Goal: Task Accomplishment & Management: Complete application form

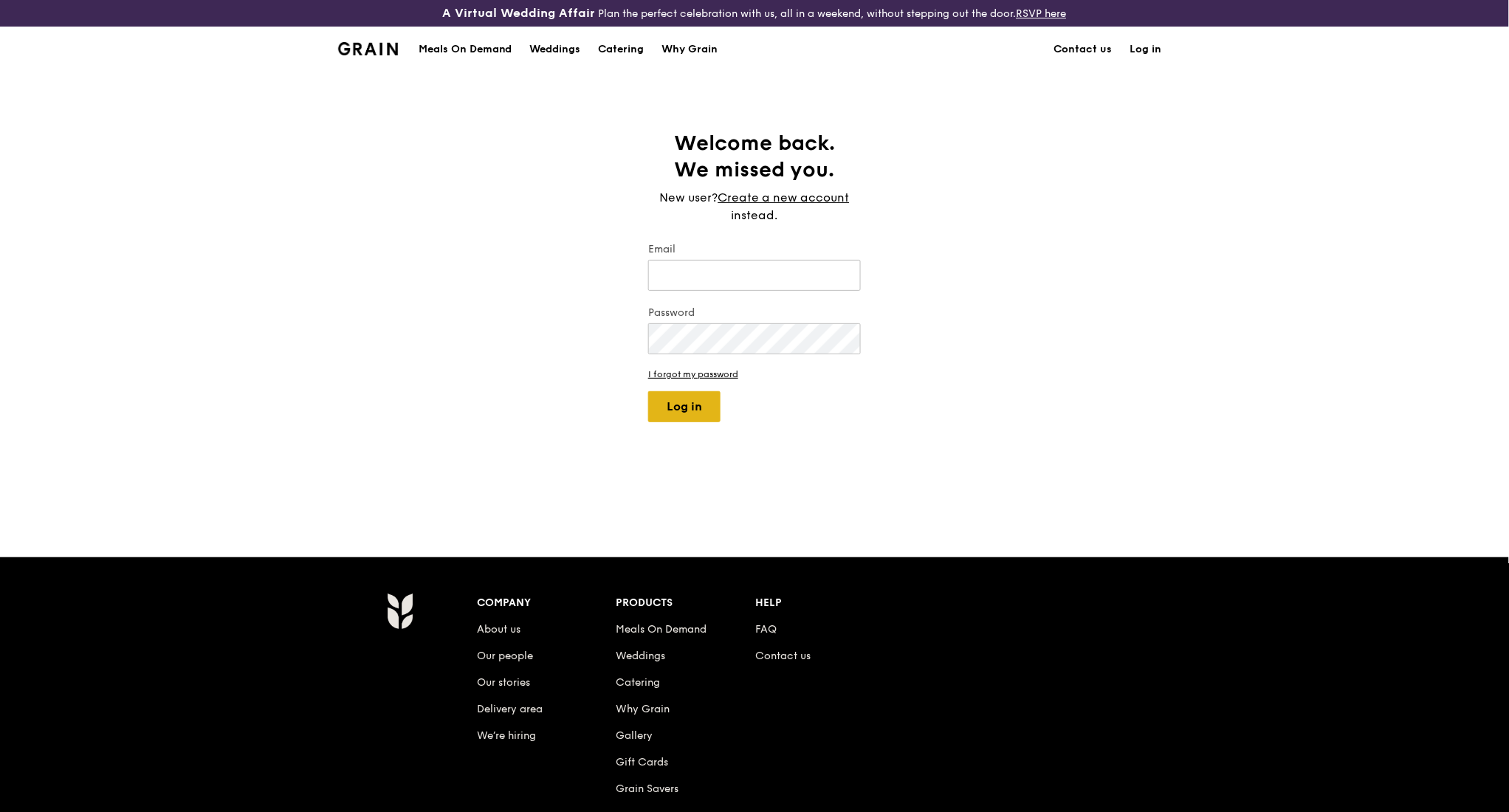
type input "kathleen@grain.com.sg"
drag, startPoint x: 711, startPoint y: 416, endPoint x: 653, endPoint y: 366, distance: 76.6
click at [711, 416] on button "Log in" at bounding box center [684, 406] width 73 height 31
select select "100"
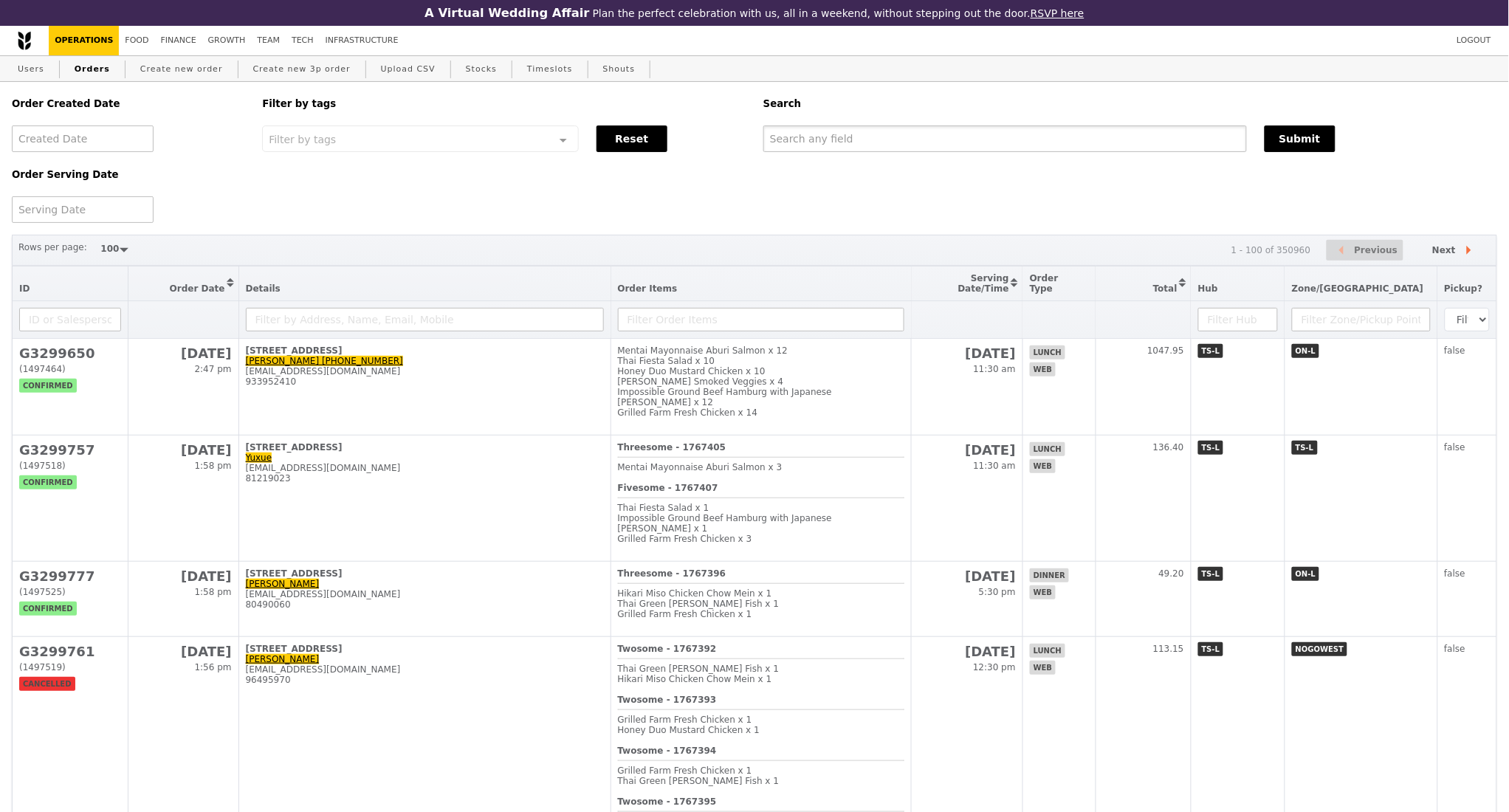
click at [849, 151] on input "text" at bounding box center [1005, 138] width 483 height 27
paste input "G3294531"
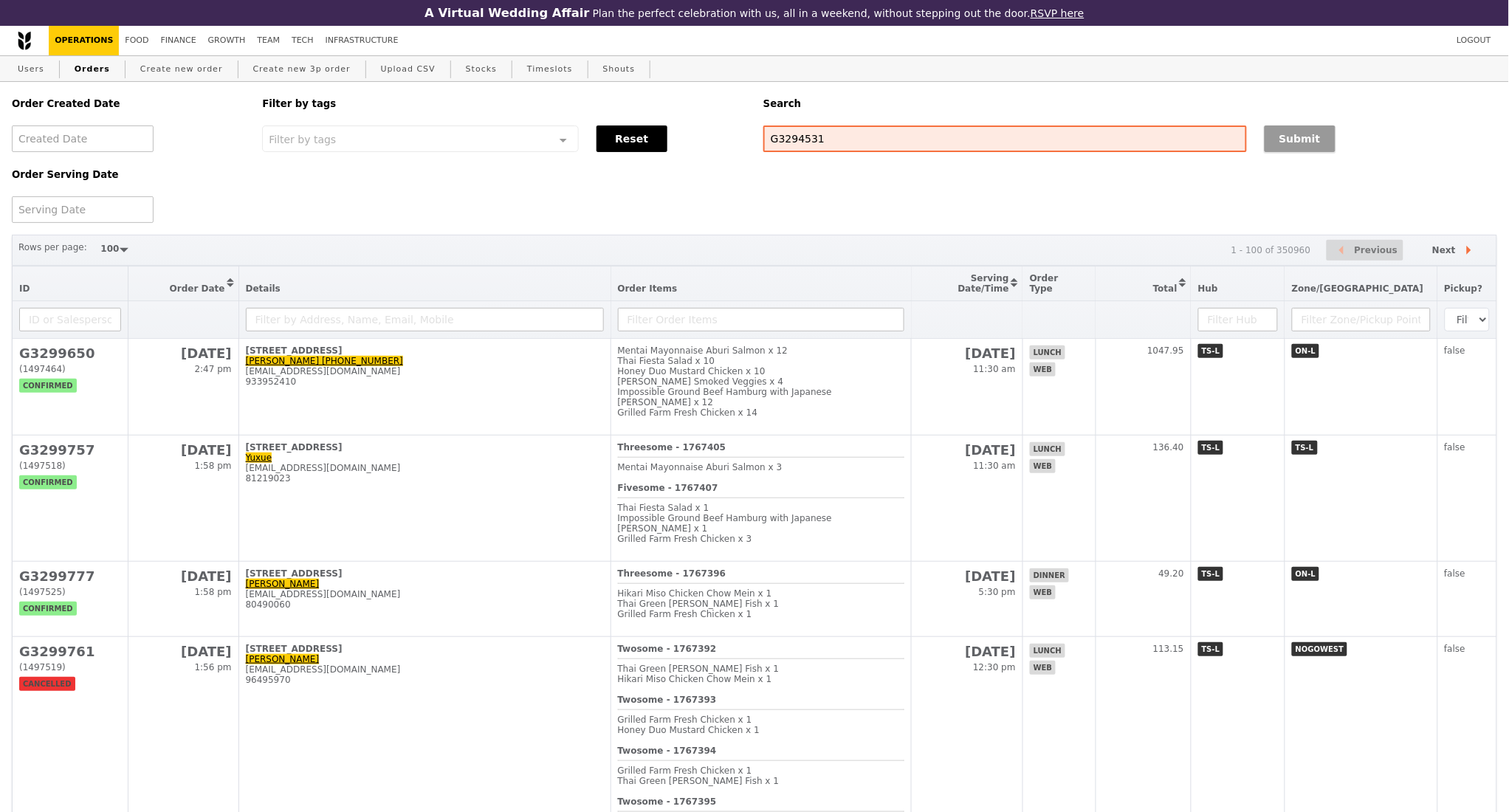
click at [1291, 145] on button "Submit" at bounding box center [1300, 138] width 71 height 27
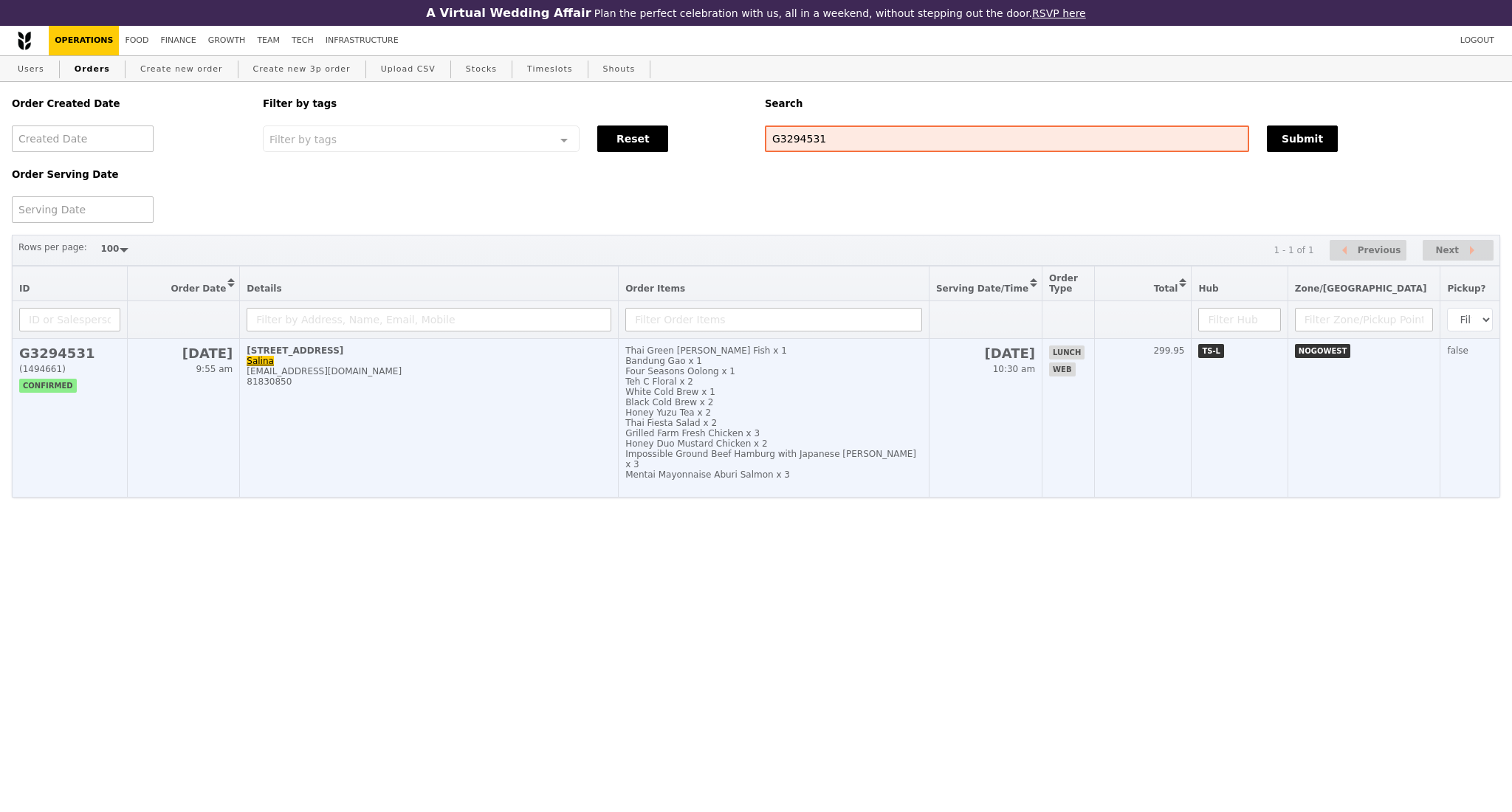
click at [417, 456] on td "1 Nanyang Walk, #01-09 Salina salina.kamsin@nie.edu.sg 81830850" at bounding box center [430, 417] width 379 height 158
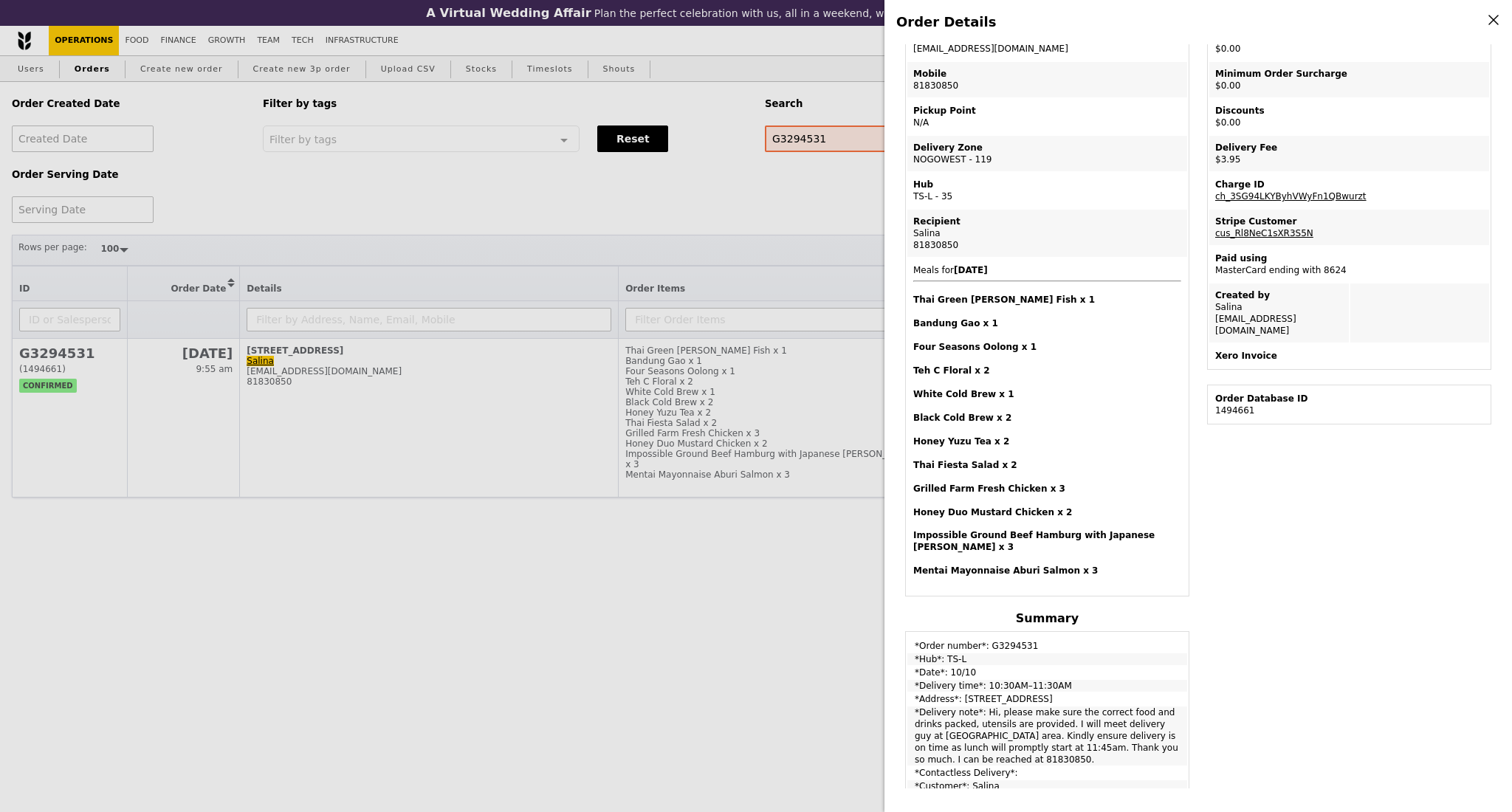
scroll to position [386, 0]
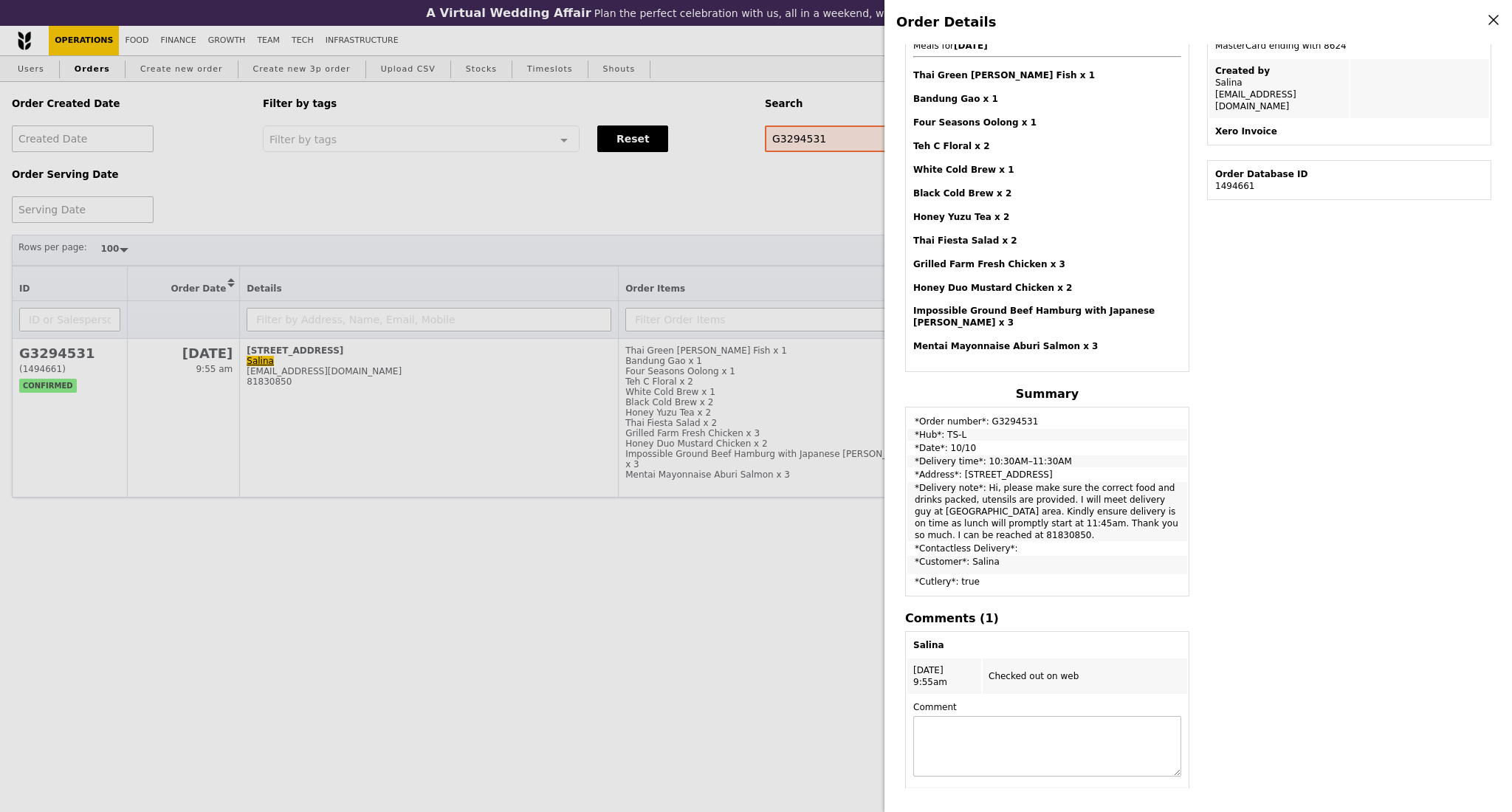
drag, startPoint x: 914, startPoint y: 438, endPoint x: 1012, endPoint y: 441, distance: 98.0
click at [1064, 455] on td "*Delivery time*: 10:30AM–11:30AM" at bounding box center [1047, 461] width 280 height 12
click at [1012, 455] on td "*Delivery time*: 10:30AM–11:30AM" at bounding box center [1047, 461] width 280 height 12
drag, startPoint x: 977, startPoint y: 444, endPoint x: 1058, endPoint y: 439, distance: 81.2
click at [1058, 455] on td "*Delivery time*: 10:30AM–11:30AM" at bounding box center [1047, 461] width 280 height 12
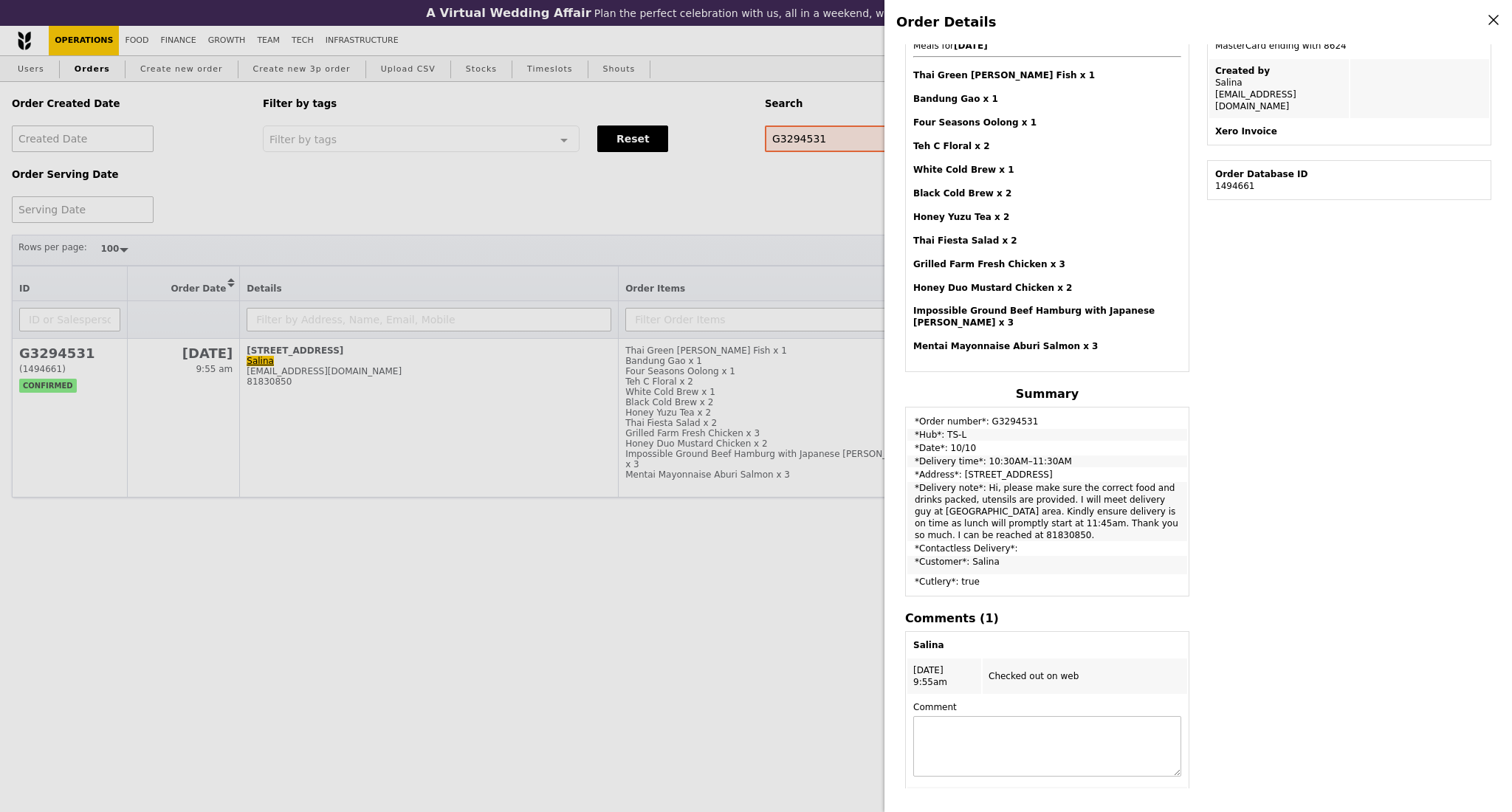
copy td "10:30AM–11:30AM"
drag, startPoint x: 648, startPoint y: 189, endPoint x: 650, endPoint y: 167, distance: 22.1
click at [648, 188] on div "Order Details Edit order Changelog Cancel Order ID G3294531 – View receipt Orde…" at bounding box center [756, 406] width 1512 height 812
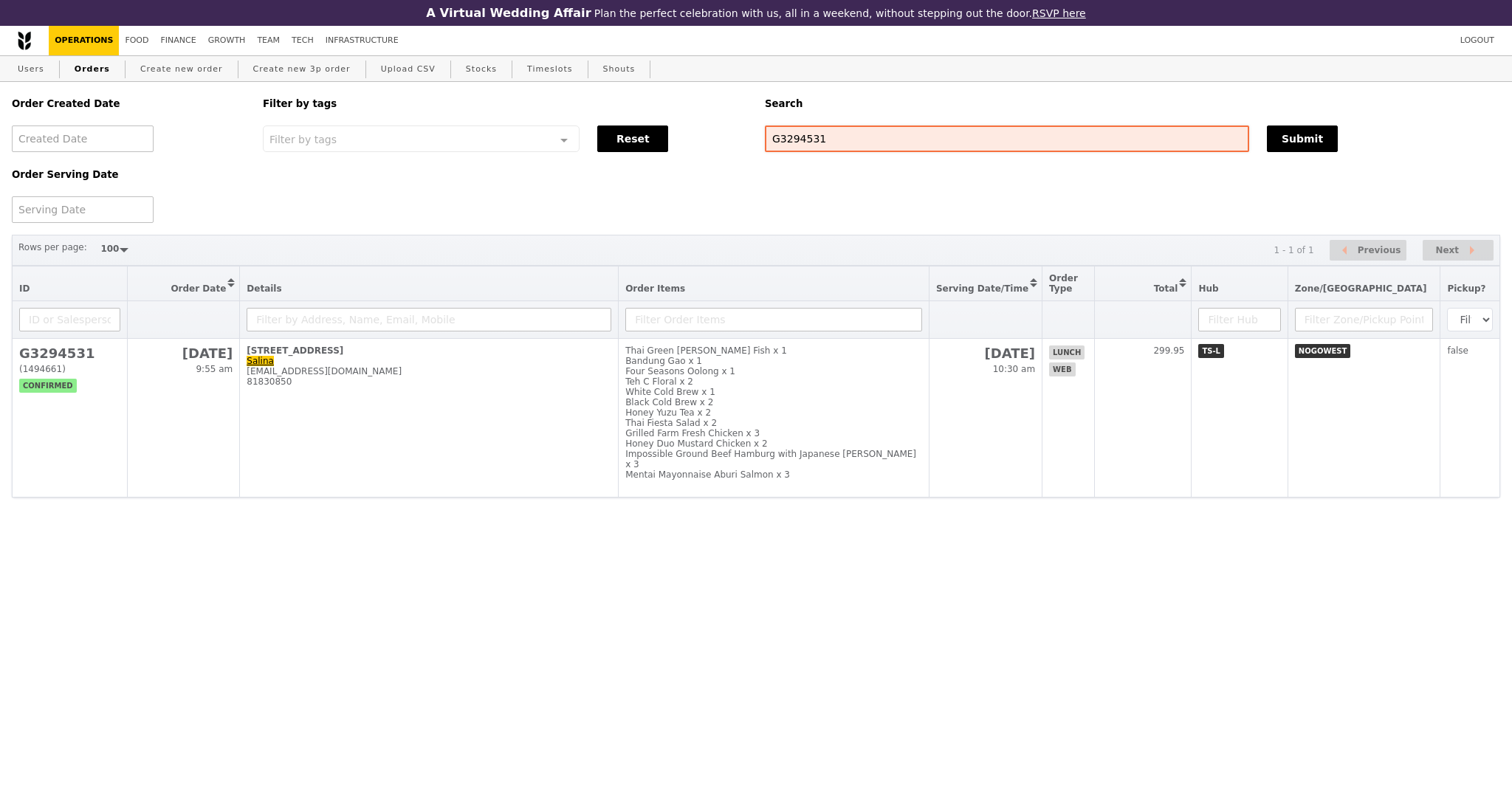
scroll to position [460, 0]
click at [795, 140] on input "G3294531" at bounding box center [1007, 138] width 484 height 27
type input "G3299452"
click at [1310, 137] on button "Submit" at bounding box center [1302, 138] width 71 height 27
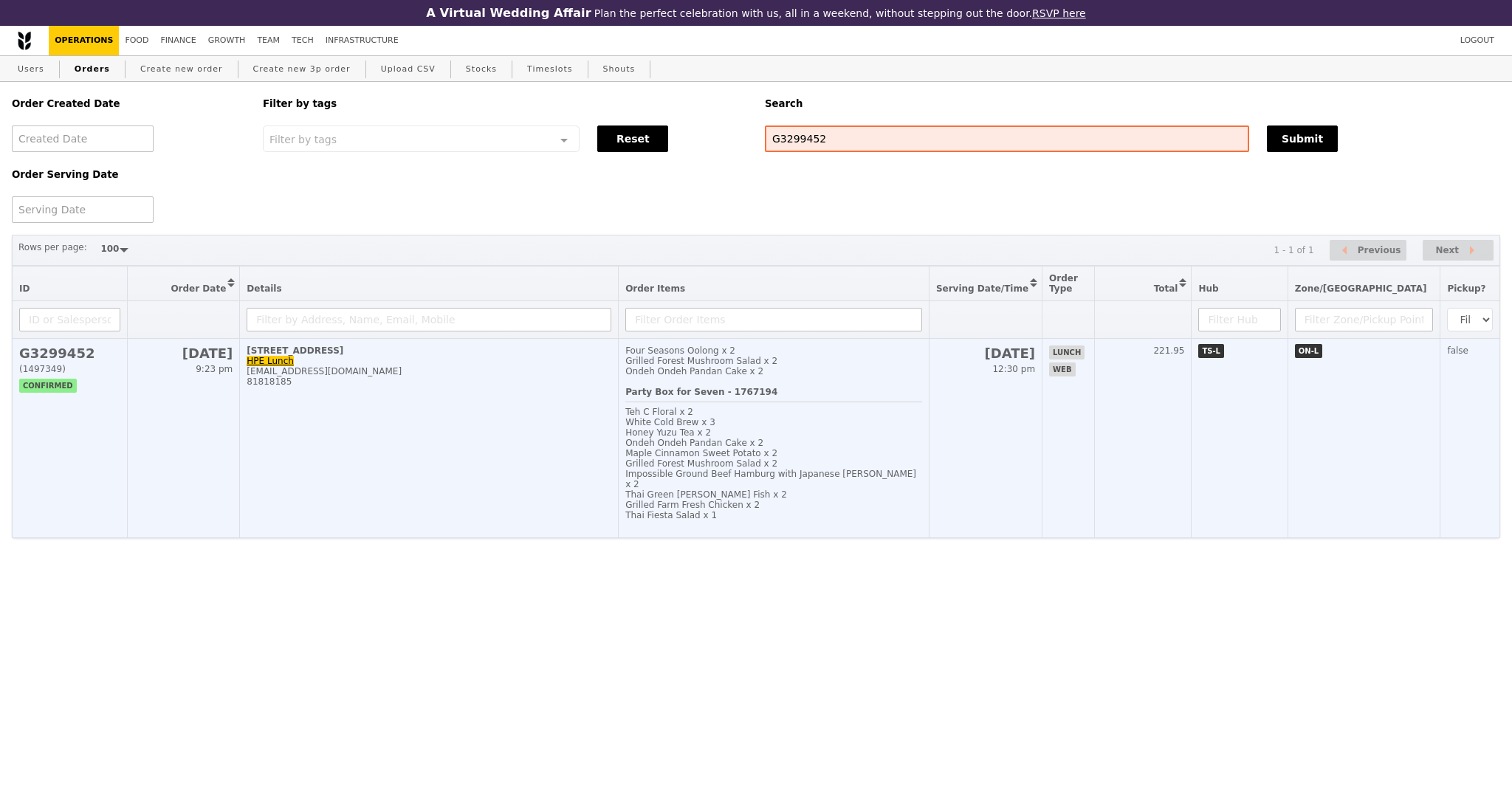
click at [461, 404] on td "1 Depot Close, #5-1 HPE Lunch soon-yee_wong@hpe.com 81818185" at bounding box center [430, 438] width 379 height 199
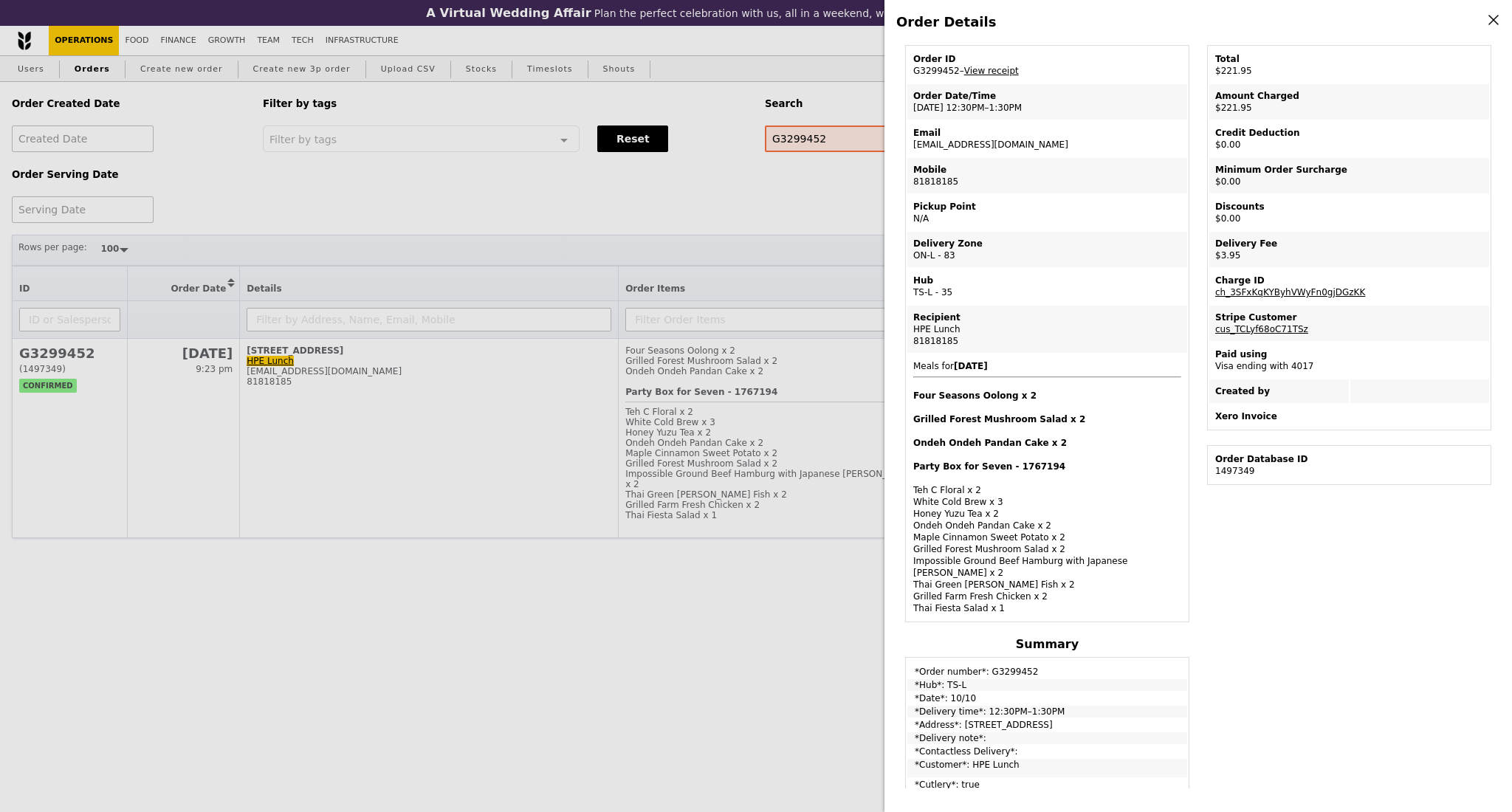
scroll to position [99, 0]
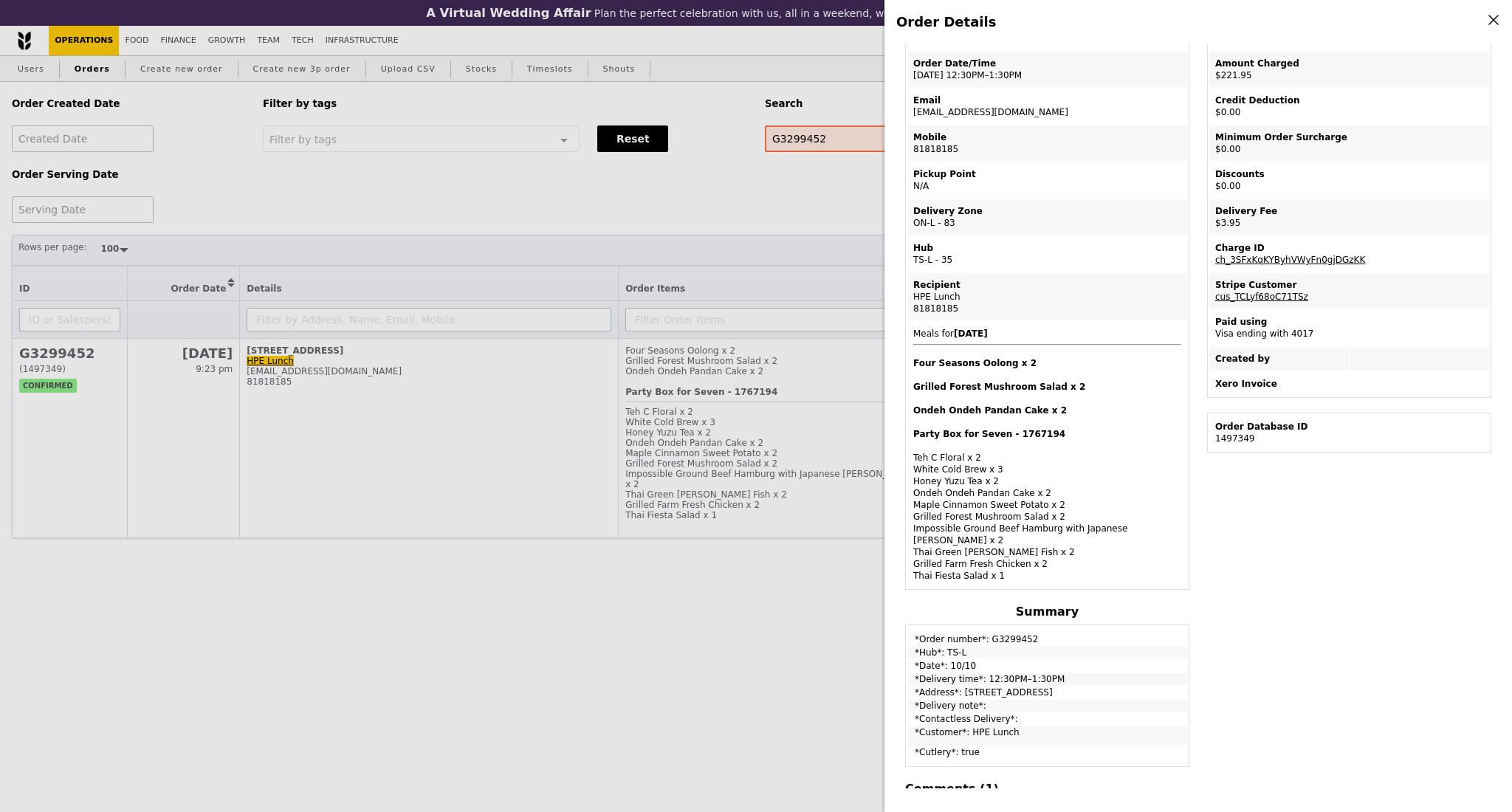
drag, startPoint x: 952, startPoint y: 307, endPoint x: 912, endPoint y: 312, distance: 40.3
click at [912, 312] on td "Recipient HPE Lunch 81818185" at bounding box center [1047, 296] width 280 height 47
click at [1313, 540] on div "Edit order Changelog Cancel Order ID G3299452 – View receipt Order Date/Time 10…" at bounding box center [1198, 415] width 604 height 744
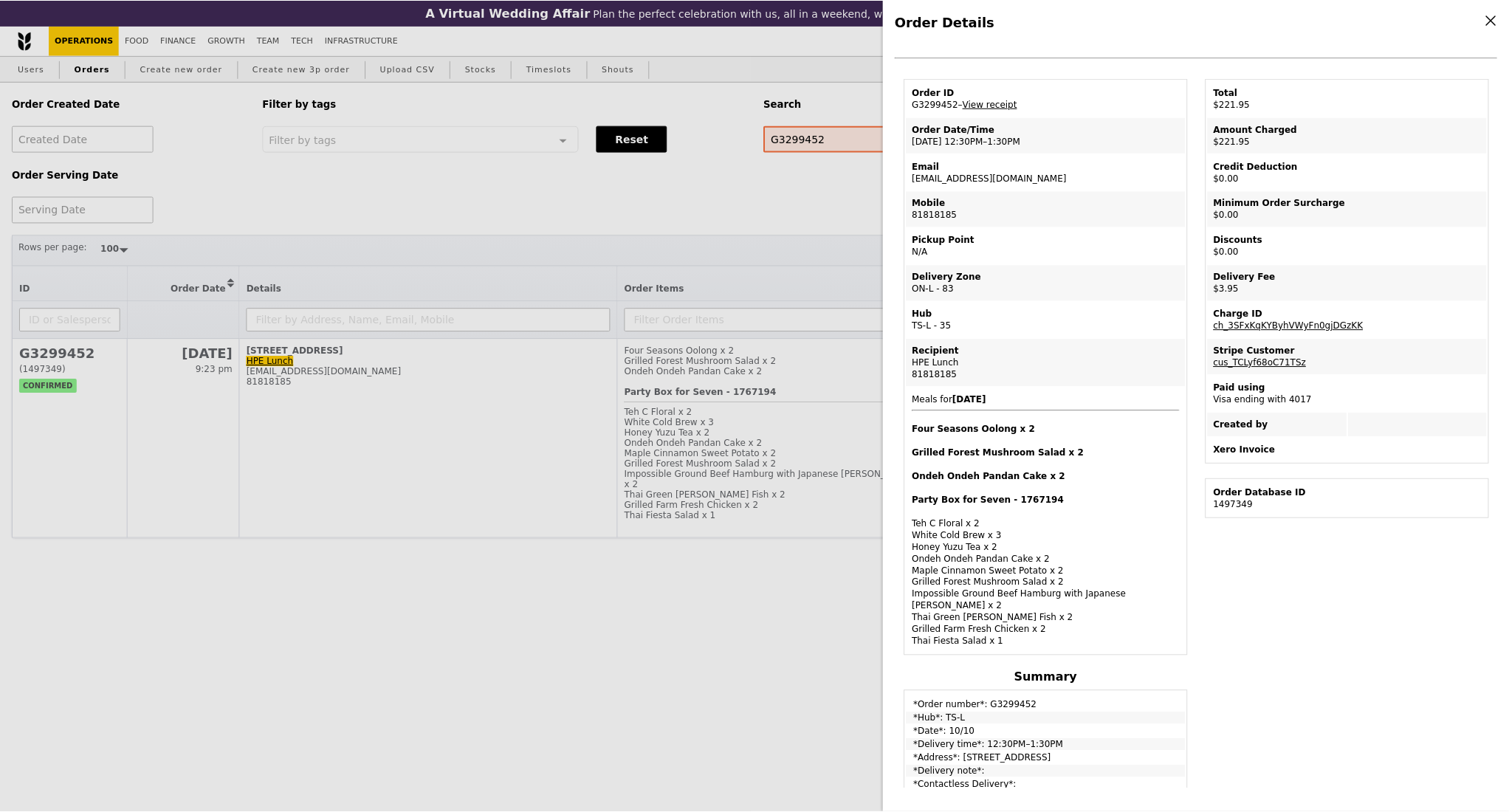
scroll to position [0, 0]
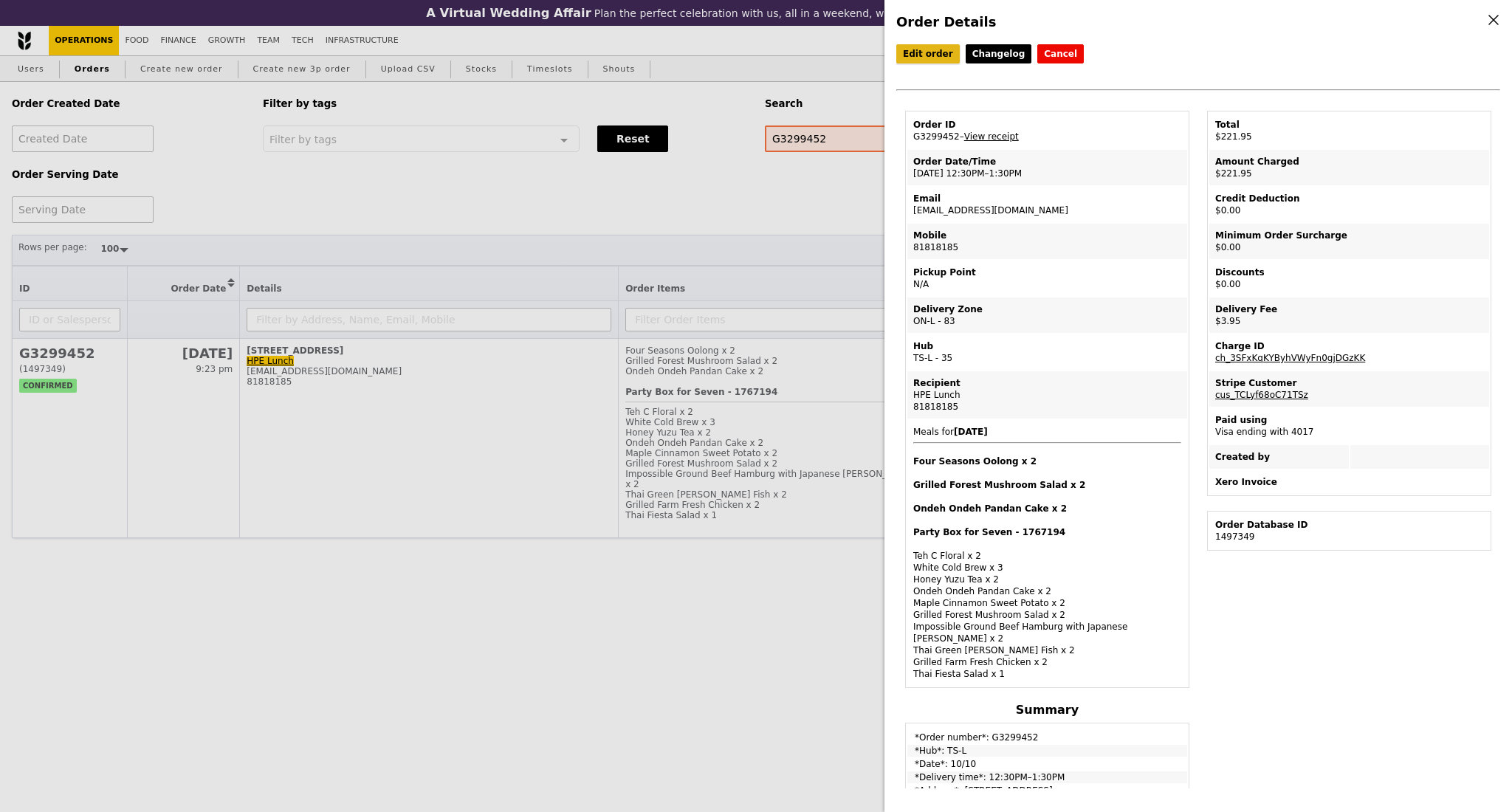
click at [918, 59] on link "Edit order" at bounding box center [928, 53] width 64 height 19
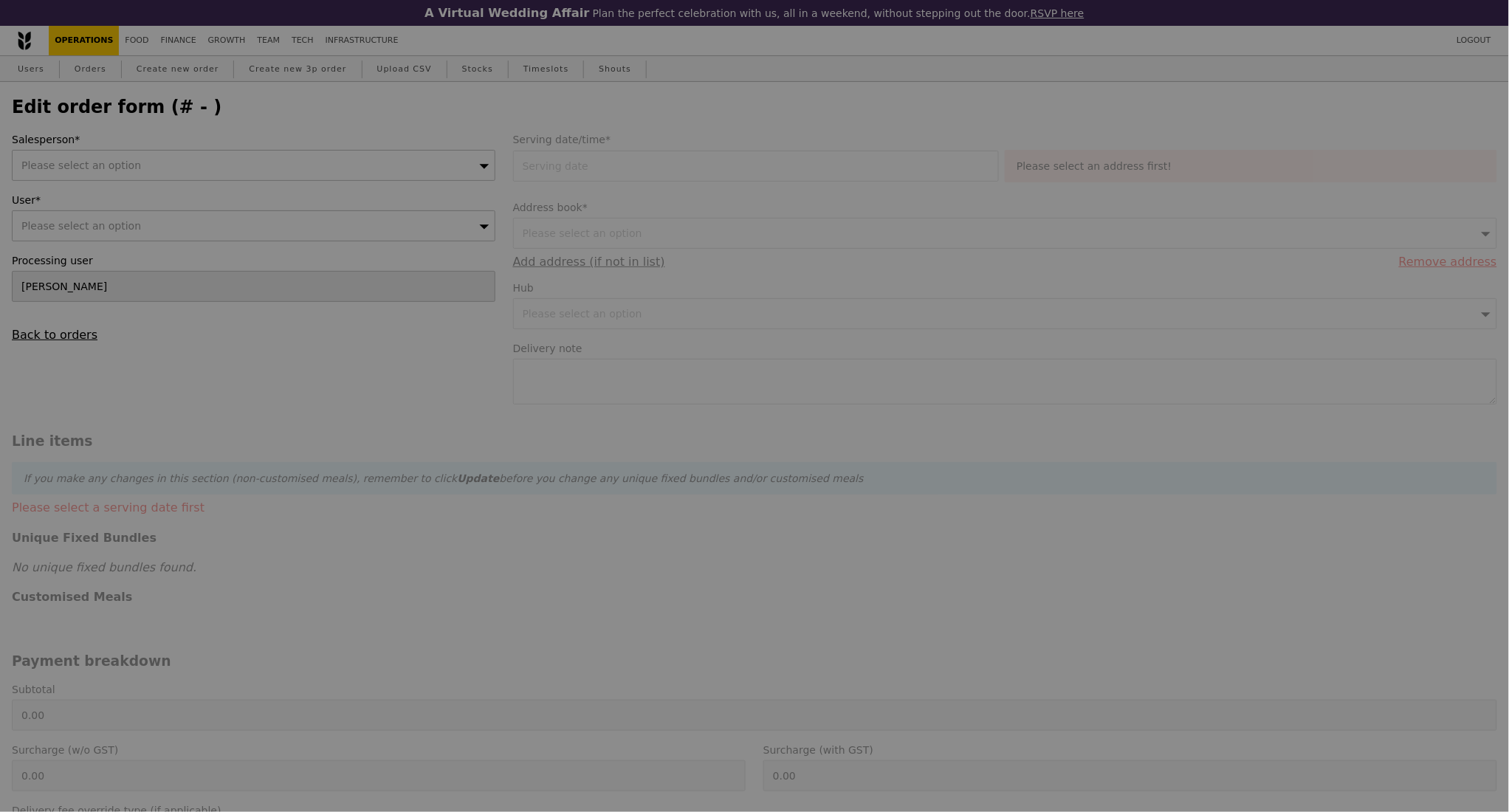
type input "10 Oct 2025"
type input "Loading..."
type input "218.00"
type input "2.71"
type input "2.95"
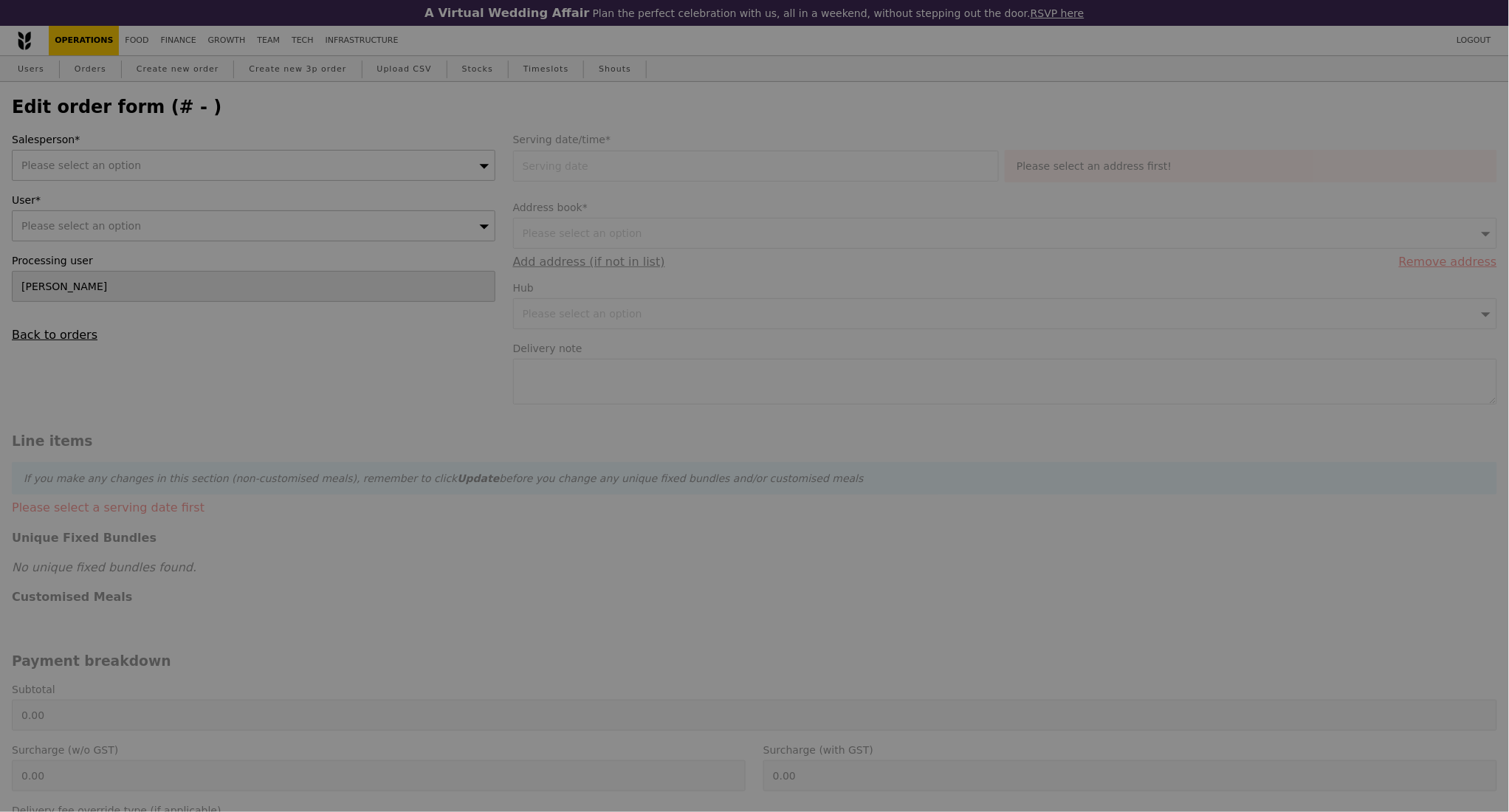
type input "220.95"
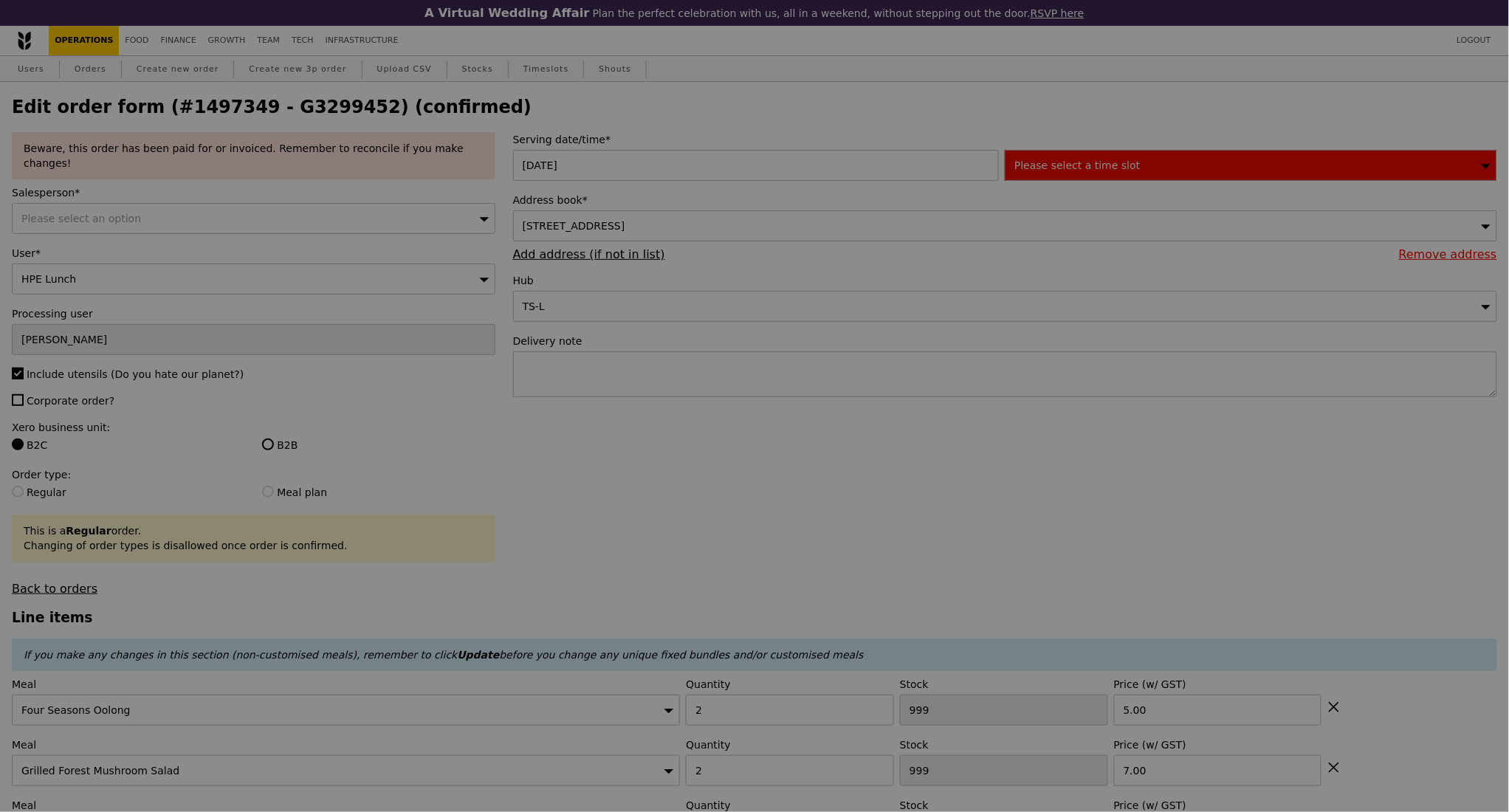
type input "78"
type input "87"
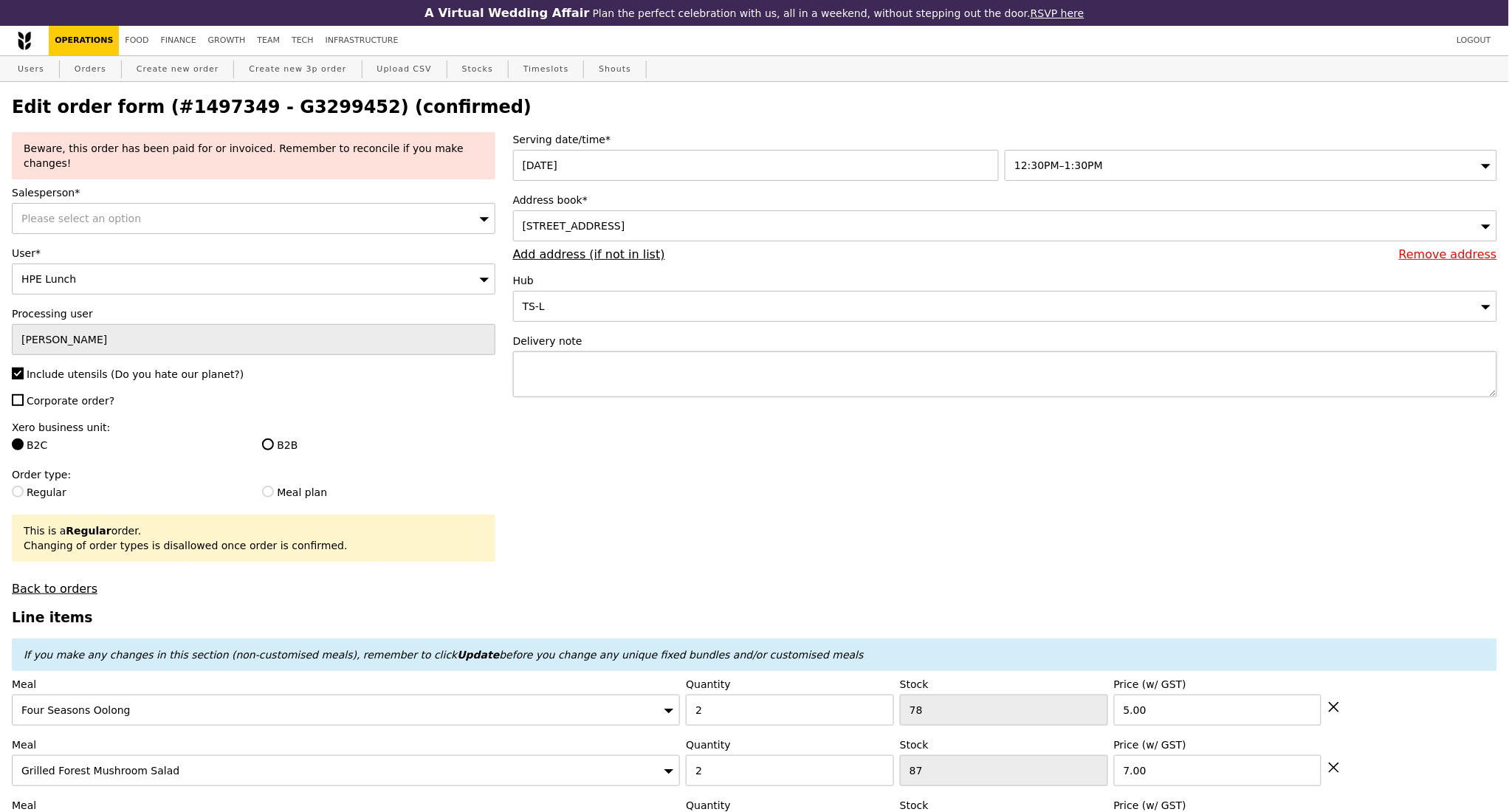
type input "Update"
click at [593, 383] on textarea at bounding box center [1005, 375] width 984 height 46
click at [582, 373] on textarea "Call customer: 92705959" at bounding box center [1005, 375] width 984 height 46
click at [669, 377] on textarea "Call upon delivery: 92705959" at bounding box center [1005, 375] width 984 height 46
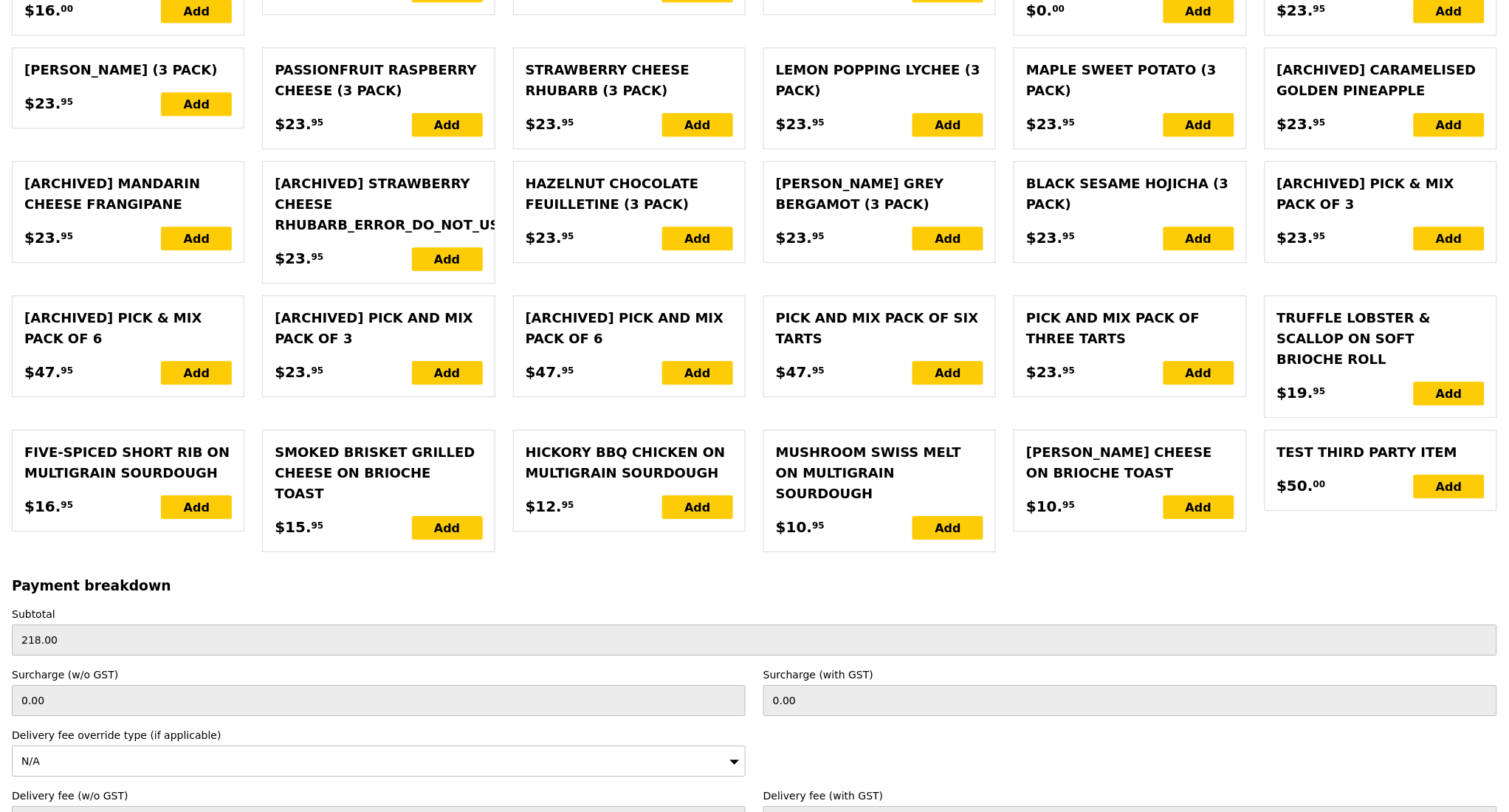
scroll to position [3302, 0]
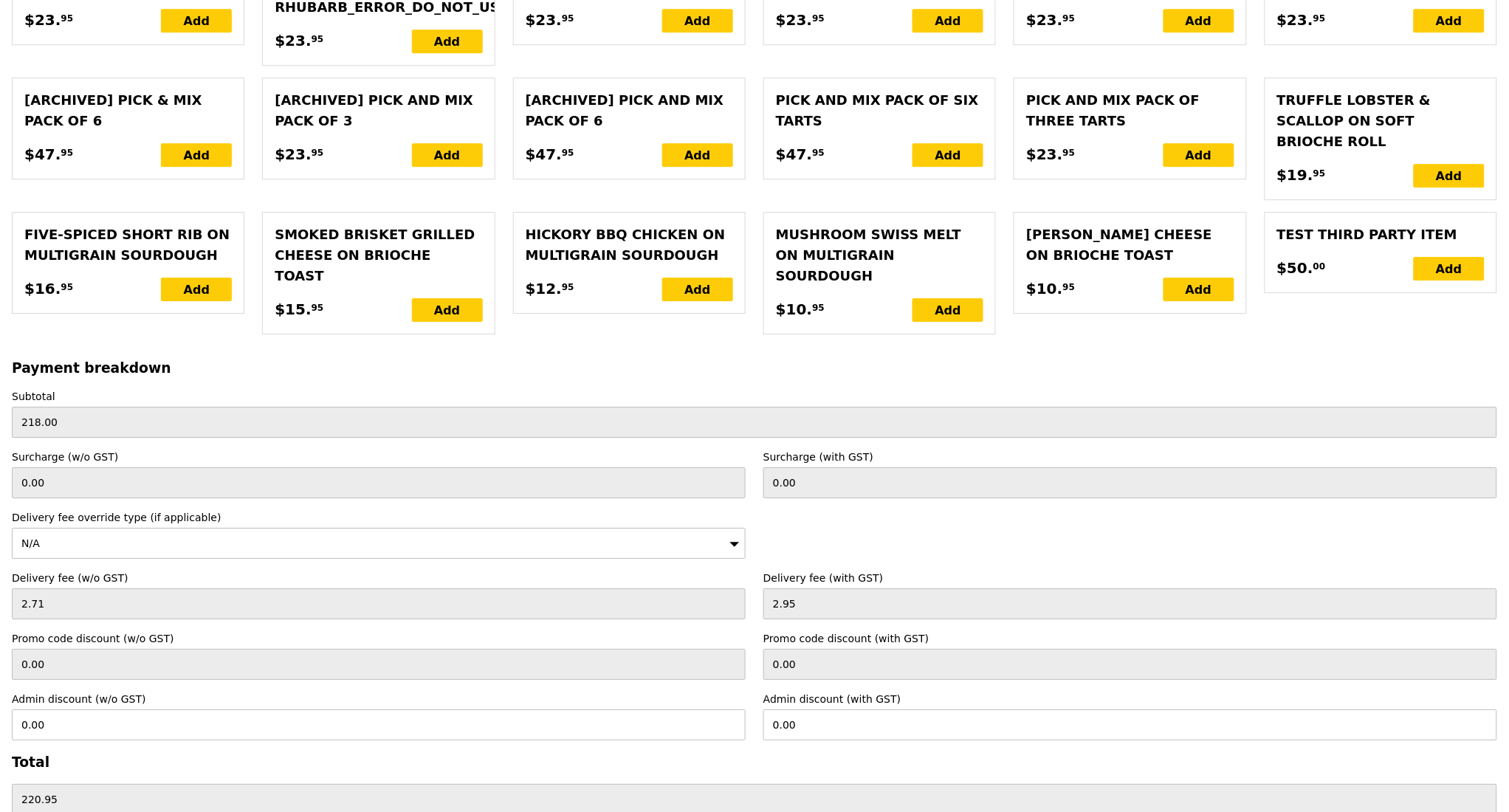
type textarea "Call upon delivery: 92705959"
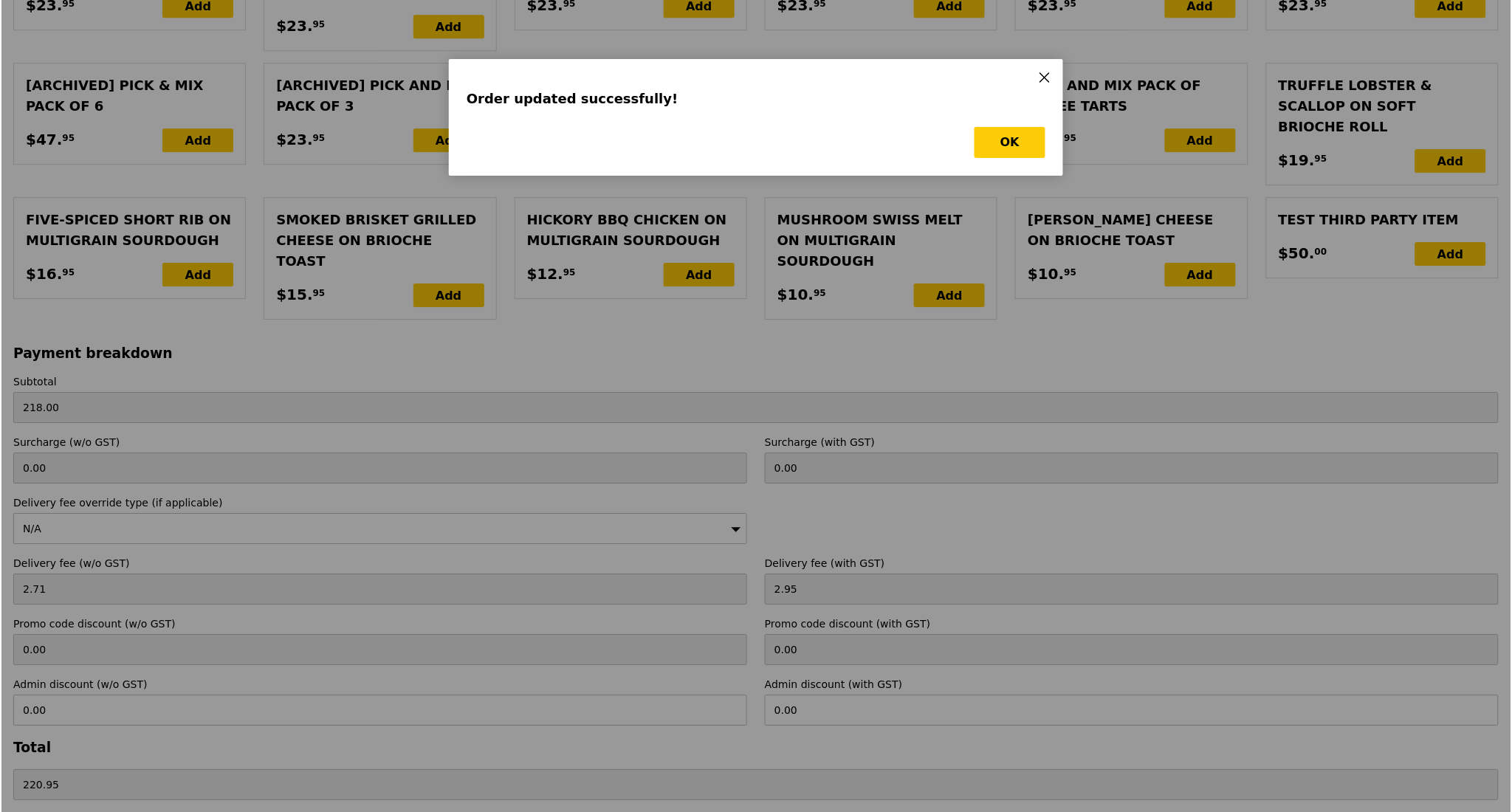
scroll to position [0, 0]
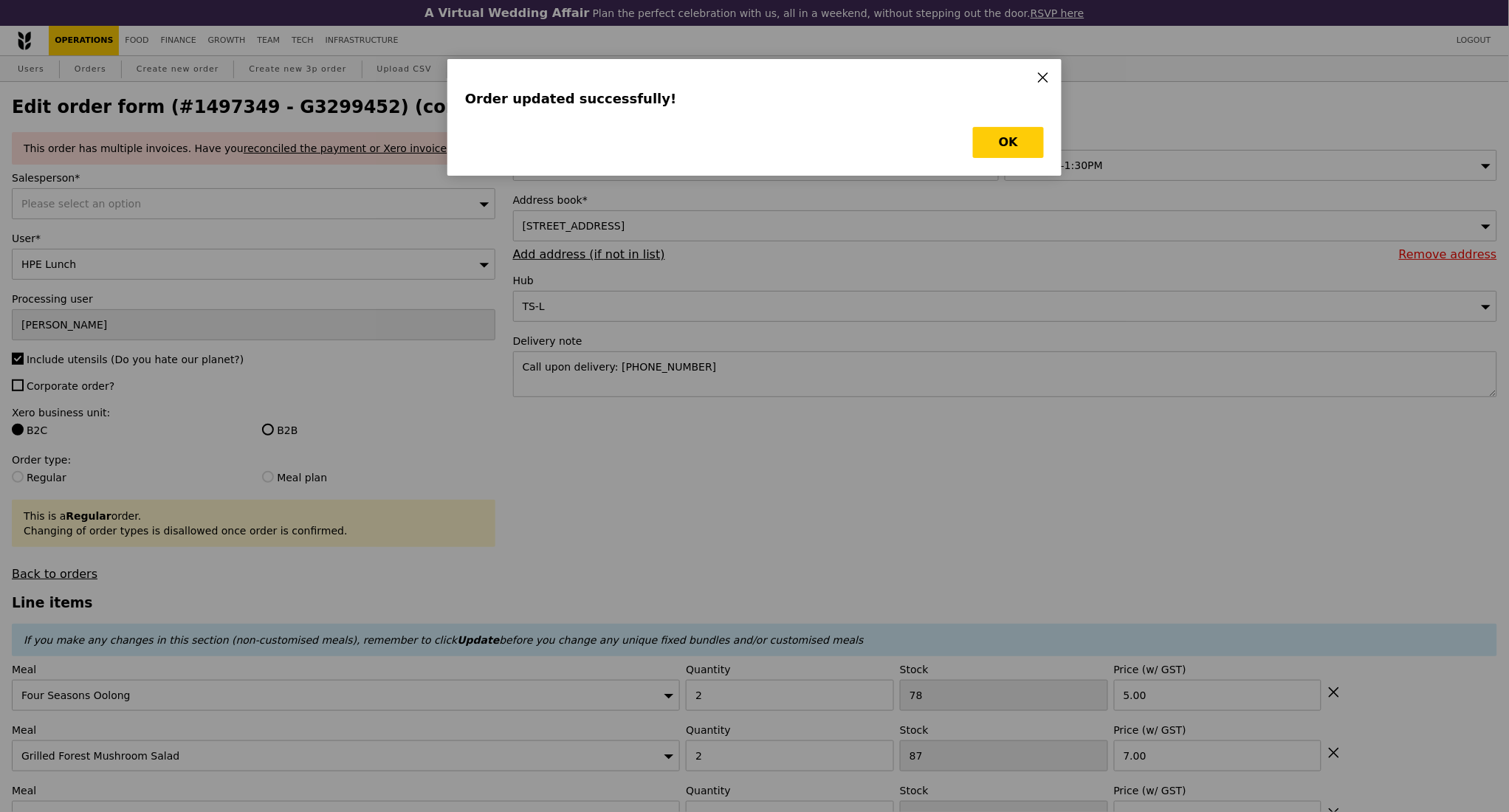
type input "Update"
drag, startPoint x: 1006, startPoint y: 140, endPoint x: 107, endPoint y: 361, distance: 925.8
click at [1006, 139] on button "OK" at bounding box center [1008, 141] width 71 height 31
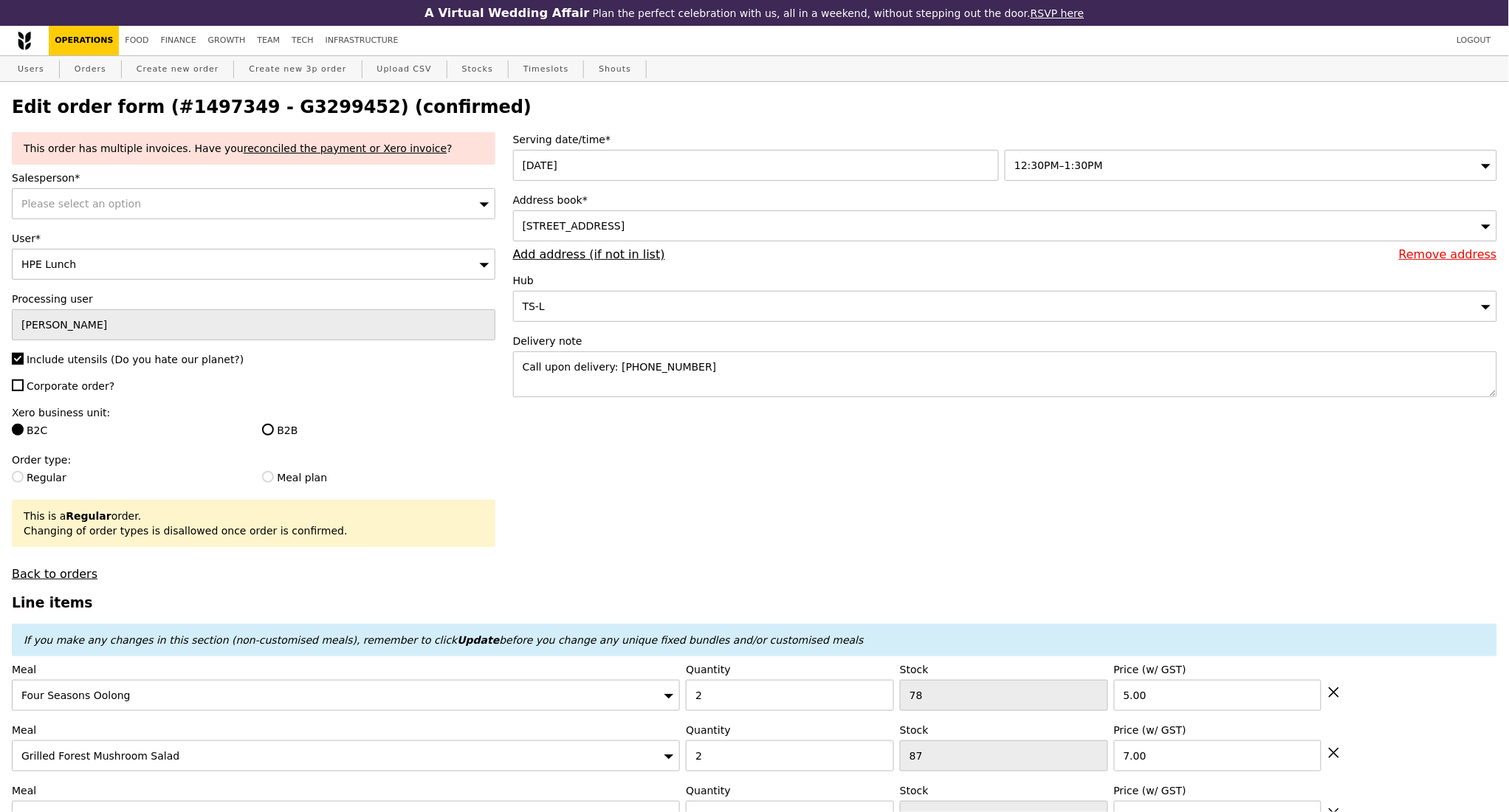
click at [291, 110] on h2 "Edit order form (#1497349 - G3299452) (confirmed)" at bounding box center [754, 107] width 1485 height 21
copy h2 "G3299452"
click at [91, 73] on link "Orders" at bounding box center [91, 69] width 44 height 27
select select "100"
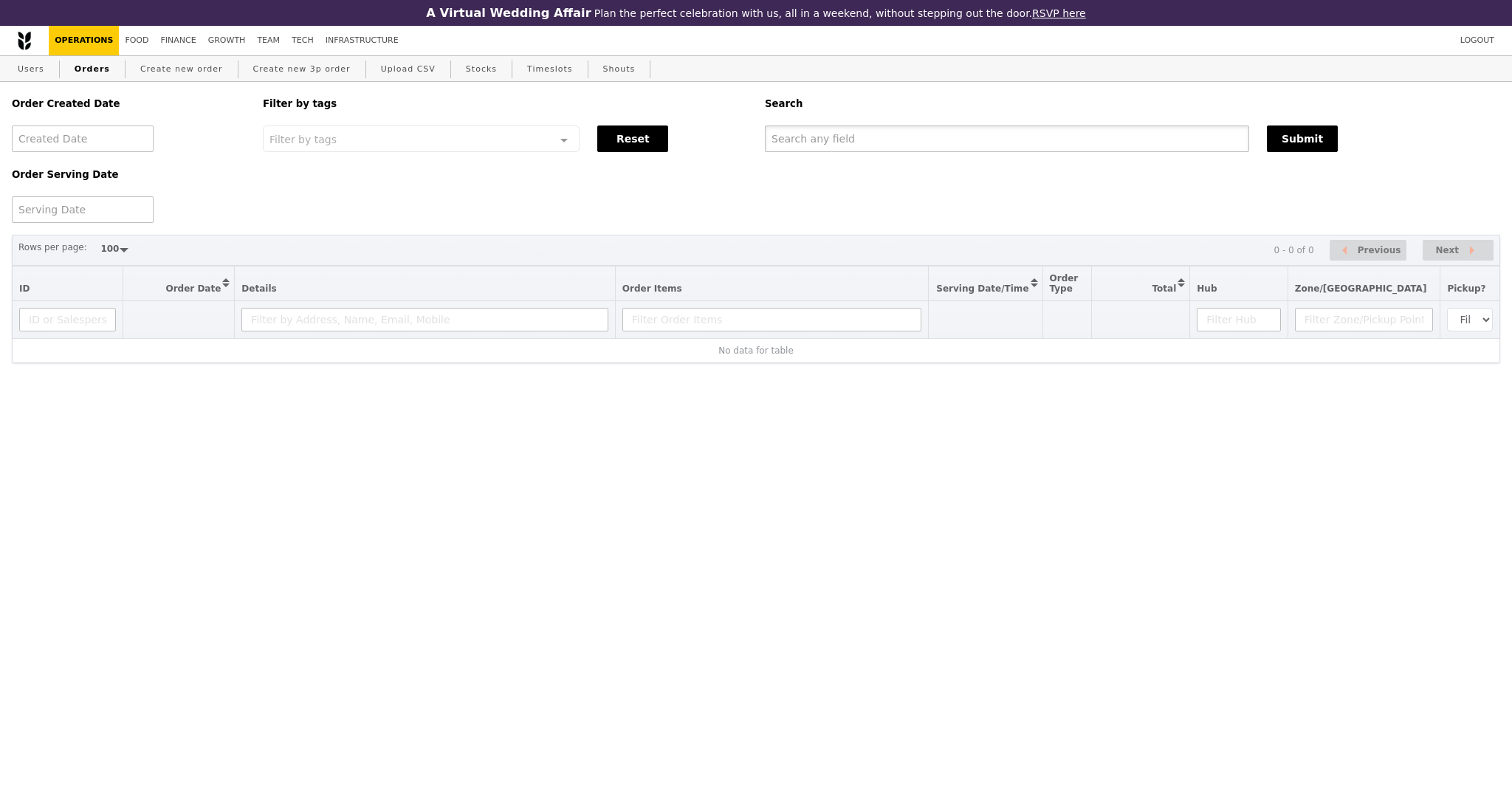
click at [804, 142] on input "text" at bounding box center [1007, 138] width 484 height 27
paste input "G3299452"
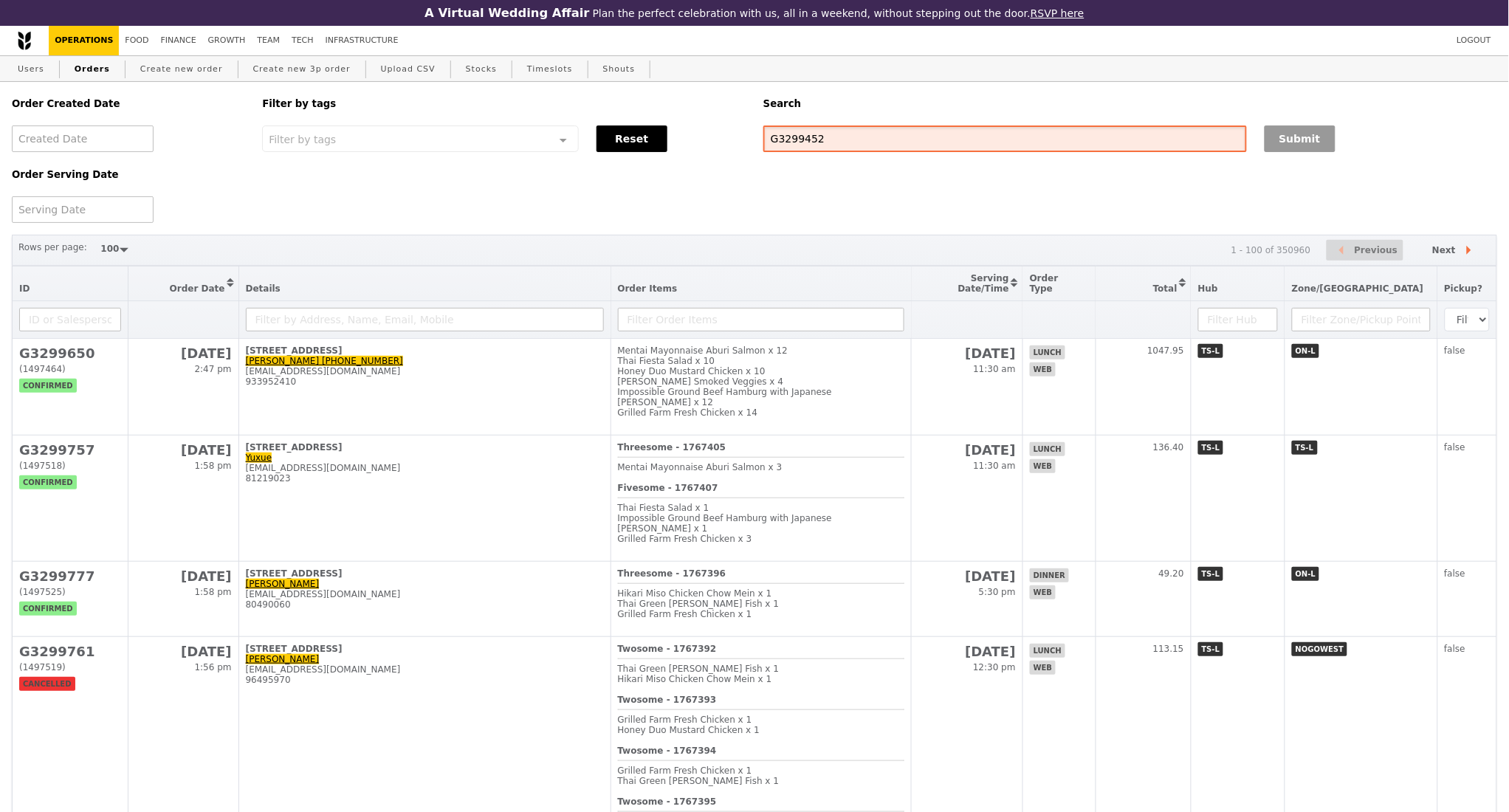
type input "G3299452"
click at [1288, 135] on button "Submit" at bounding box center [1300, 138] width 71 height 27
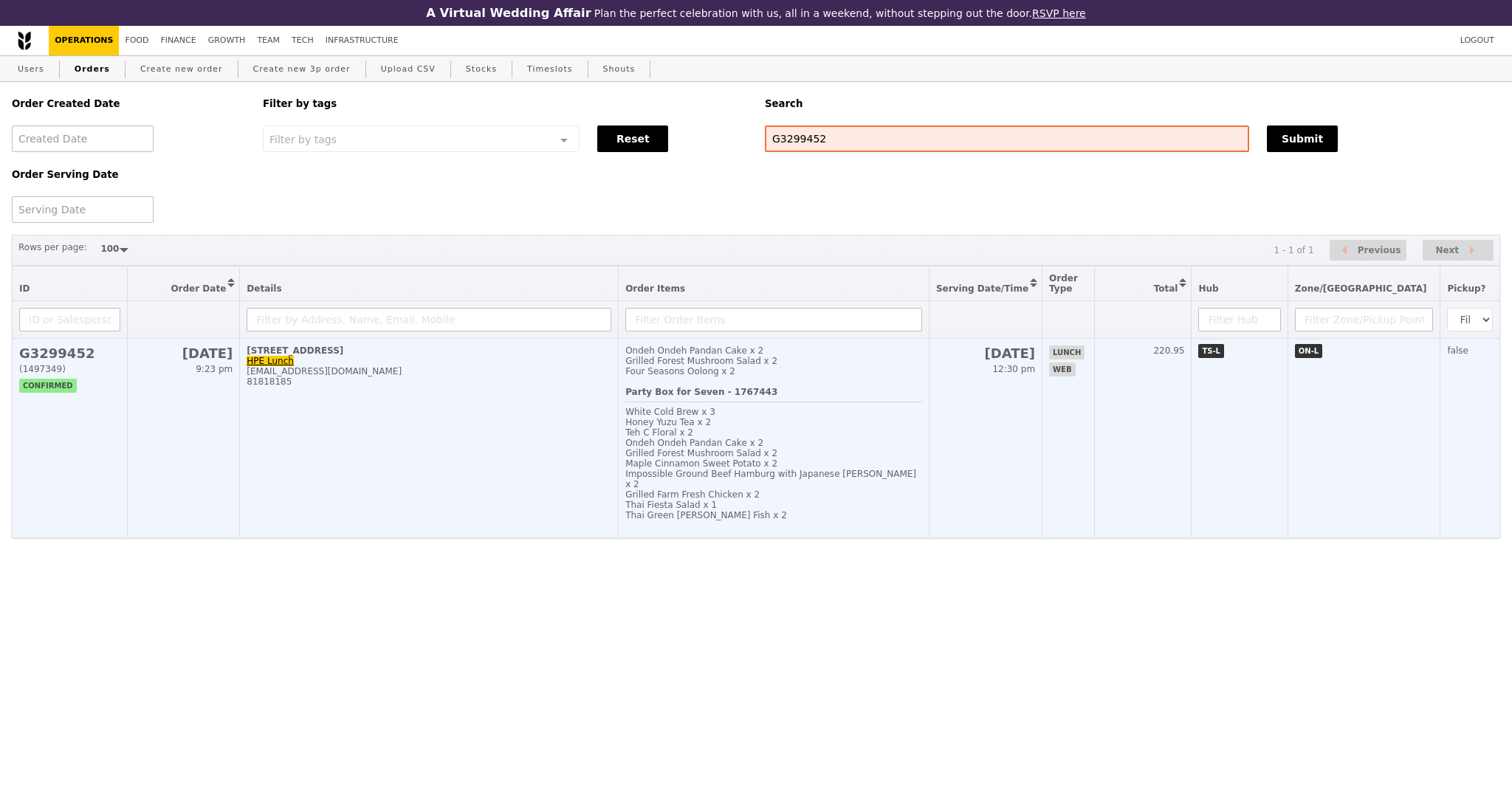
click at [370, 514] on td "1 Depot Close, #5-1 HPE Lunch soon-yee_wong@hpe.com 81818185" at bounding box center [430, 438] width 379 height 199
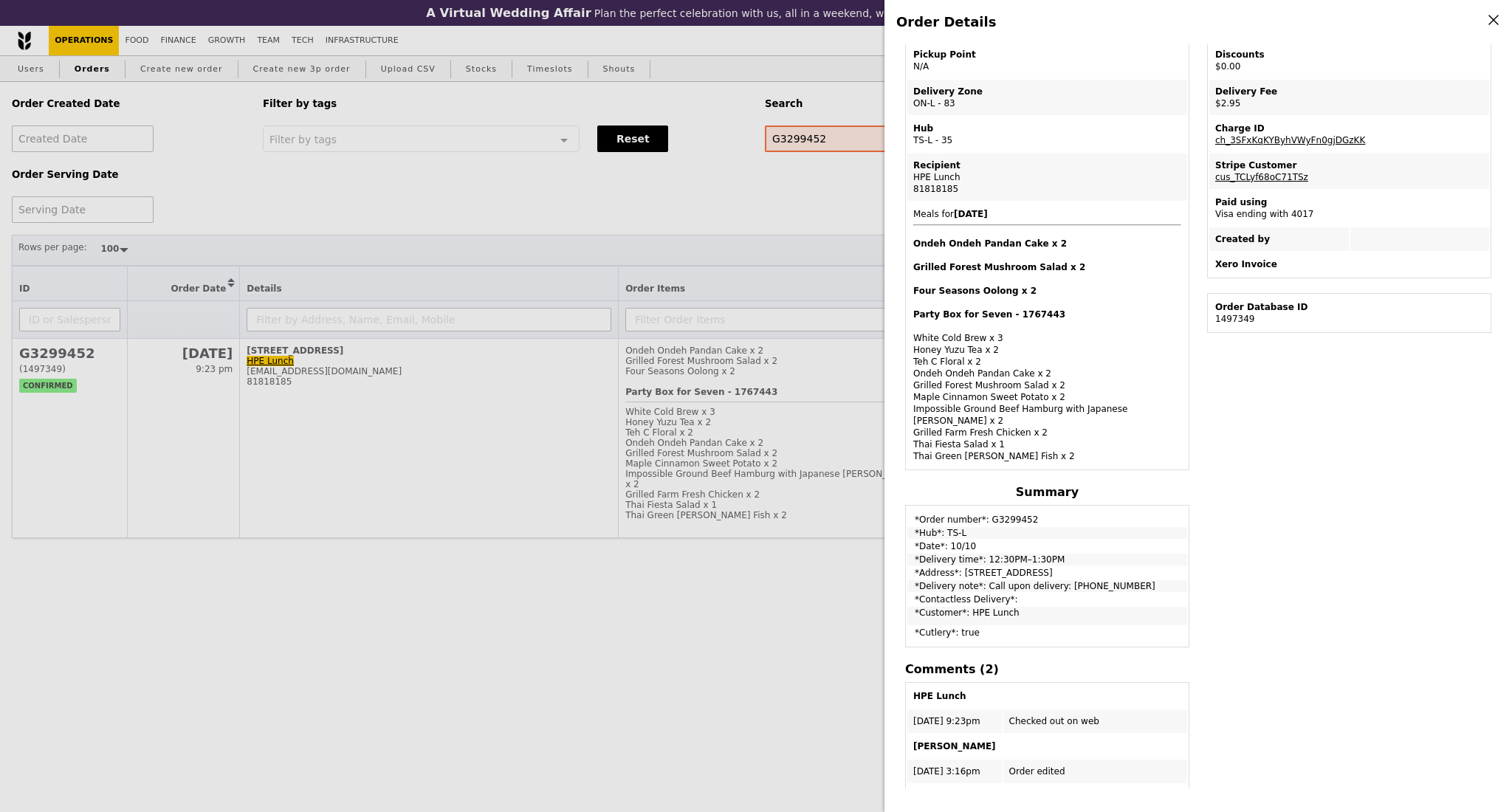
scroll to position [329, 0]
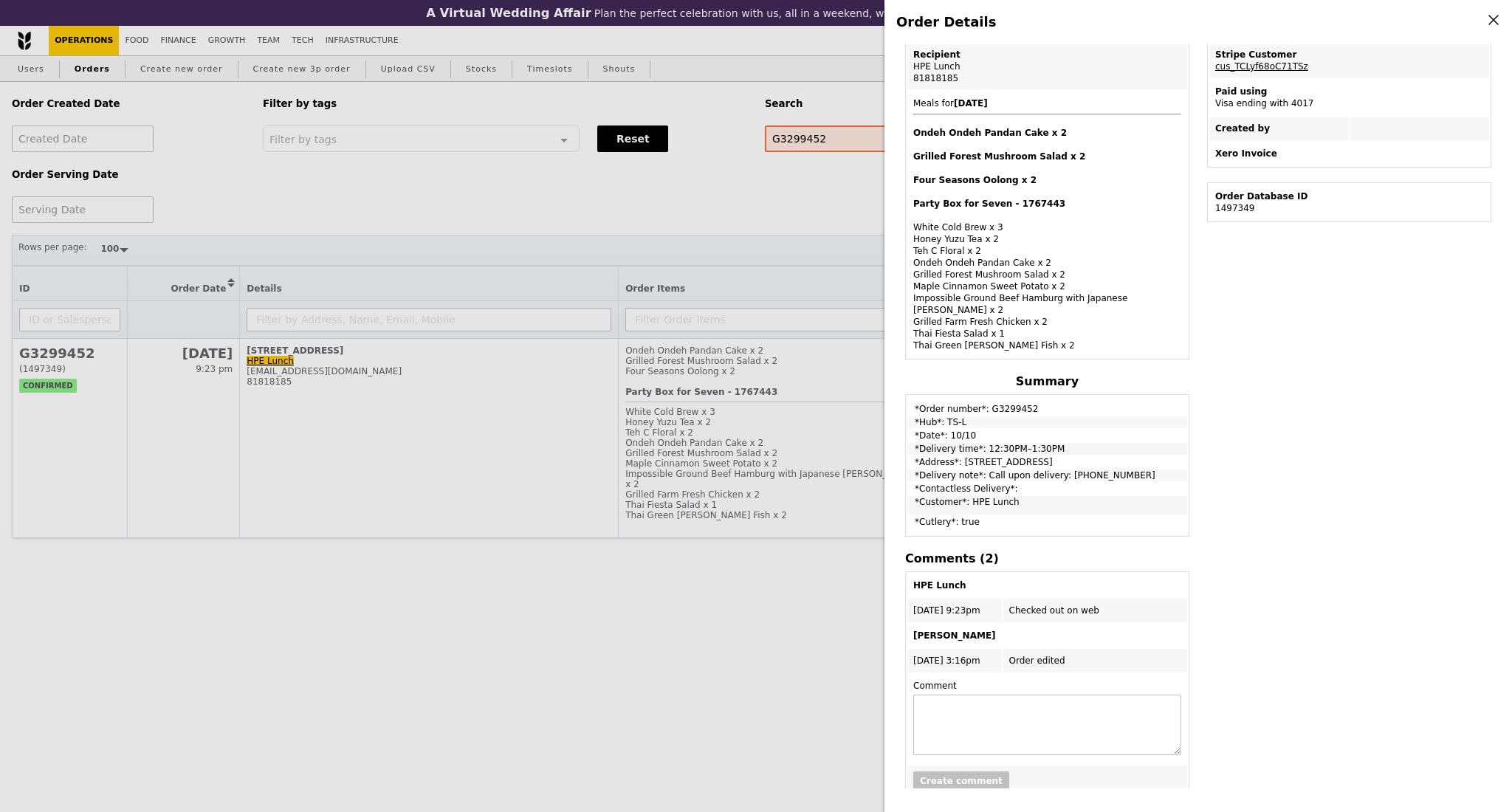
click at [704, 223] on div "Order Details Edit order Changelog Cancel Order ID G3299452 – View receipt Orde…" at bounding box center [756, 406] width 1512 height 812
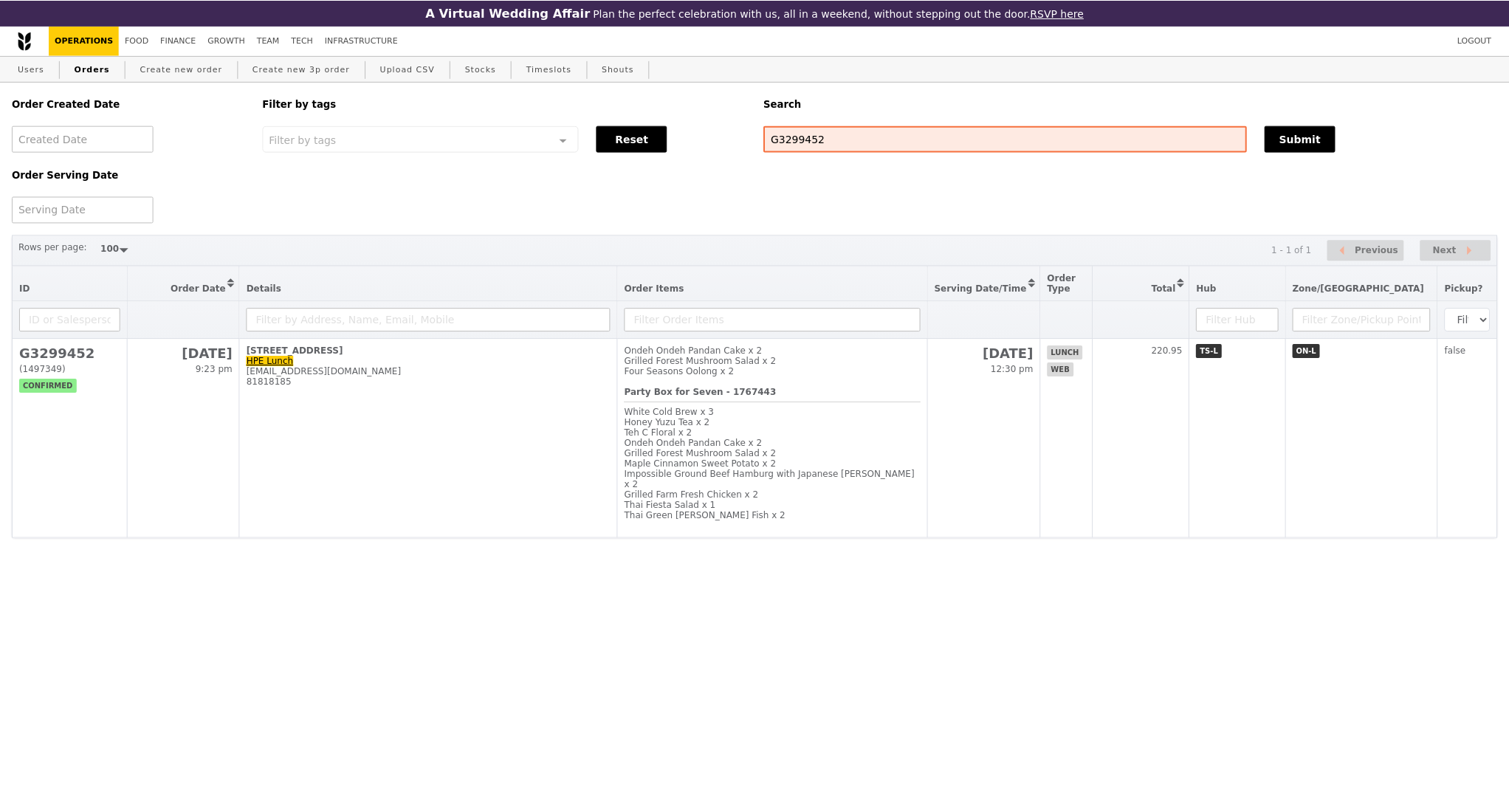
scroll to position [426, 0]
click at [181, 75] on link "Create new order" at bounding box center [181, 69] width 95 height 27
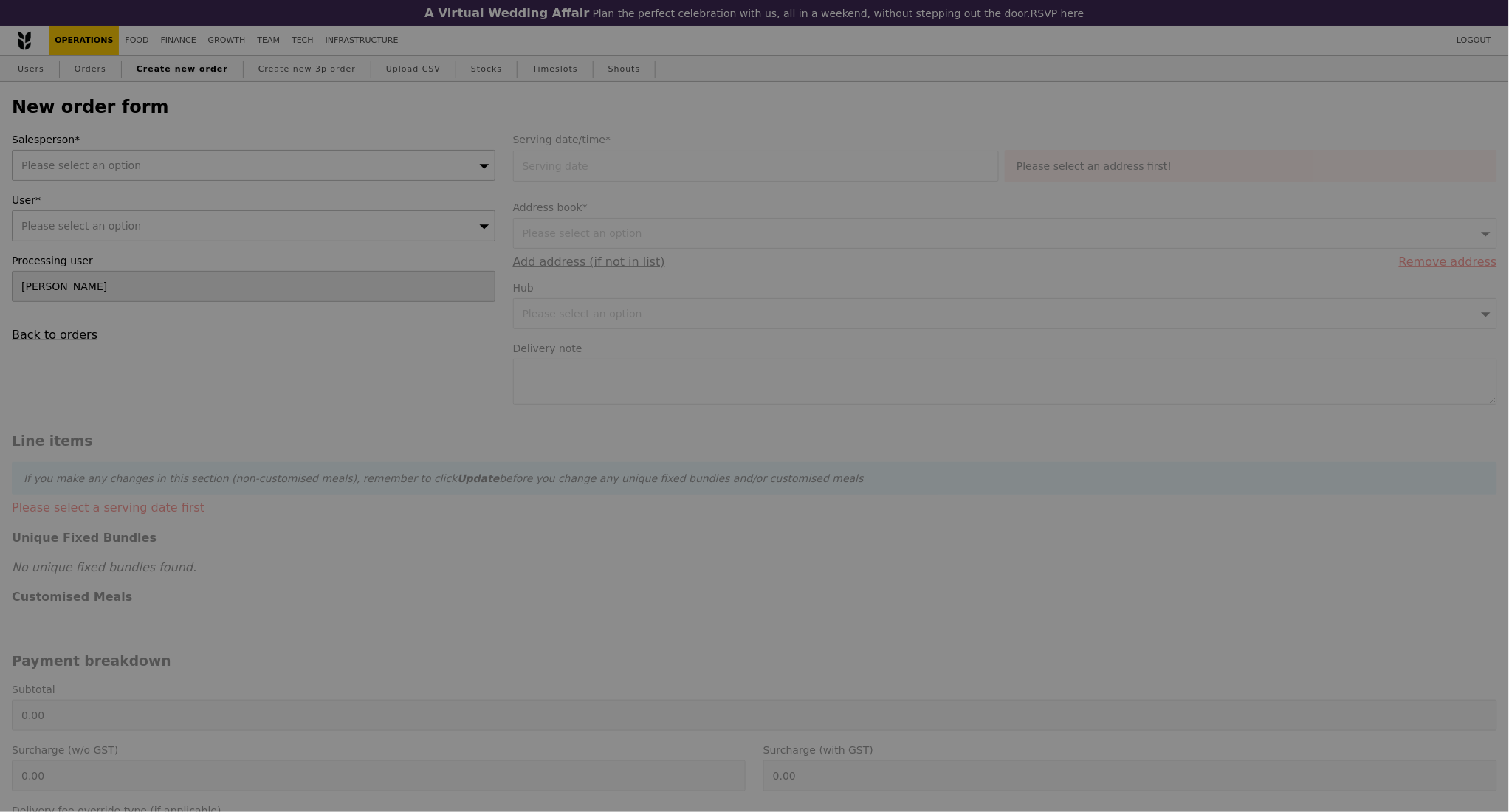
type input "Confirm"
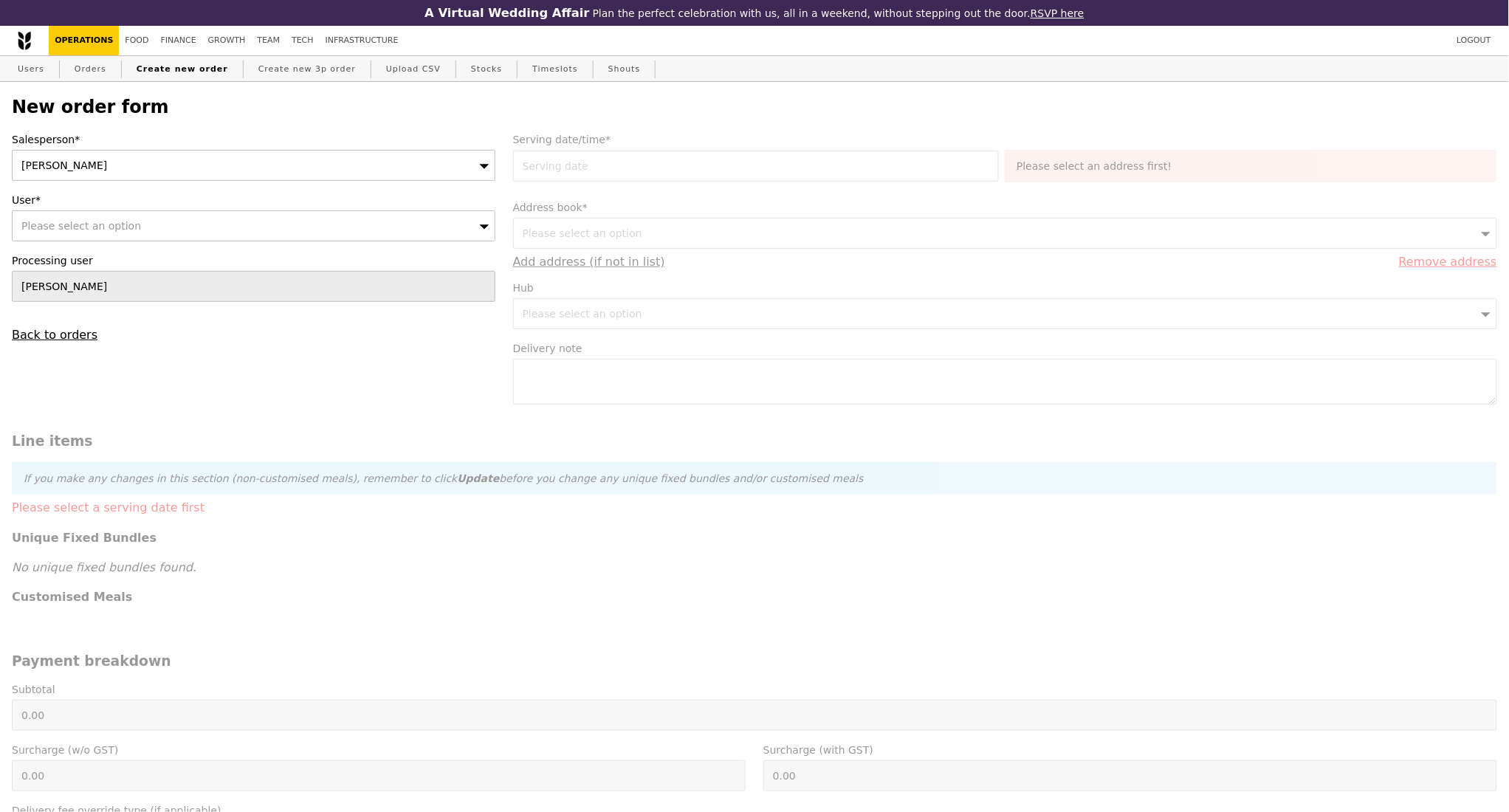
click at [183, 165] on div "Kathleen" at bounding box center [253, 164] width 483 height 31
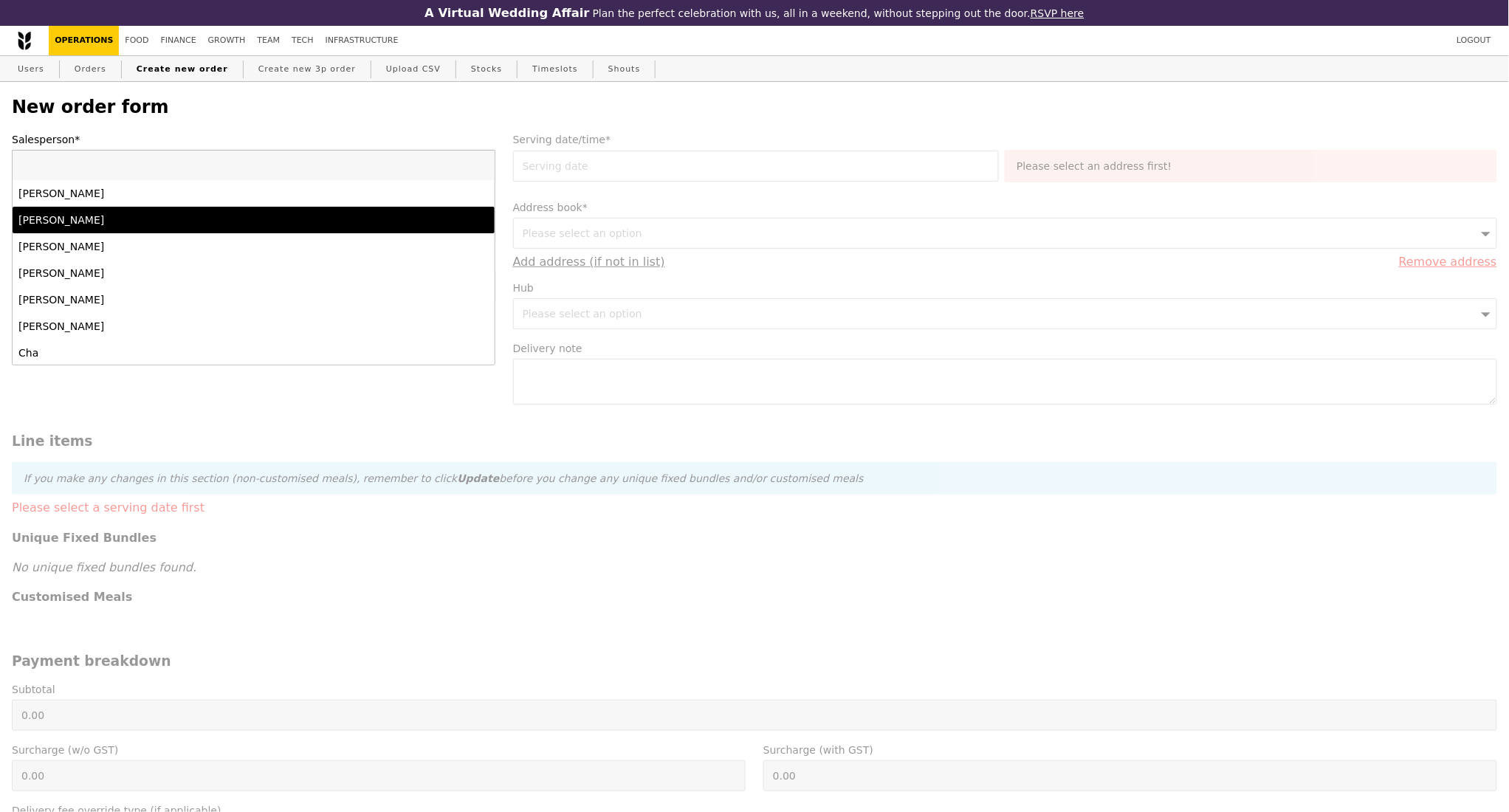
click at [150, 227] on div "Alvin Seah" at bounding box center [194, 219] width 352 height 15
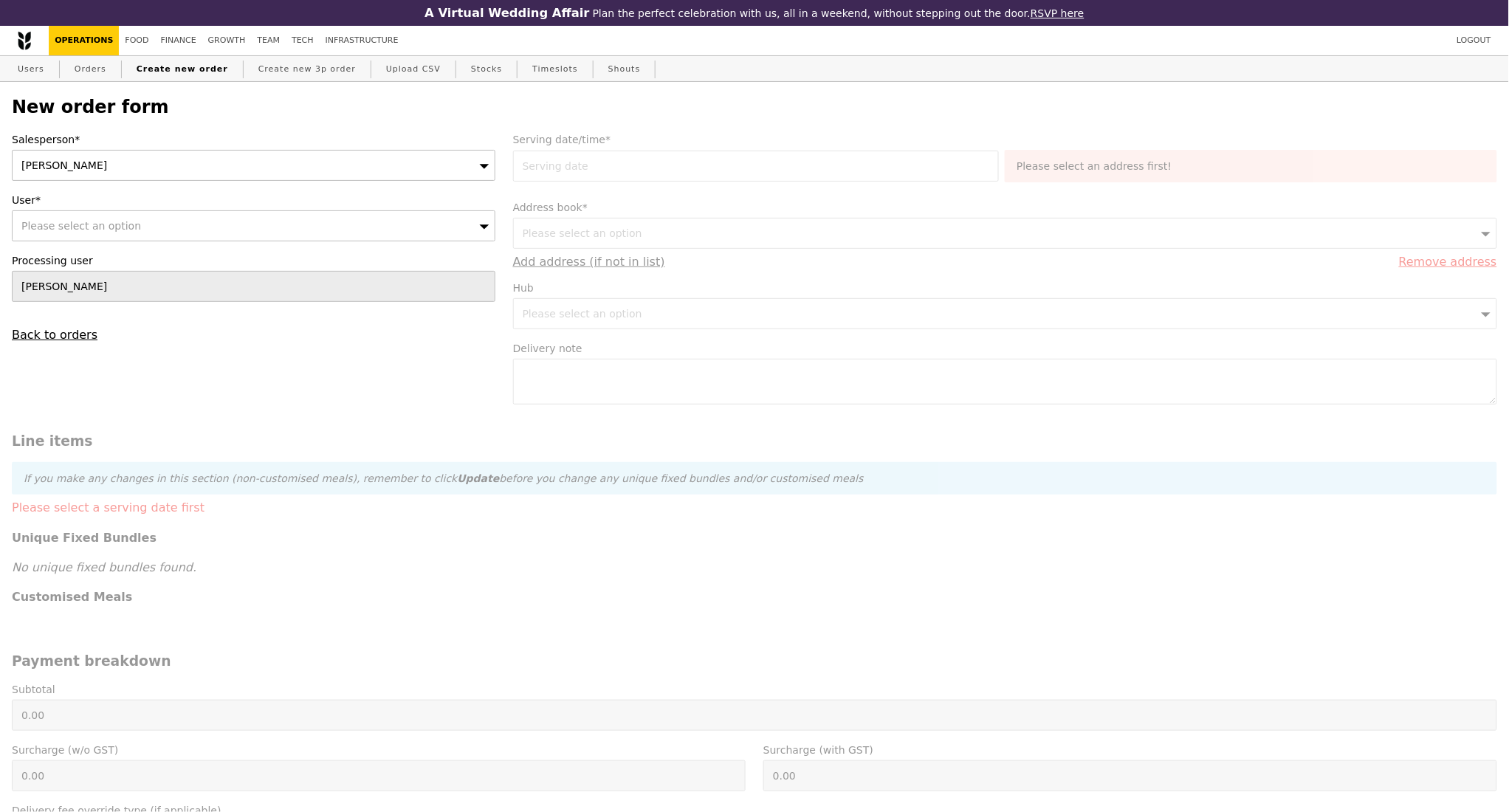
click at [99, 229] on span "Please select an option" at bounding box center [81, 226] width 120 height 12
type input "angeline.chiong@src.com.sg> To: Grain Catering <catering@grain.com.sg>"
type input "Confirm"
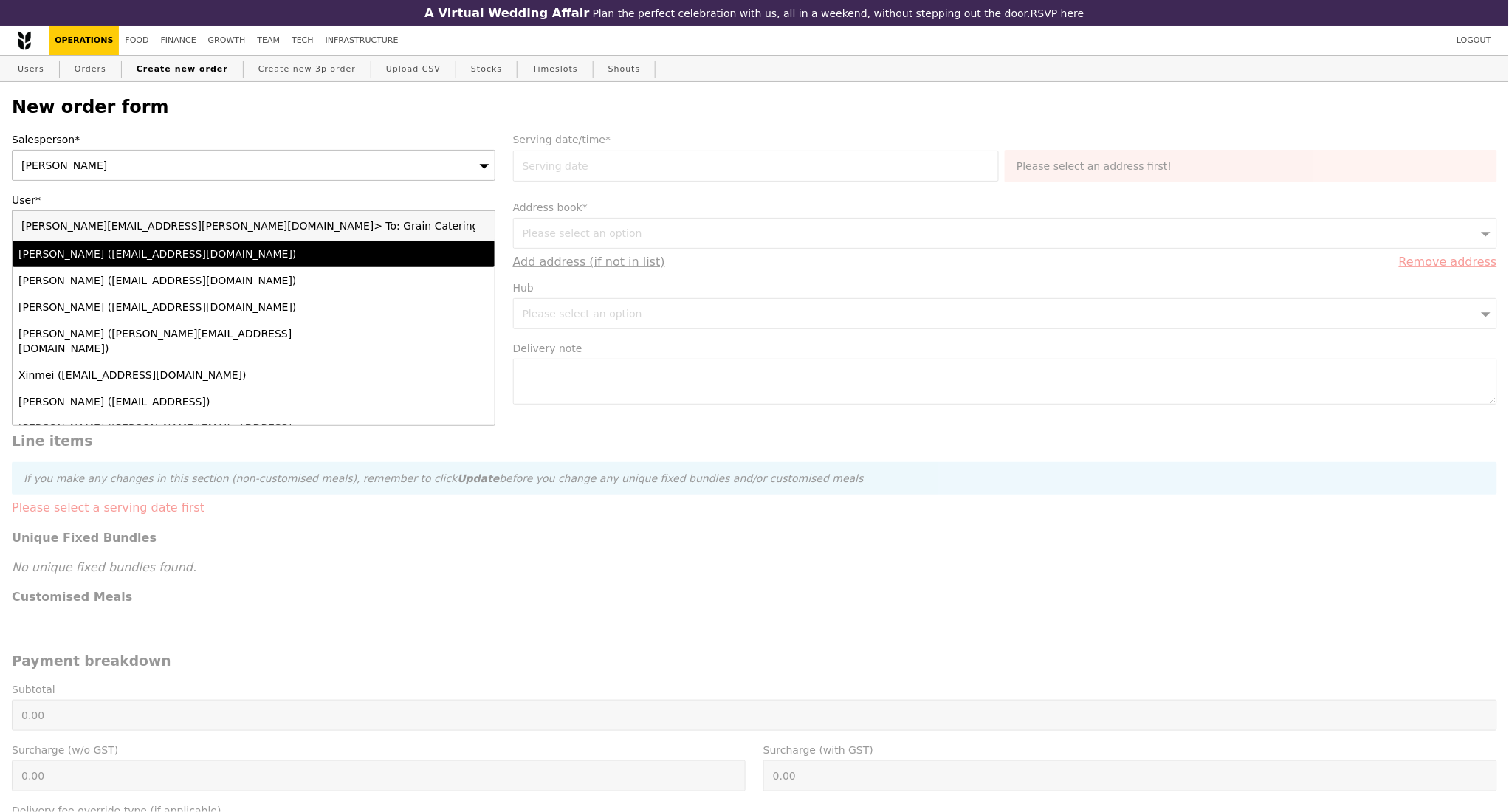
drag, startPoint x: 151, startPoint y: 228, endPoint x: 412, endPoint y: 231, distance: 261.0
click at [412, 231] on input "angeline.chiong@src.com.sg> To: Grain Catering <catering@grain.com.sg>" at bounding box center [254, 226] width 482 height 30
type input "angeline.chiong@src.com.sg"
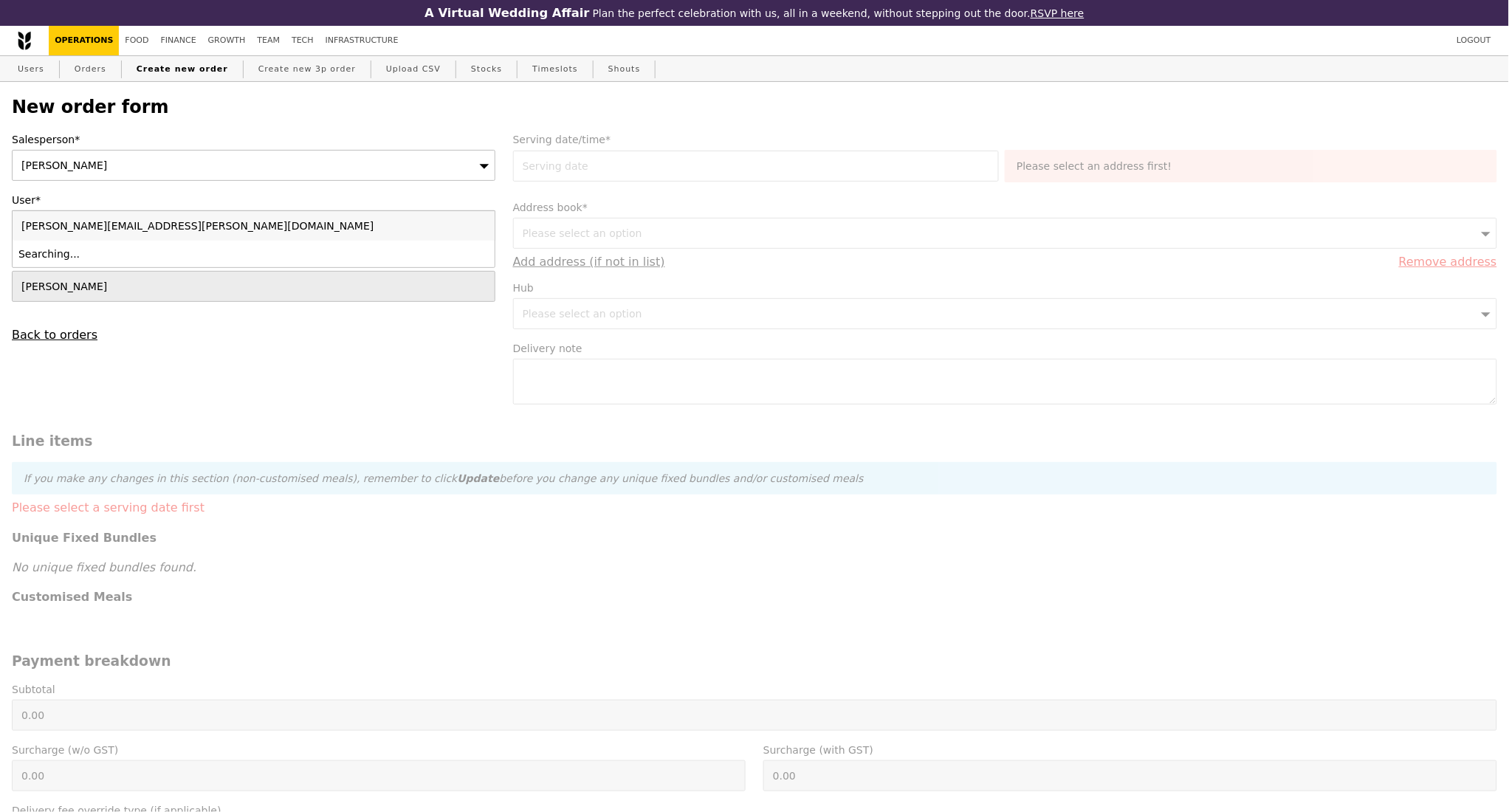
type input "Confirm"
type input "angeline.chiong@src.com.sg"
drag, startPoint x: 166, startPoint y: 234, endPoint x: 0, endPoint y: 243, distance: 166.2
click at [0, 243] on div "New order form Salesperson* Alvin Seah User* Please select an option angeline.c…" at bounding box center [754, 652] width 1509 height 1140
click at [52, 237] on div "Please select an option" at bounding box center [253, 225] width 483 height 31
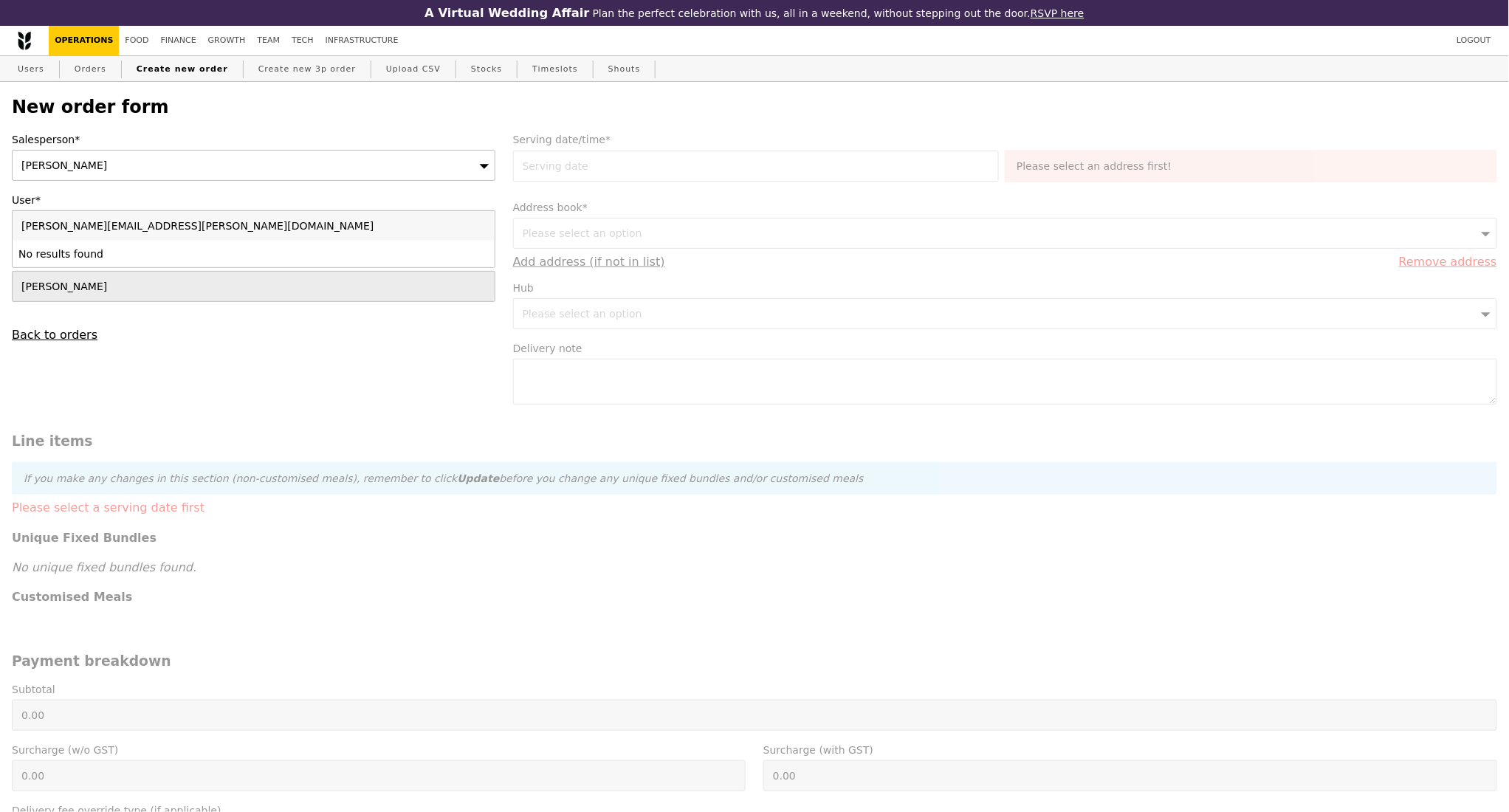
type input "angeline.chiong@src.com.sgangeline_chiong@yahoo.com"
type input "Confirm"
click at [480, 232] on input "angeline.chiong@src.com.sgangeline_chiong@yahoo.com" at bounding box center [254, 226] width 482 height 30
type input "angeline_chiong@yahoo.com"
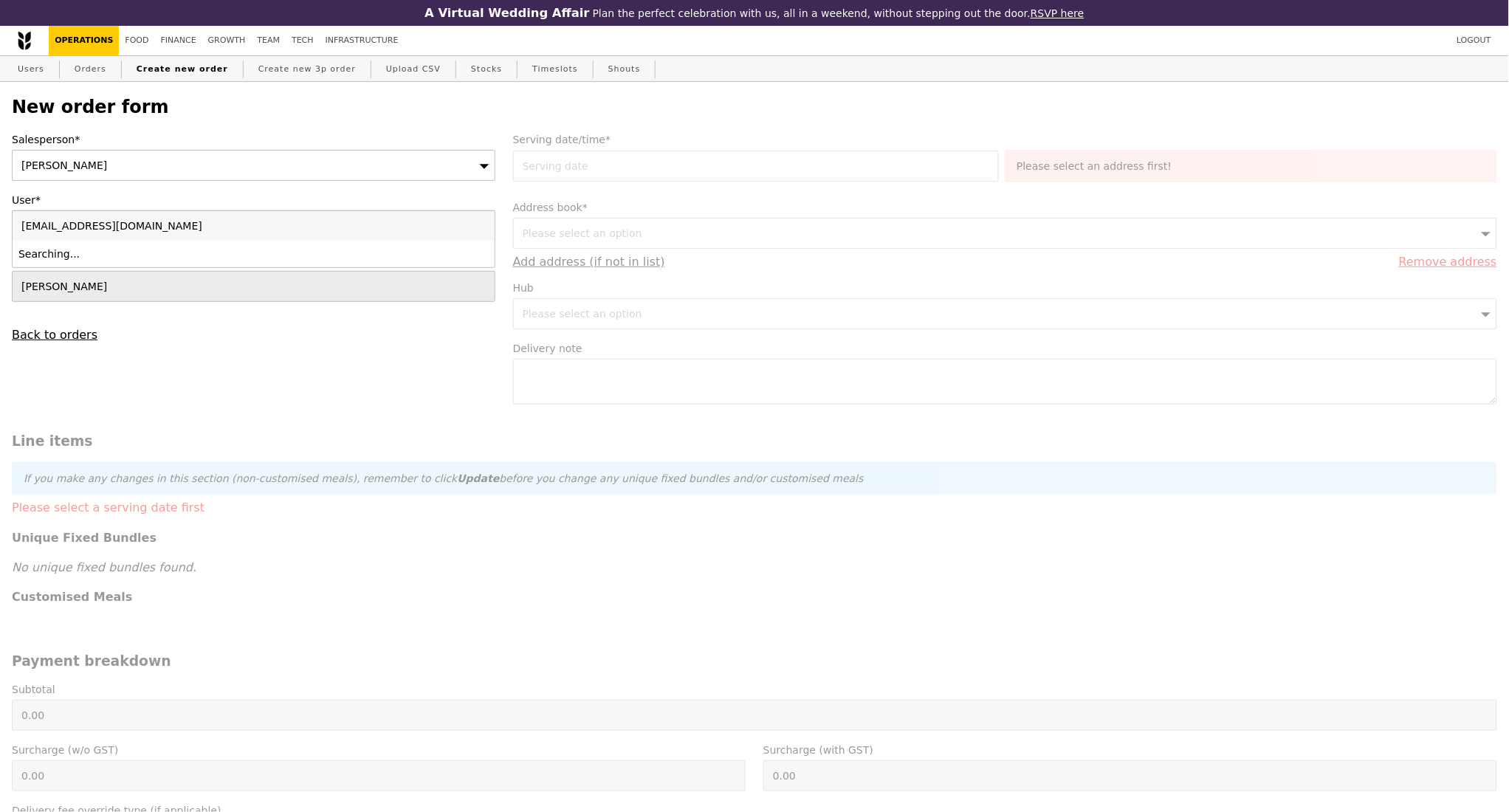
type input "Confirm"
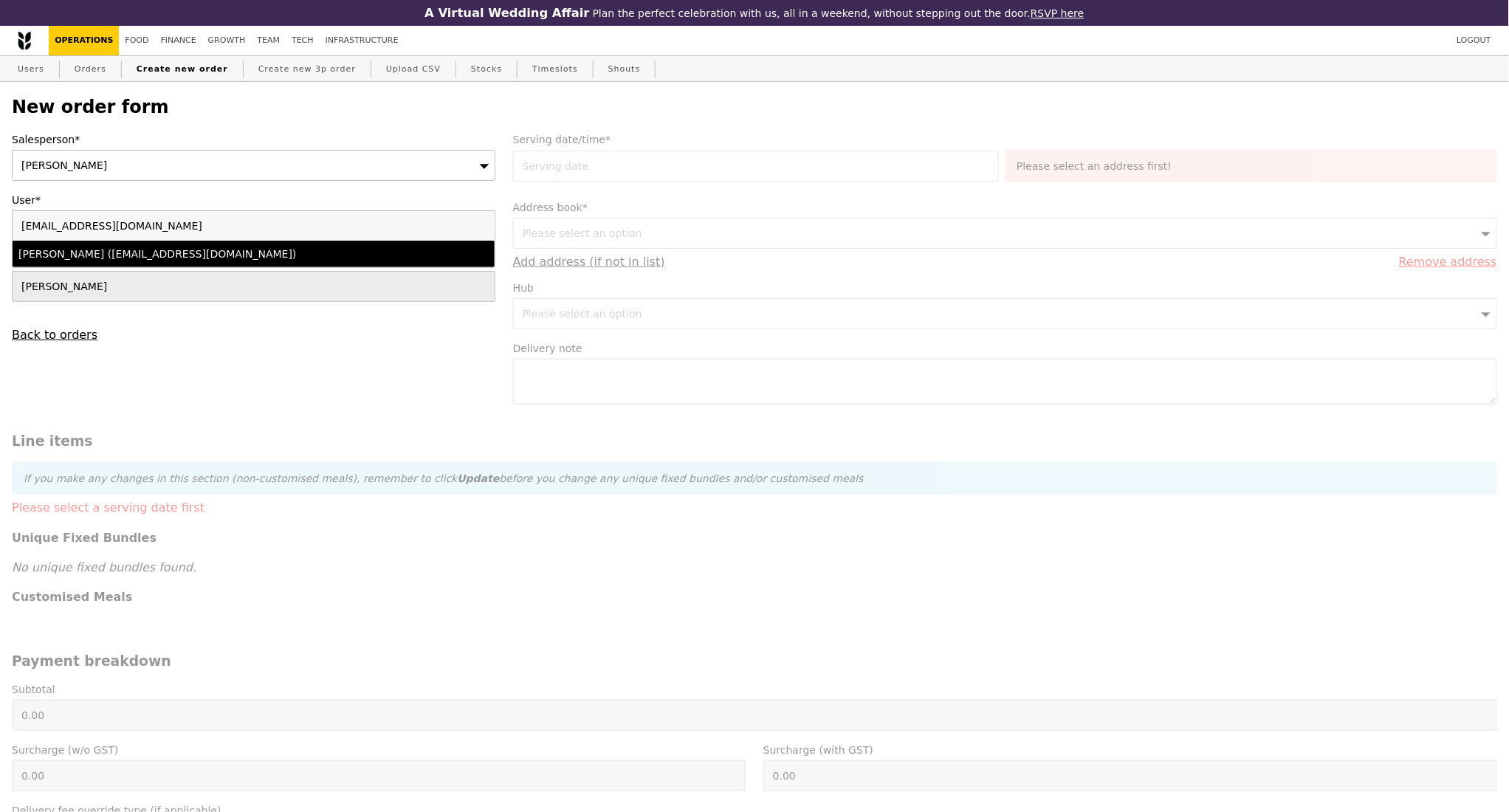
type input "angeline_chiong@yahoo.com"
click at [267, 261] on div "Angeline Chiong (angeline_chiong@yahoo.com)" at bounding box center [194, 253] width 352 height 15
type input "Loading..."
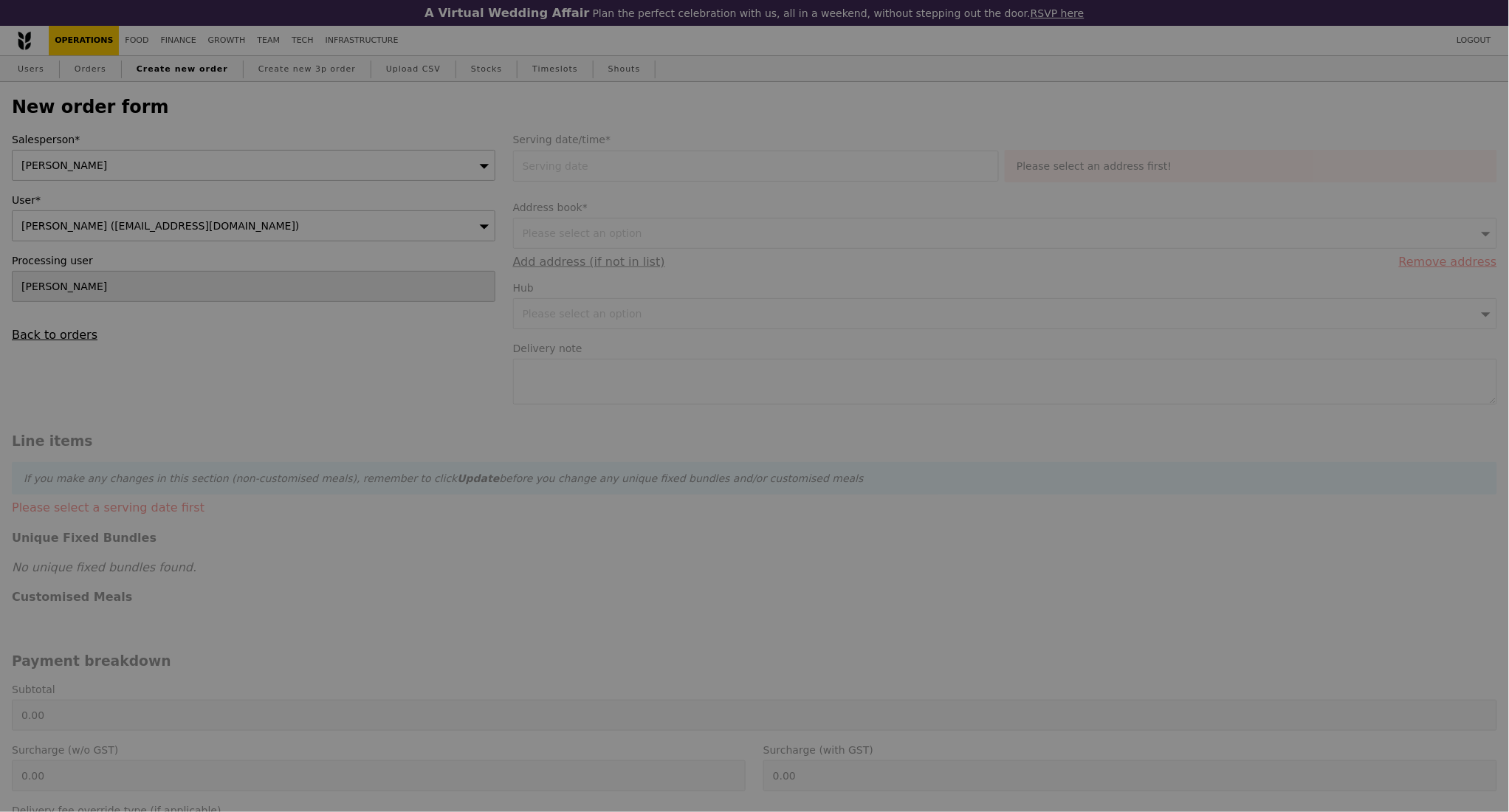
type input "13.76"
type input "15.00"
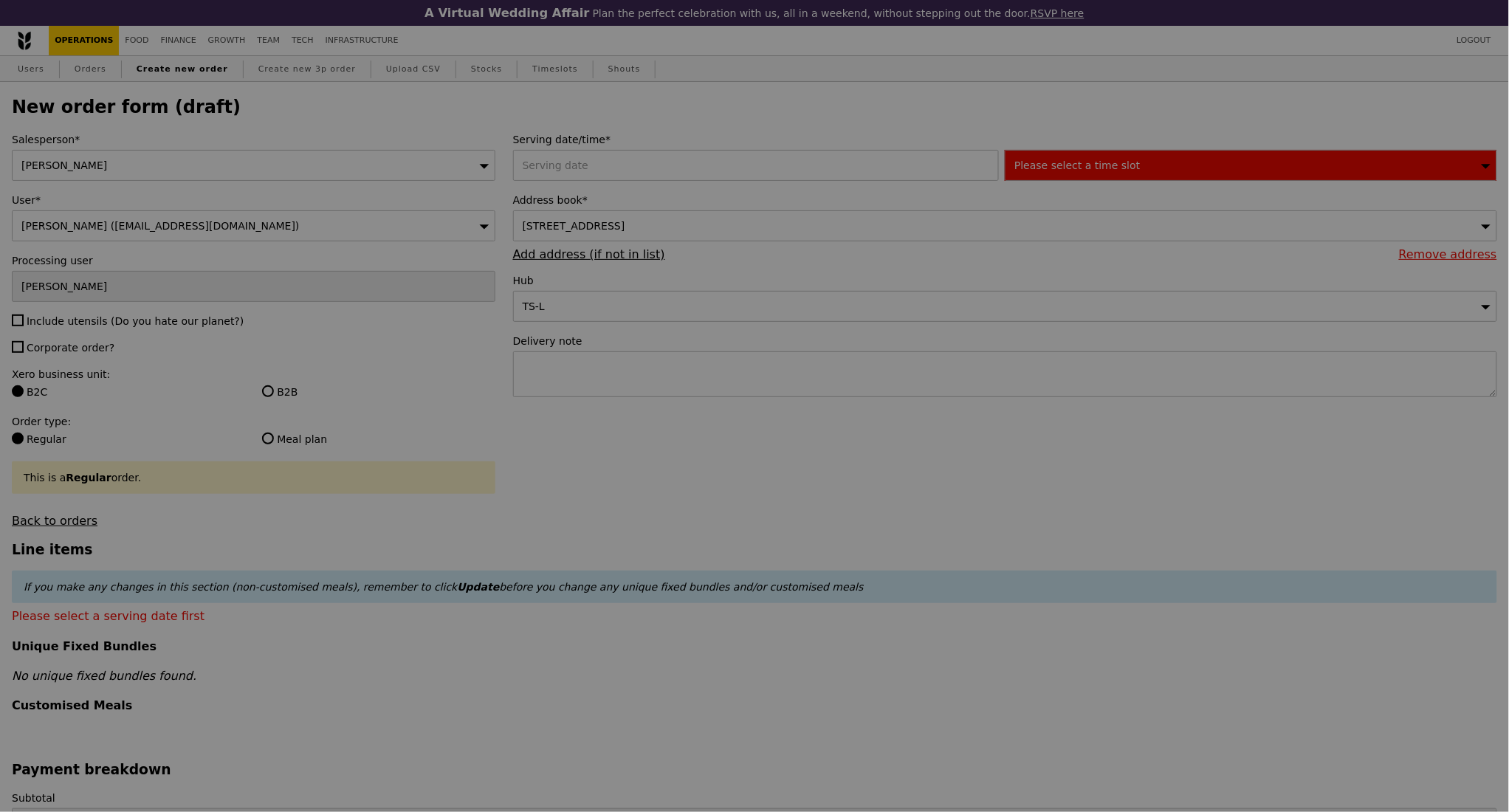
type input "Confirm"
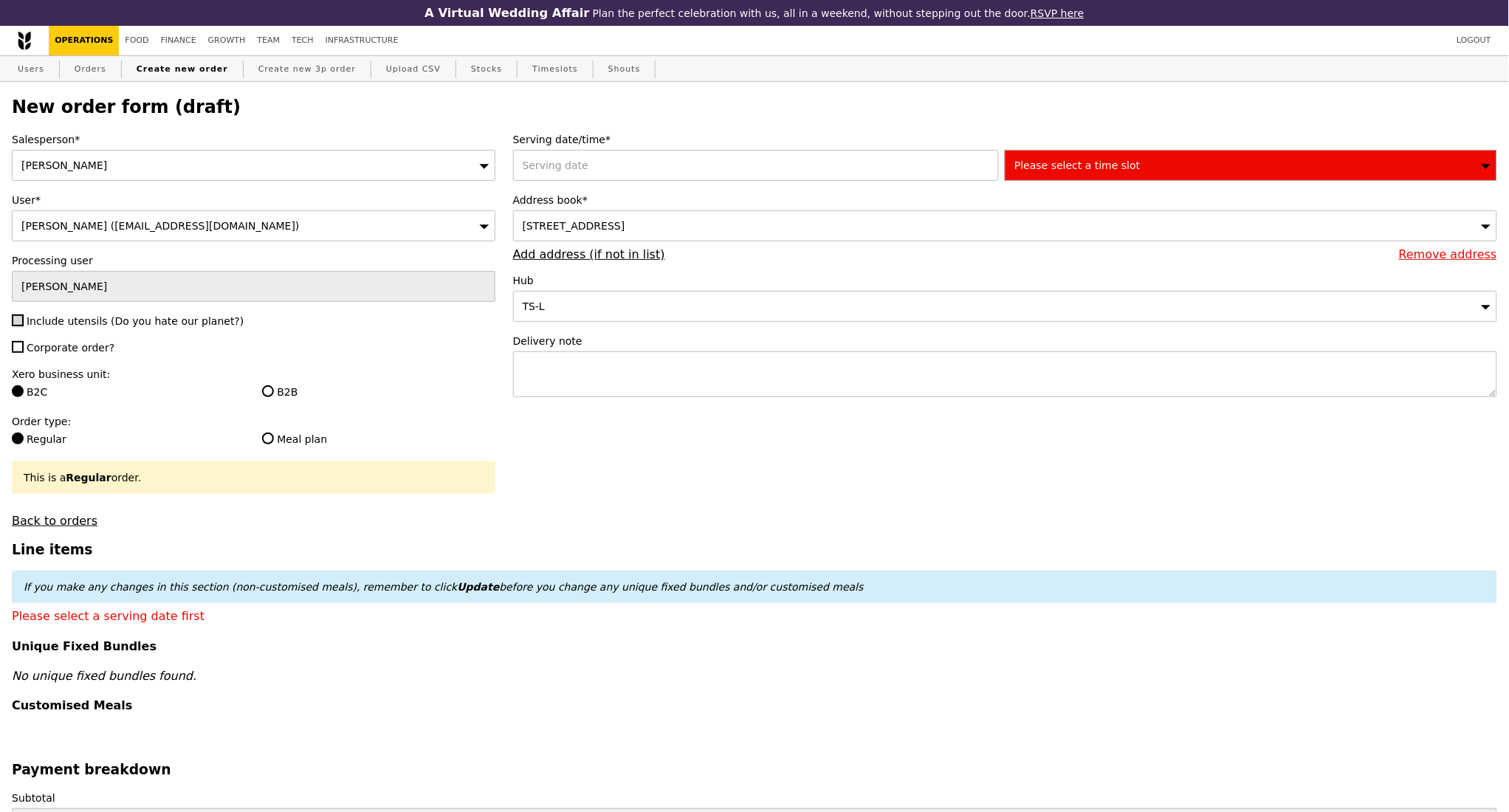
click at [19, 326] on input "Include utensils (Do you hate our planet?)" at bounding box center [18, 321] width 12 height 12
checkbox input "true"
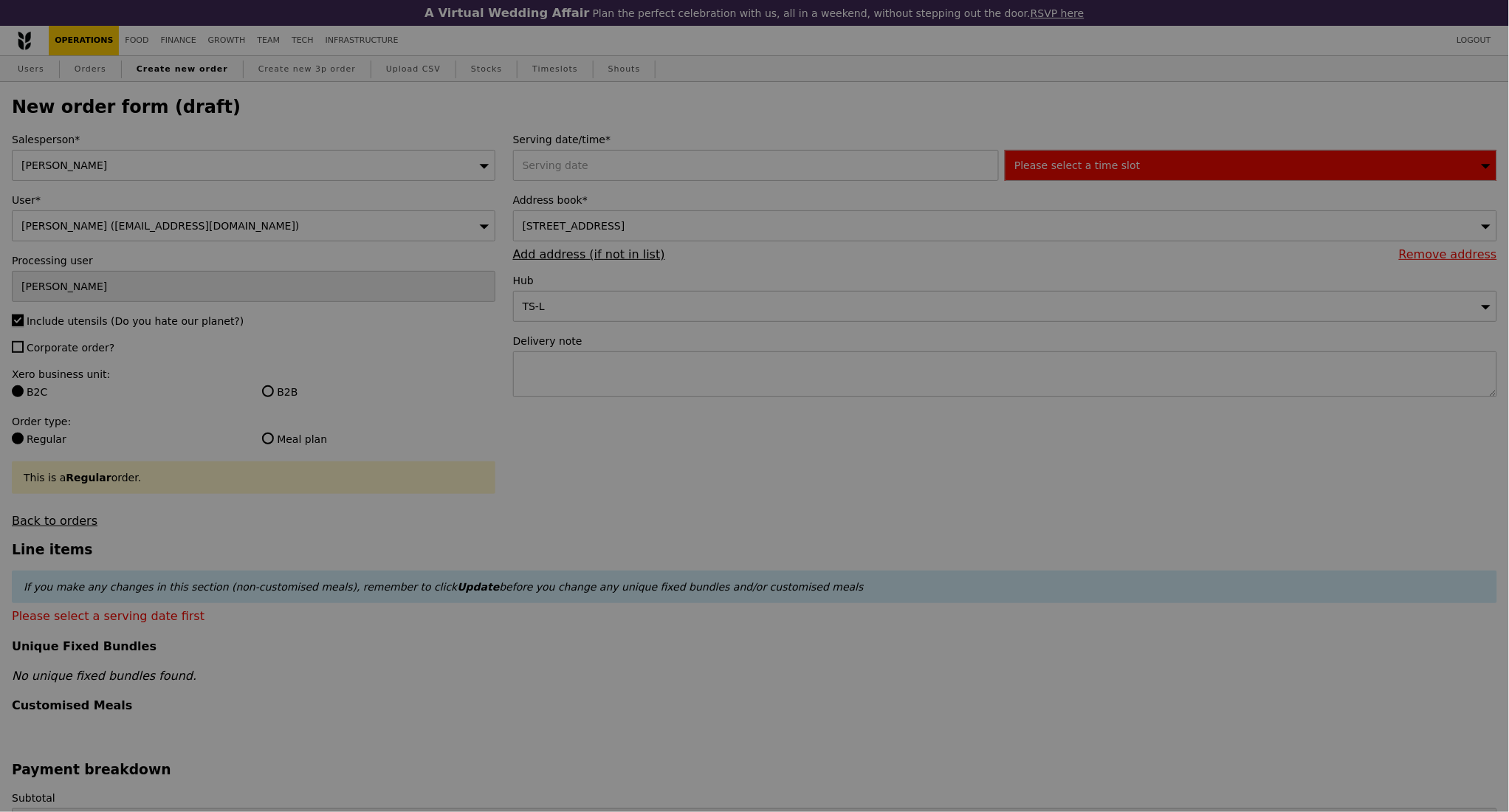
type input "Confirm"
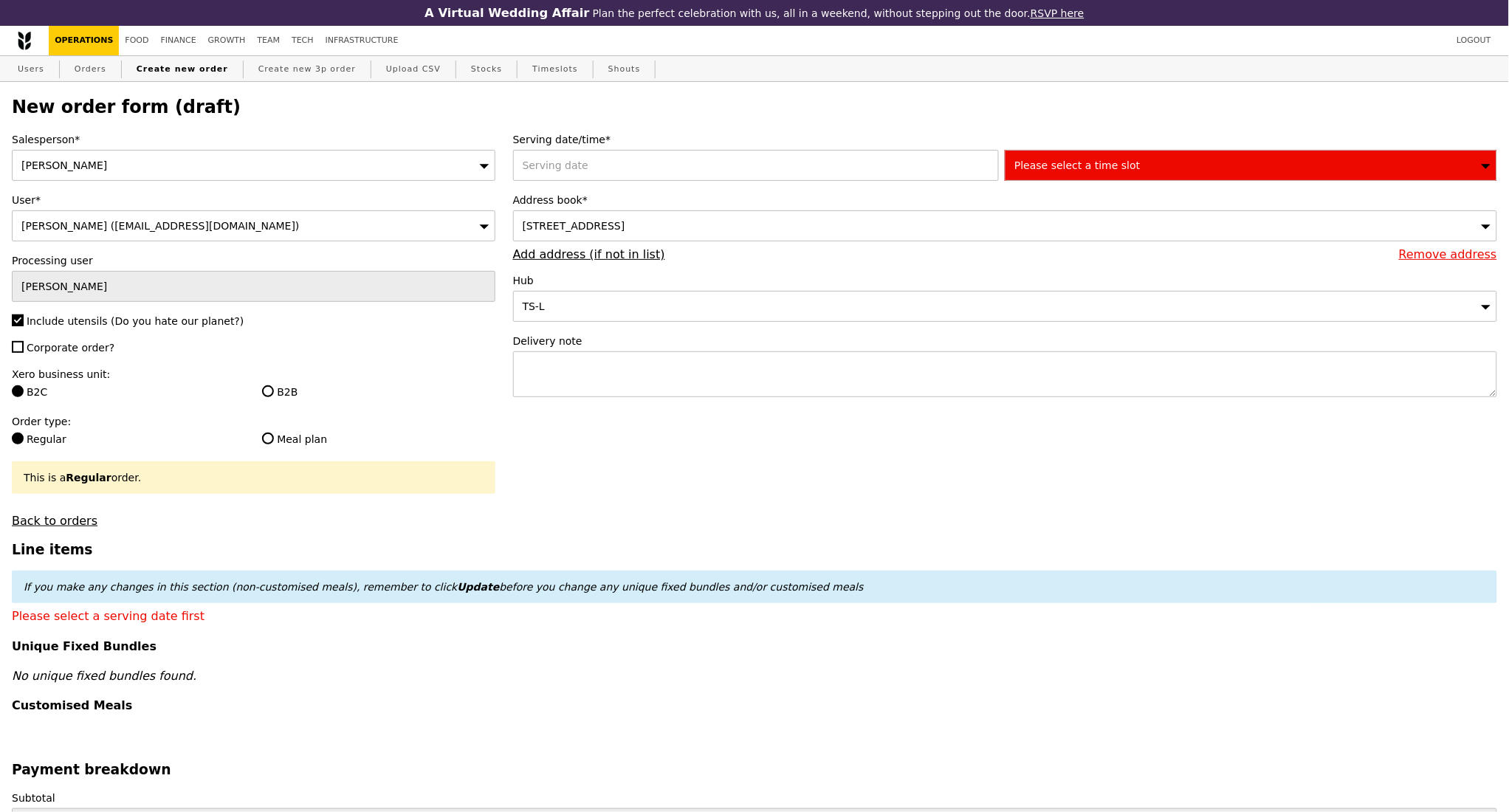
click at [266, 400] on label "B2B" at bounding box center [378, 392] width 232 height 15
click at [266, 397] on input "B2B" at bounding box center [268, 392] width 12 height 12
radio input "true"
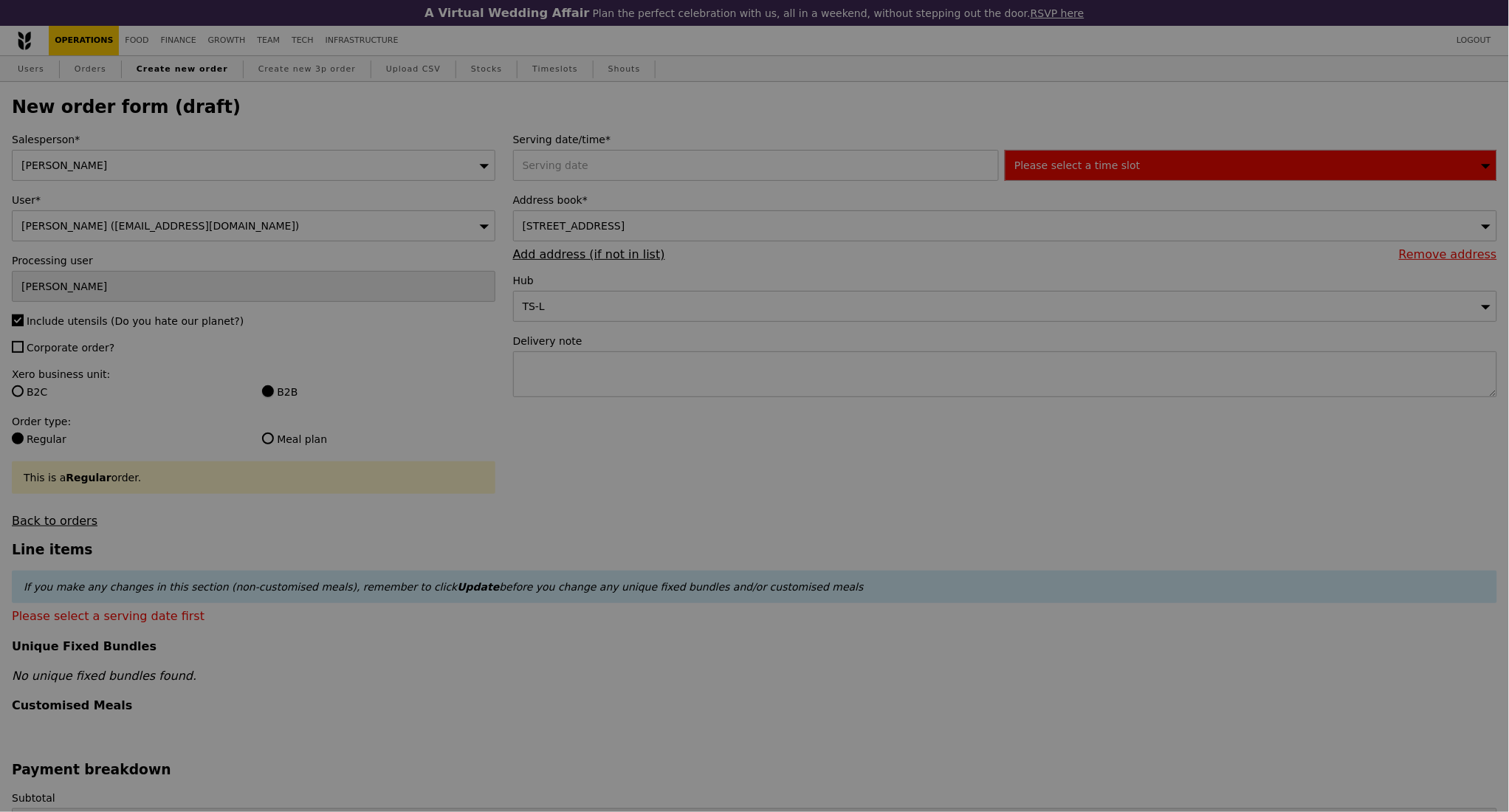
type input "Confirm"
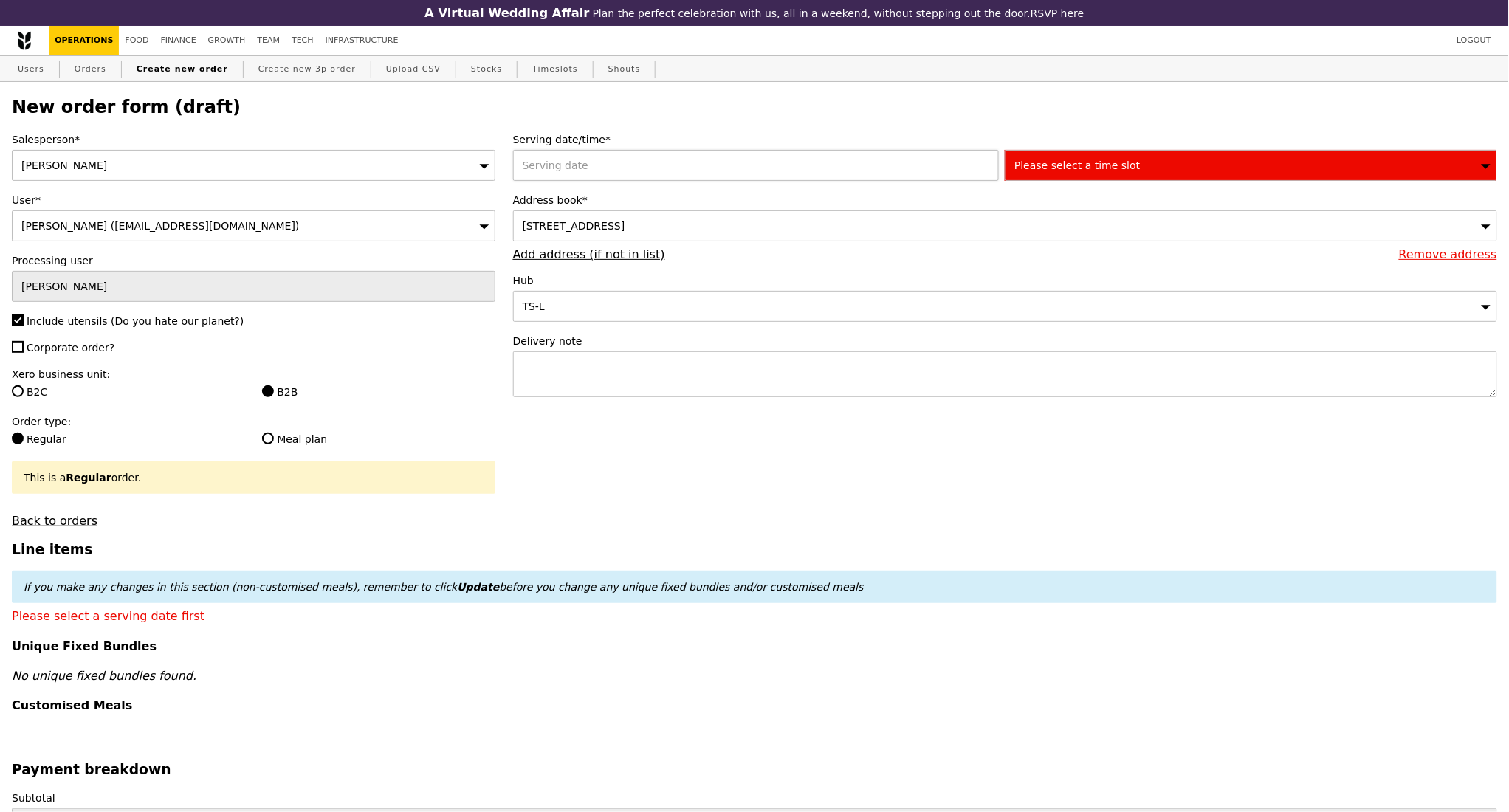
click at [610, 172] on div at bounding box center [759, 164] width 492 height 31
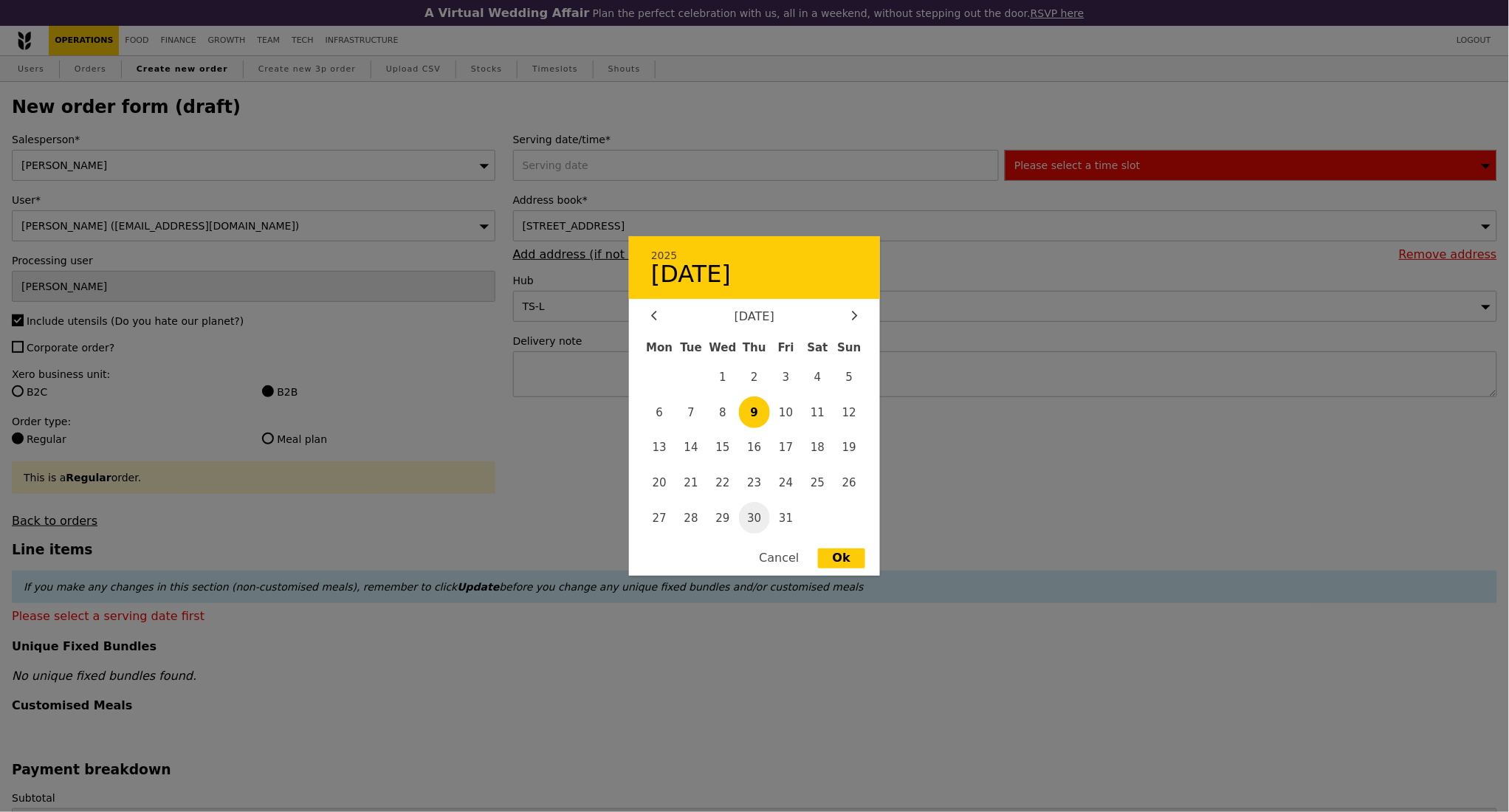
click at [748, 518] on span "30" at bounding box center [754, 518] width 32 height 32
type input "30 Oct 2025"
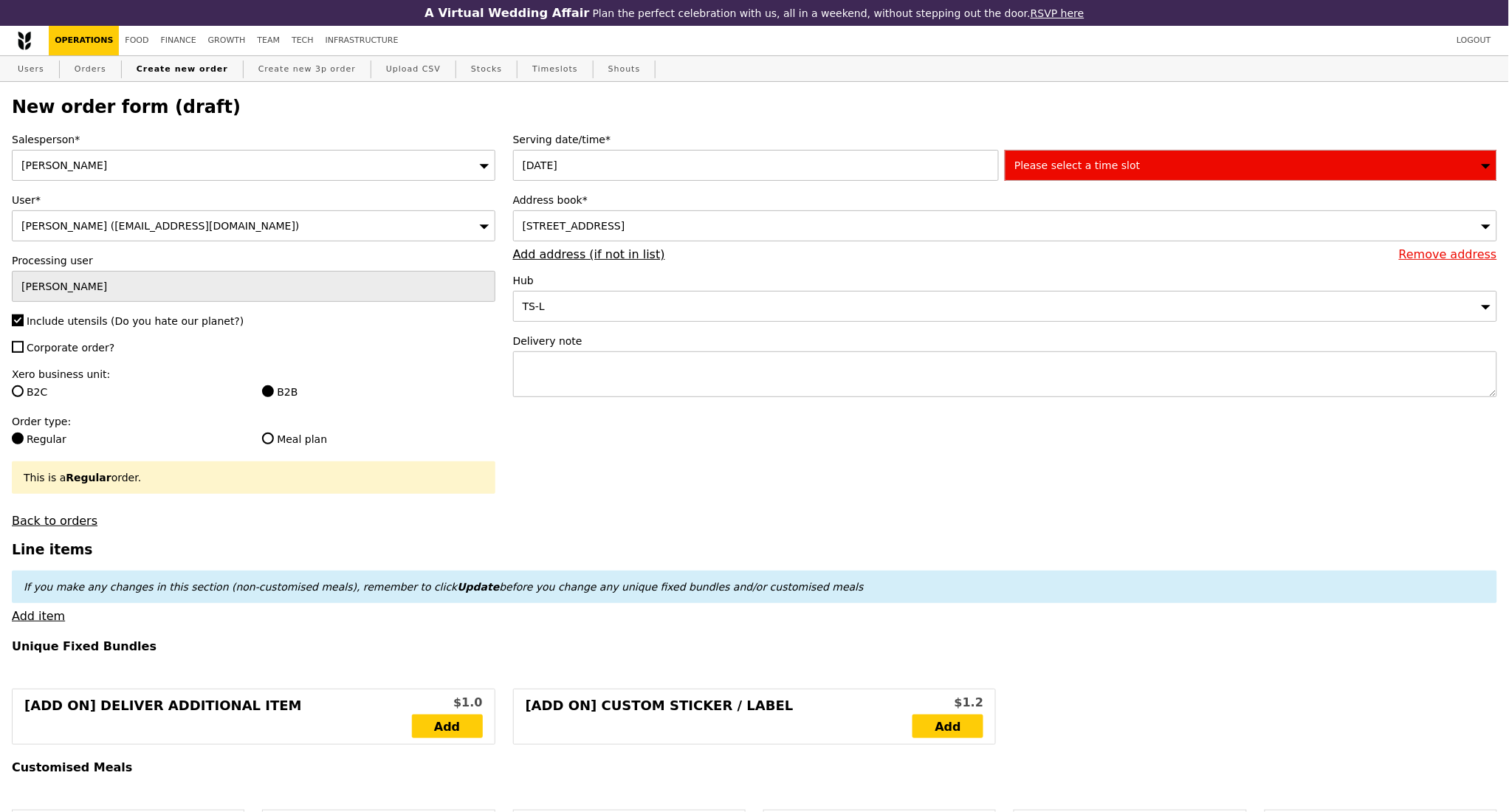
click at [1119, 162] on div "Please select a time slot" at bounding box center [1251, 164] width 492 height 31
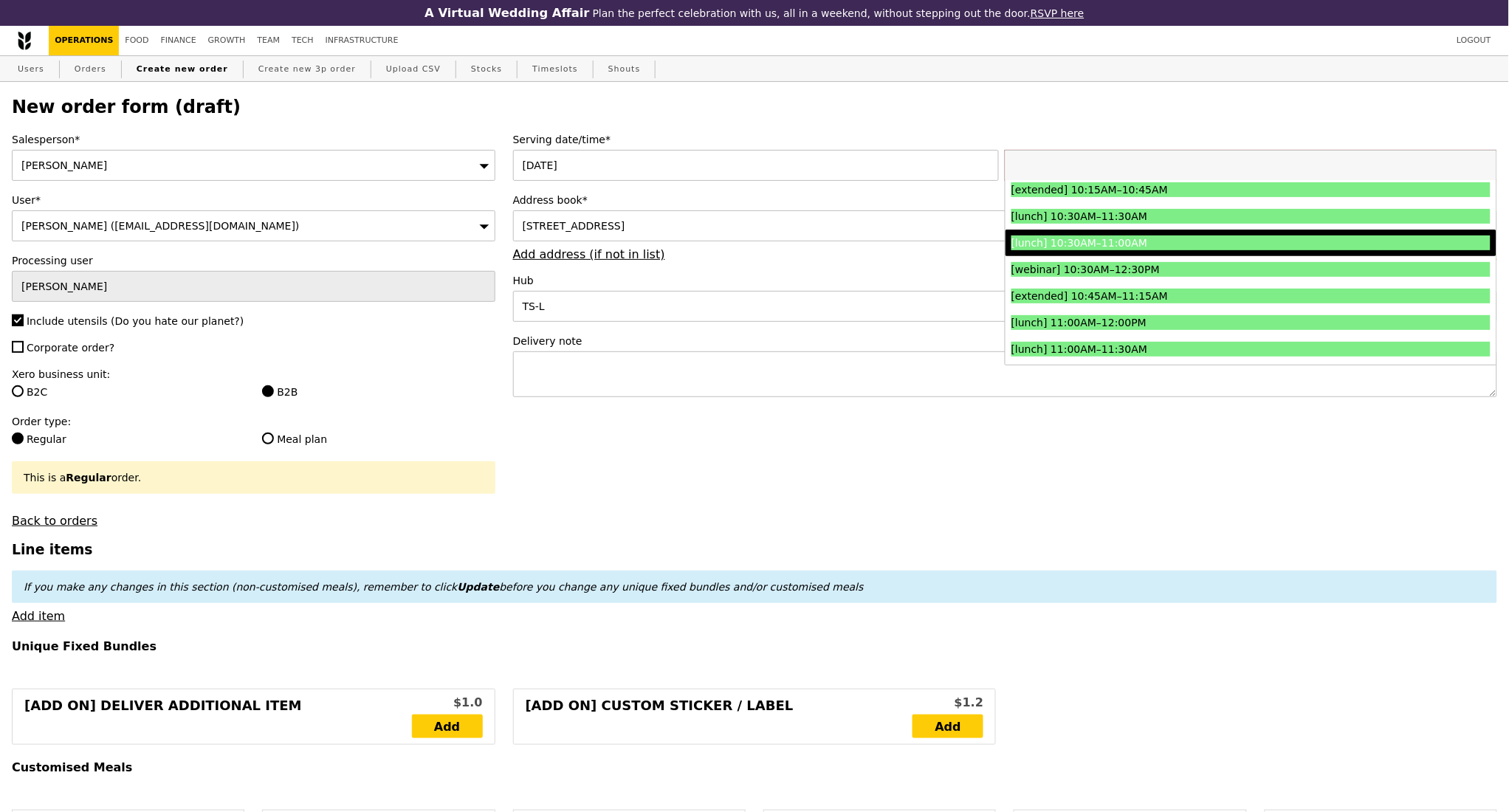
scroll to position [394, 0]
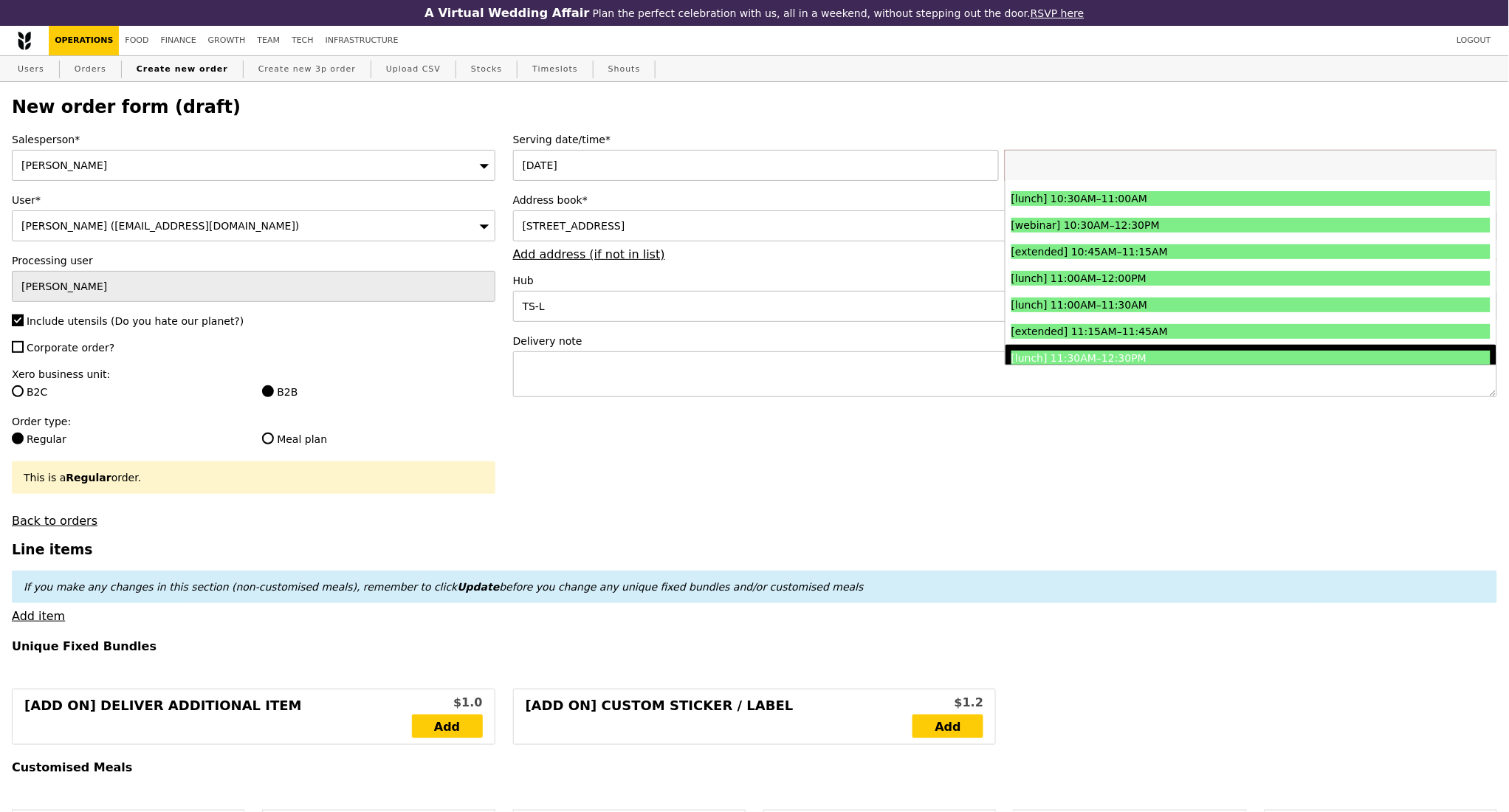
click at [1170, 356] on div "[lunch] 11:30AM–12:30PM" at bounding box center [1191, 358] width 359 height 15
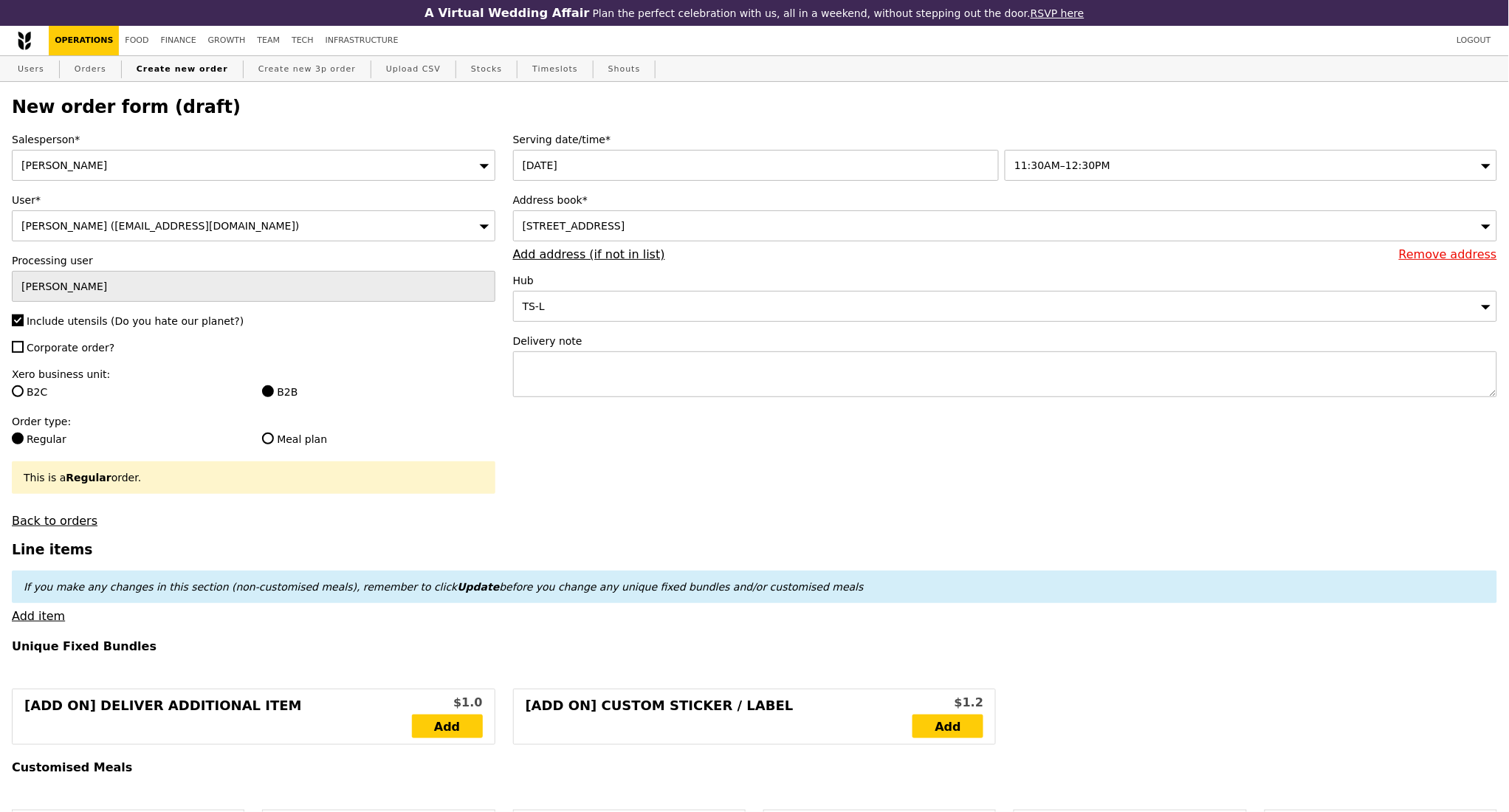
type input "Confirm"
click at [693, 384] on textarea at bounding box center [1005, 375] width 984 height 46
paste textarea "82829699"
click at [570, 372] on textarea "Contact at: 82829699" at bounding box center [1005, 375] width 984 height 46
type textarea "Contact number: 82829699"
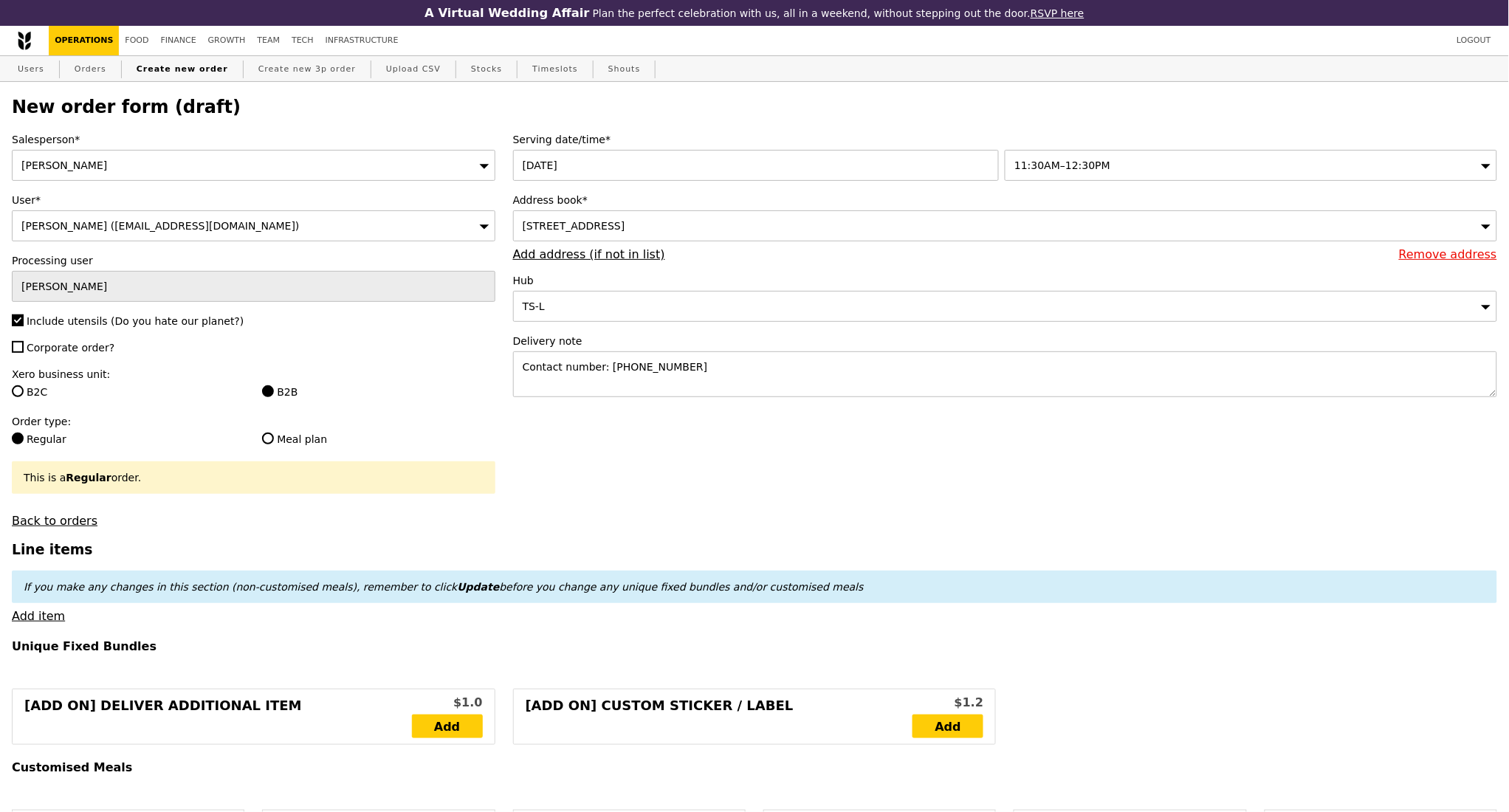
type input "Confirm"
click at [739, 380] on textarea "Contact number: 82829699" at bounding box center [1005, 375] width 984 height 46
click at [705, 397] on textarea "Contact number: 82829699" at bounding box center [1005, 375] width 984 height 46
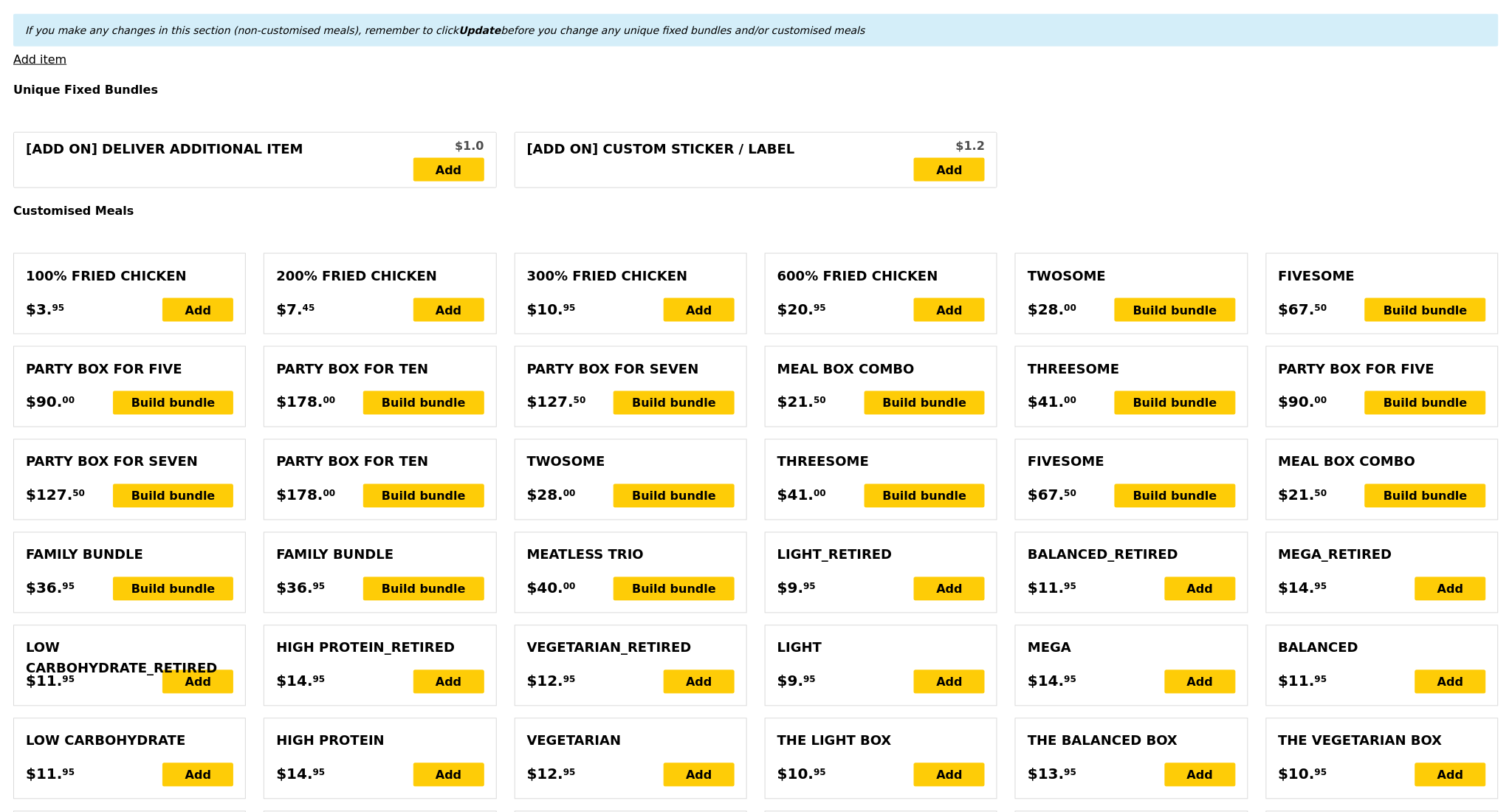
scroll to position [590, 0]
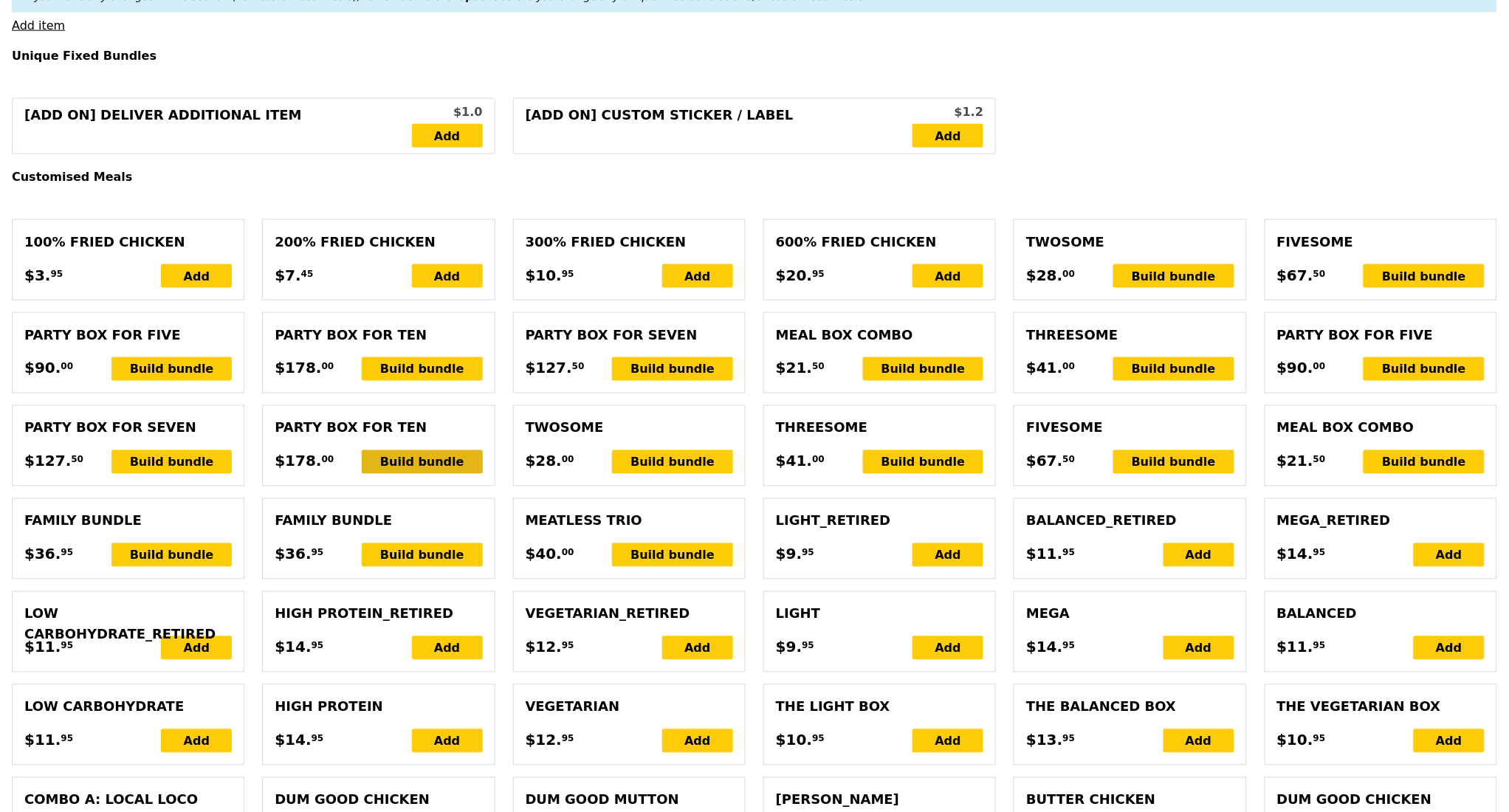
type textarea "Contact number: 82829699"
click at [420, 473] on div "Build bundle" at bounding box center [422, 462] width 121 height 24
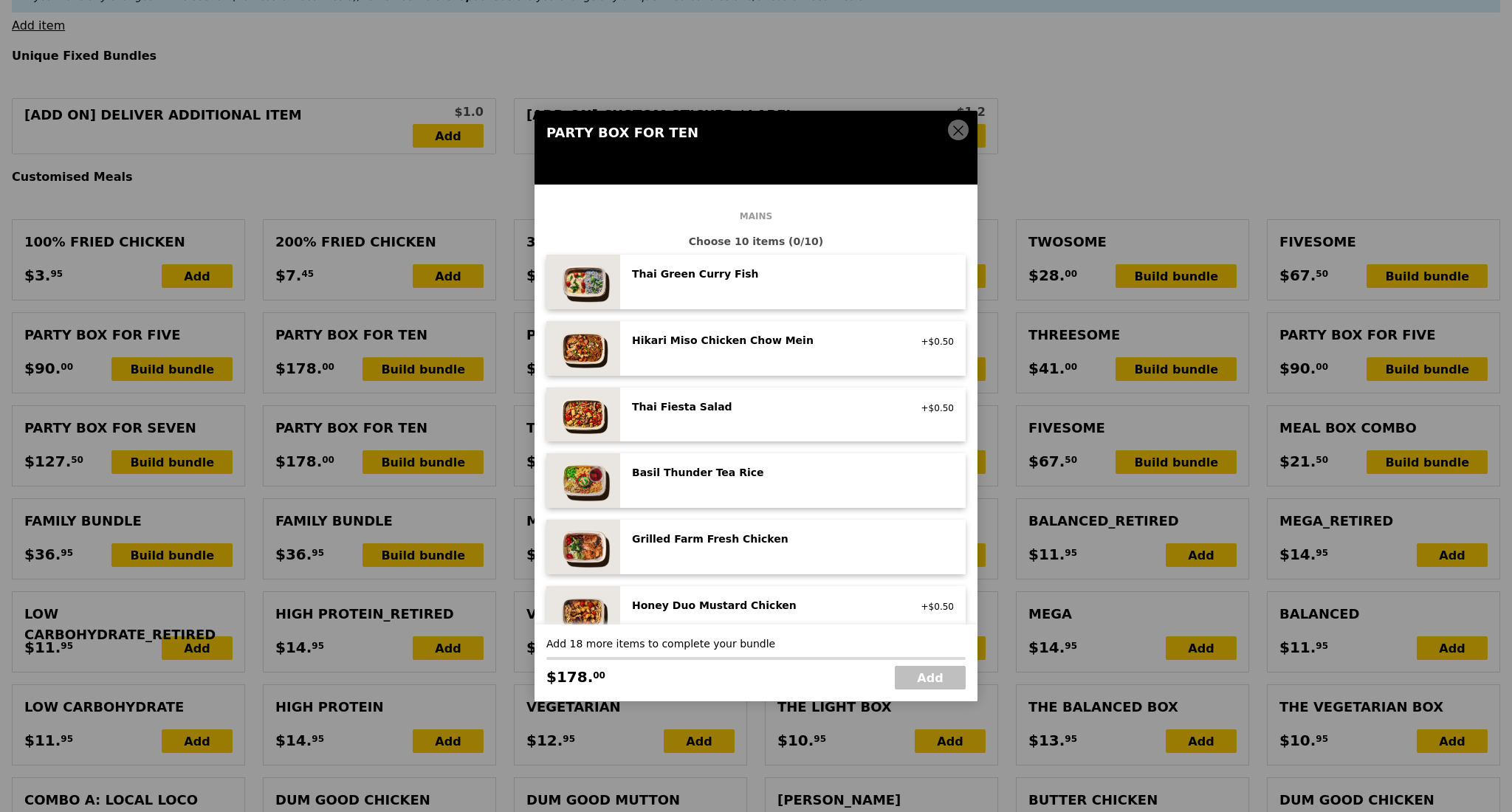
click at [755, 479] on div "Basil Thunder Tea Rice" at bounding box center [764, 472] width 265 height 15
click at [736, 552] on div "Grilled Farm Fresh Chicken high protein, contains allium, dairy, nuts, soy" at bounding box center [792, 546] width 322 height 31
click at [736, 552] on div "Grilled Farm Fresh Chicken high protein, contains allium, dairy, nuts, soy Remo…" at bounding box center [792, 546] width 322 height 31
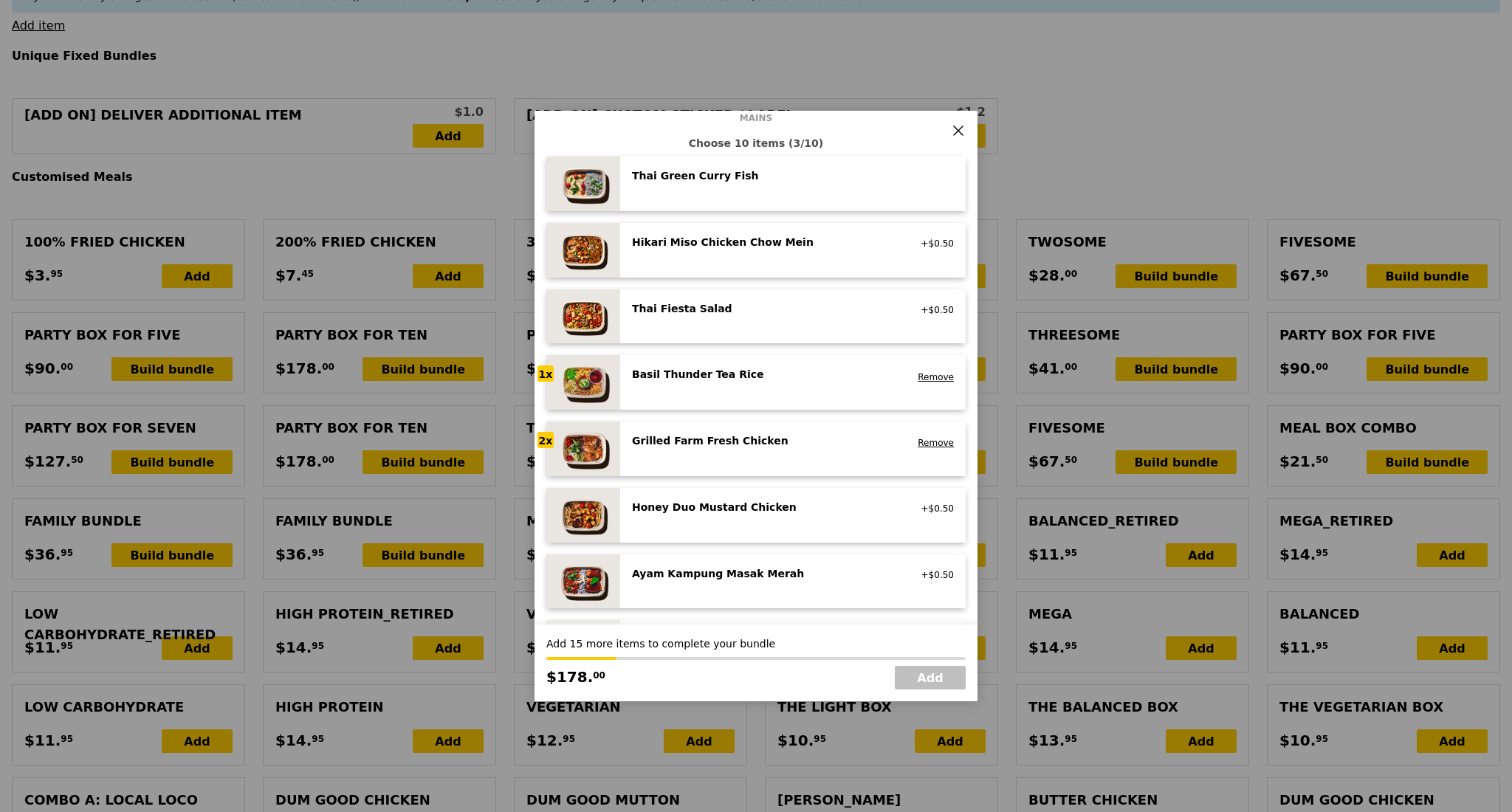
click at [715, 522] on div "Honey Duo Mustard Chicken high protein, contains allium, soy, wheat +$0.50" at bounding box center [792, 514] width 322 height 31
click at [715, 522] on div "Honey Duo Mustard Chicken high protein, contains allium, soy, wheat" at bounding box center [764, 511] width 283 height 24
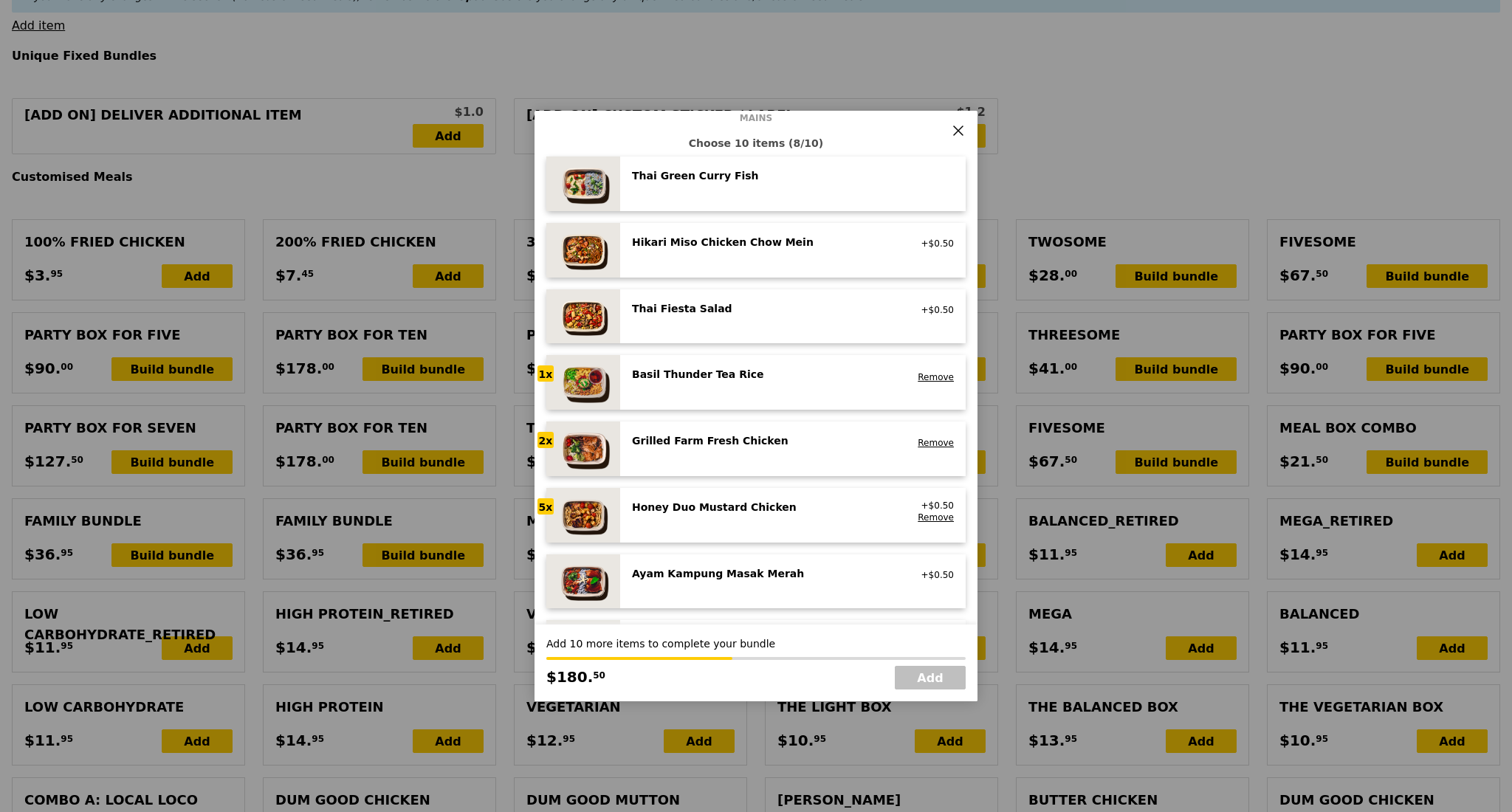
click at [715, 522] on div "Honey Duo Mustard Chicken high protein, contains allium, soy, wheat" at bounding box center [764, 511] width 283 height 24
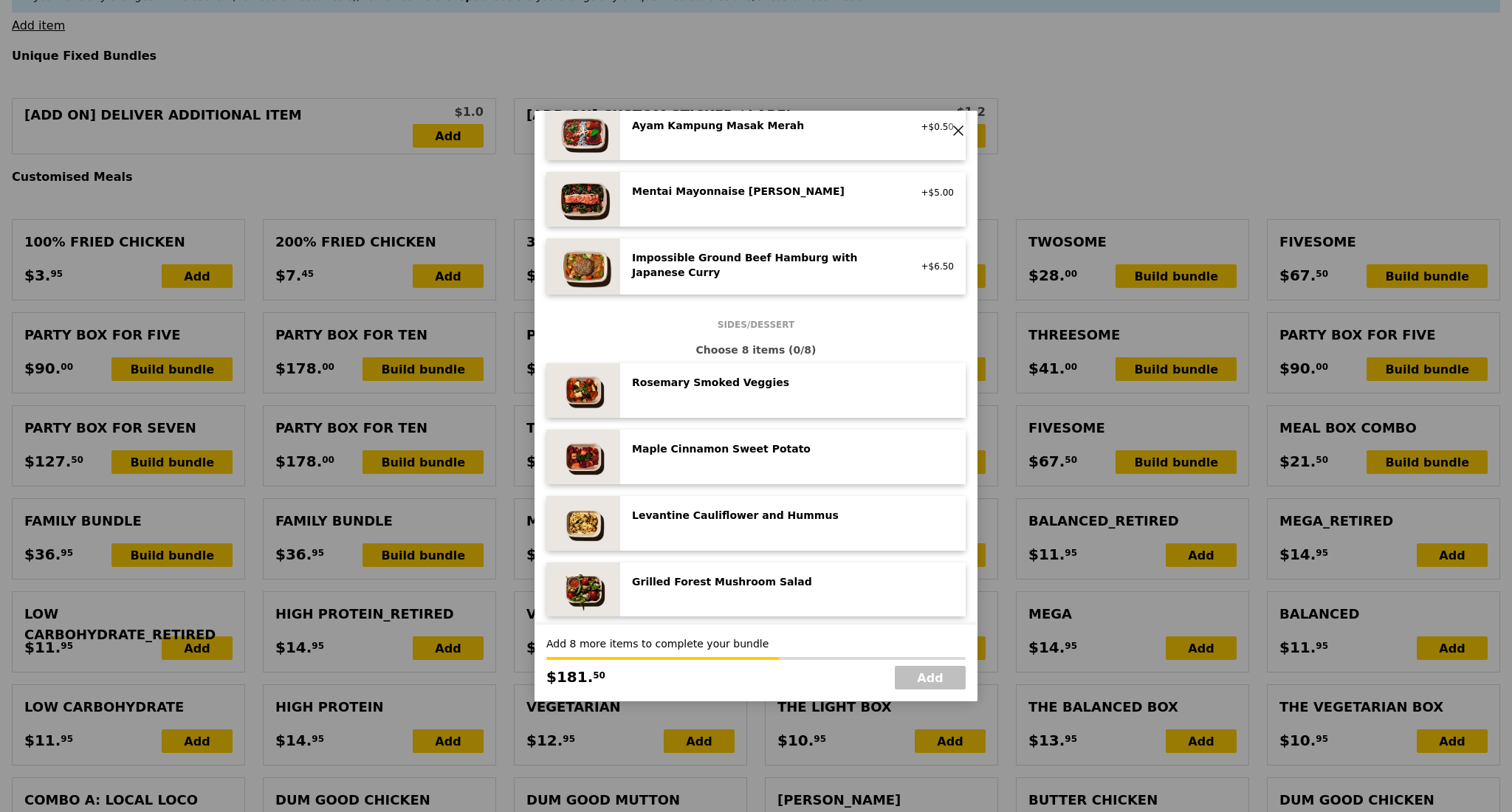
scroll to position [590, 0]
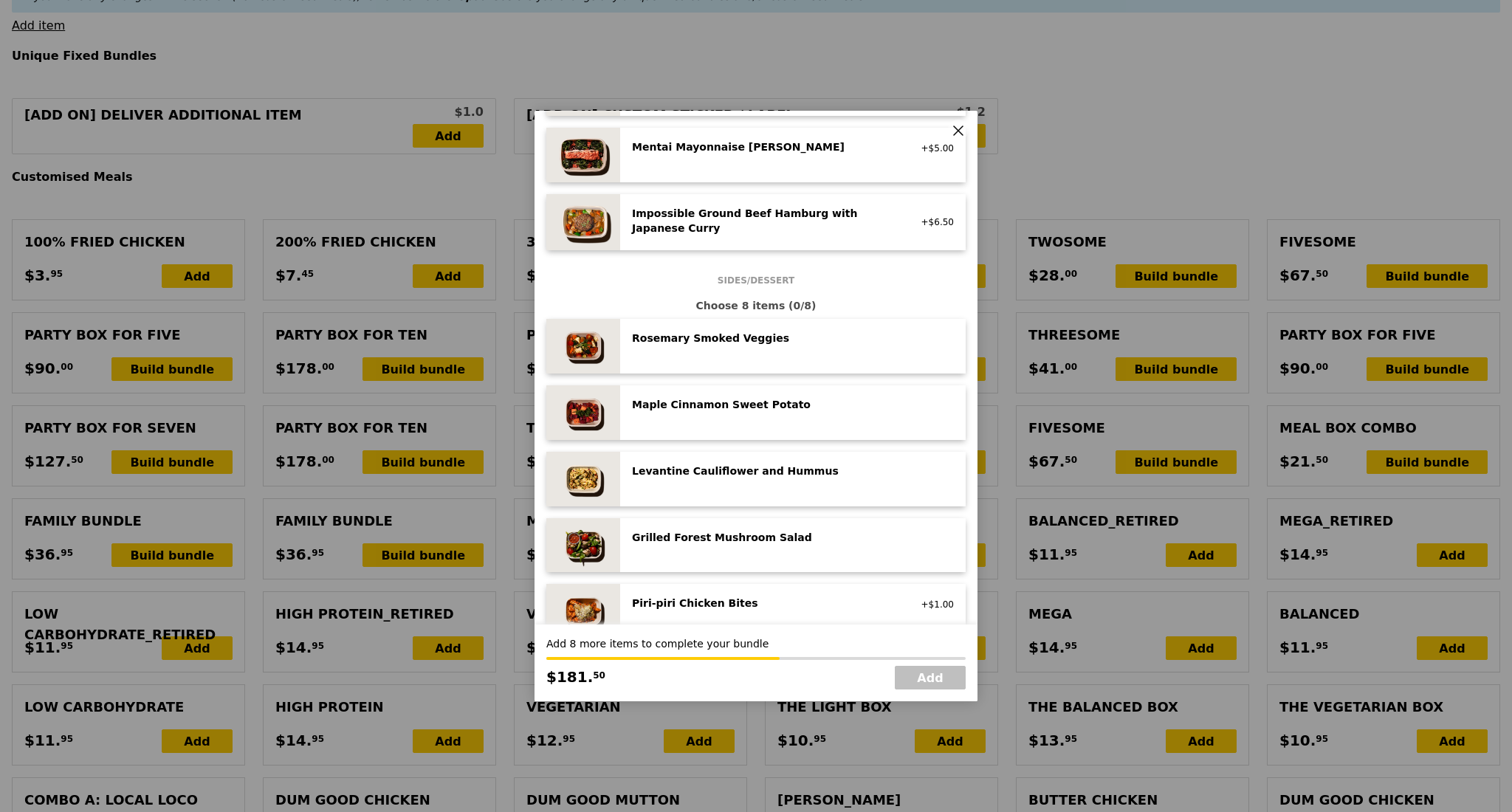
click at [769, 357] on div "Rosemary Smoked Veggies low carb, vegan" at bounding box center [792, 346] width 322 height 31
click at [769, 357] on div "Rosemary Smoked Veggies low carb, vegan Remove" at bounding box center [792, 346] width 322 height 31
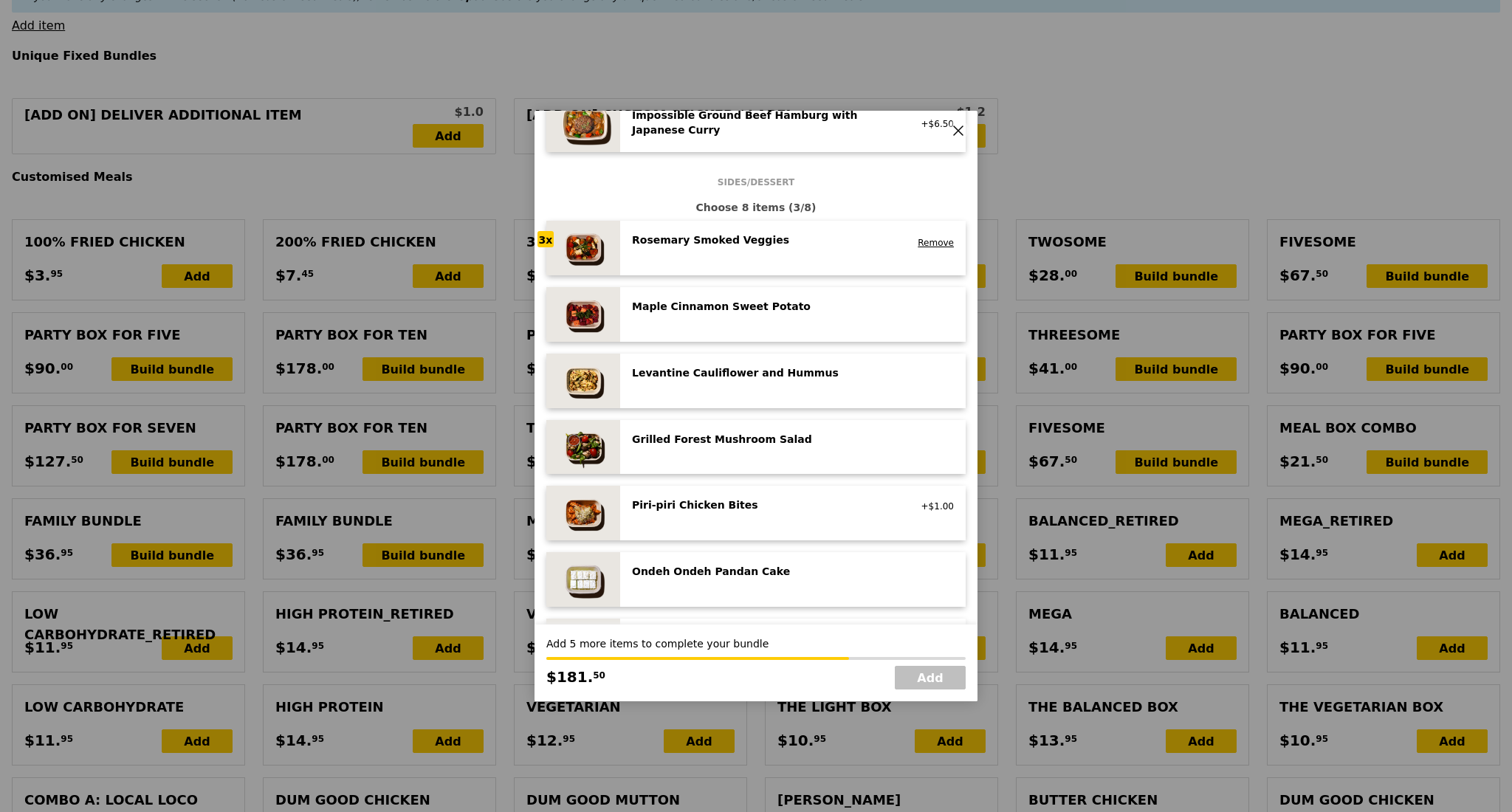
click at [769, 453] on div "Grilled Forest Mushroom Salad low carb, vegan" at bounding box center [792, 446] width 322 height 31
click at [769, 453] on div "Grilled Forest Mushroom Salad low carb, vegan Remove" at bounding box center [792, 446] width 322 height 31
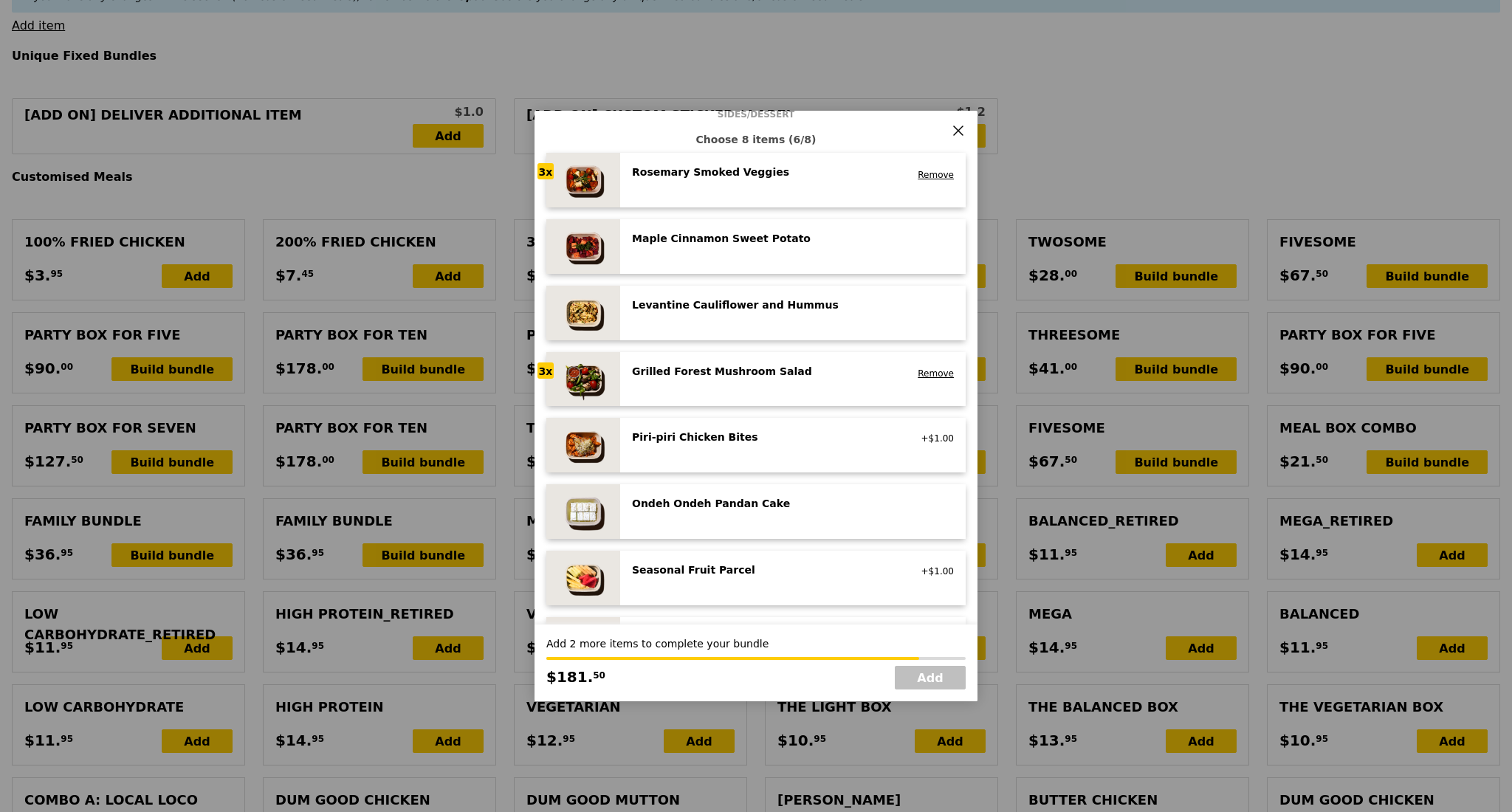
scroll to position [786, 0]
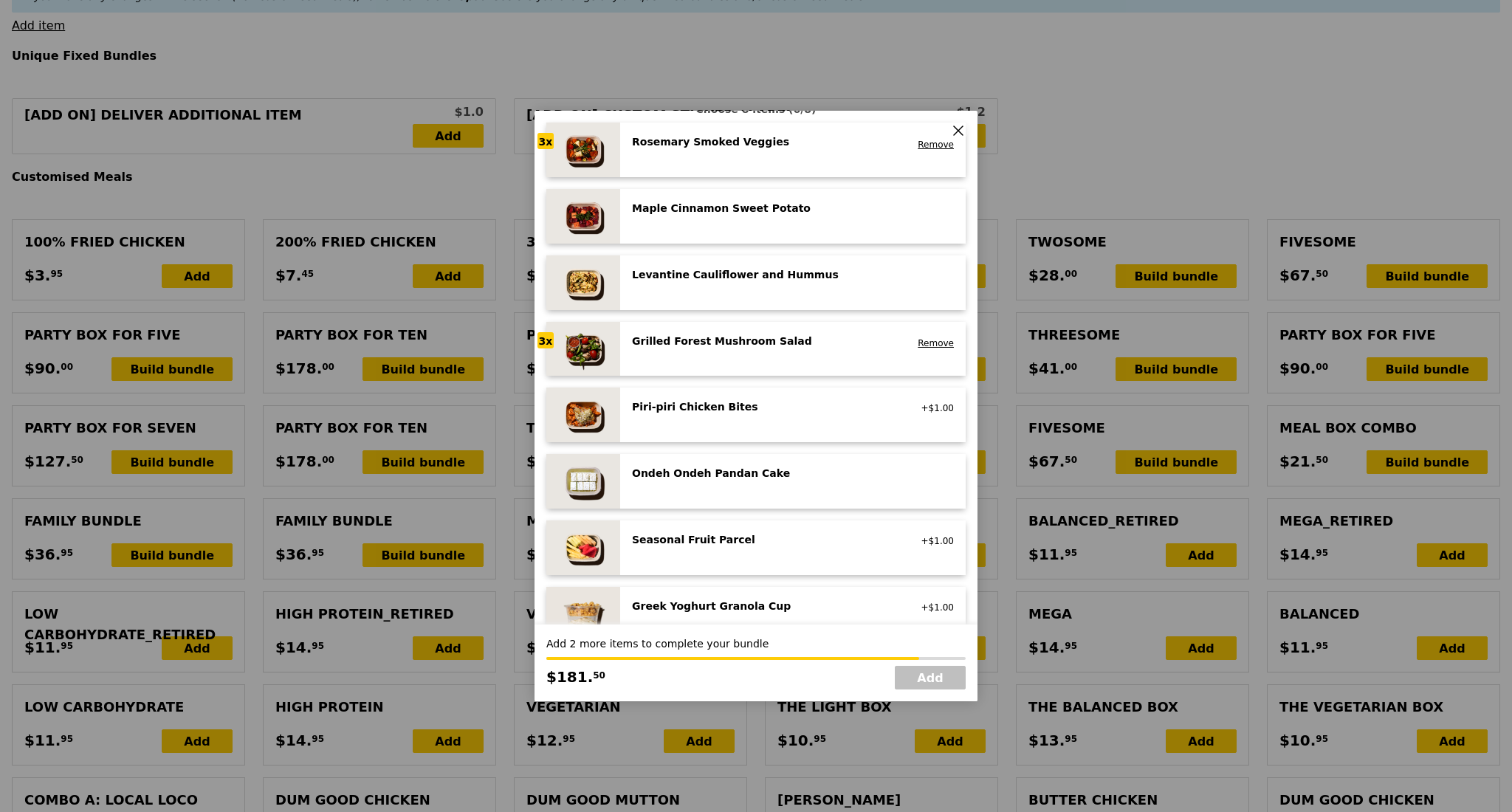
click at [808, 485] on div "Ondeh Ondeh Pandan Cake vegetarian, contains dairy, egg, wheat" at bounding box center [792, 480] width 322 height 31
click at [808, 485] on div "Ondeh Ondeh Pandan Cake vegetarian, contains dairy, egg, wheat Remove" at bounding box center [792, 480] width 322 height 31
click at [918, 679] on link "Add" at bounding box center [930, 677] width 71 height 24
type input "Loading..."
type input "181.50"
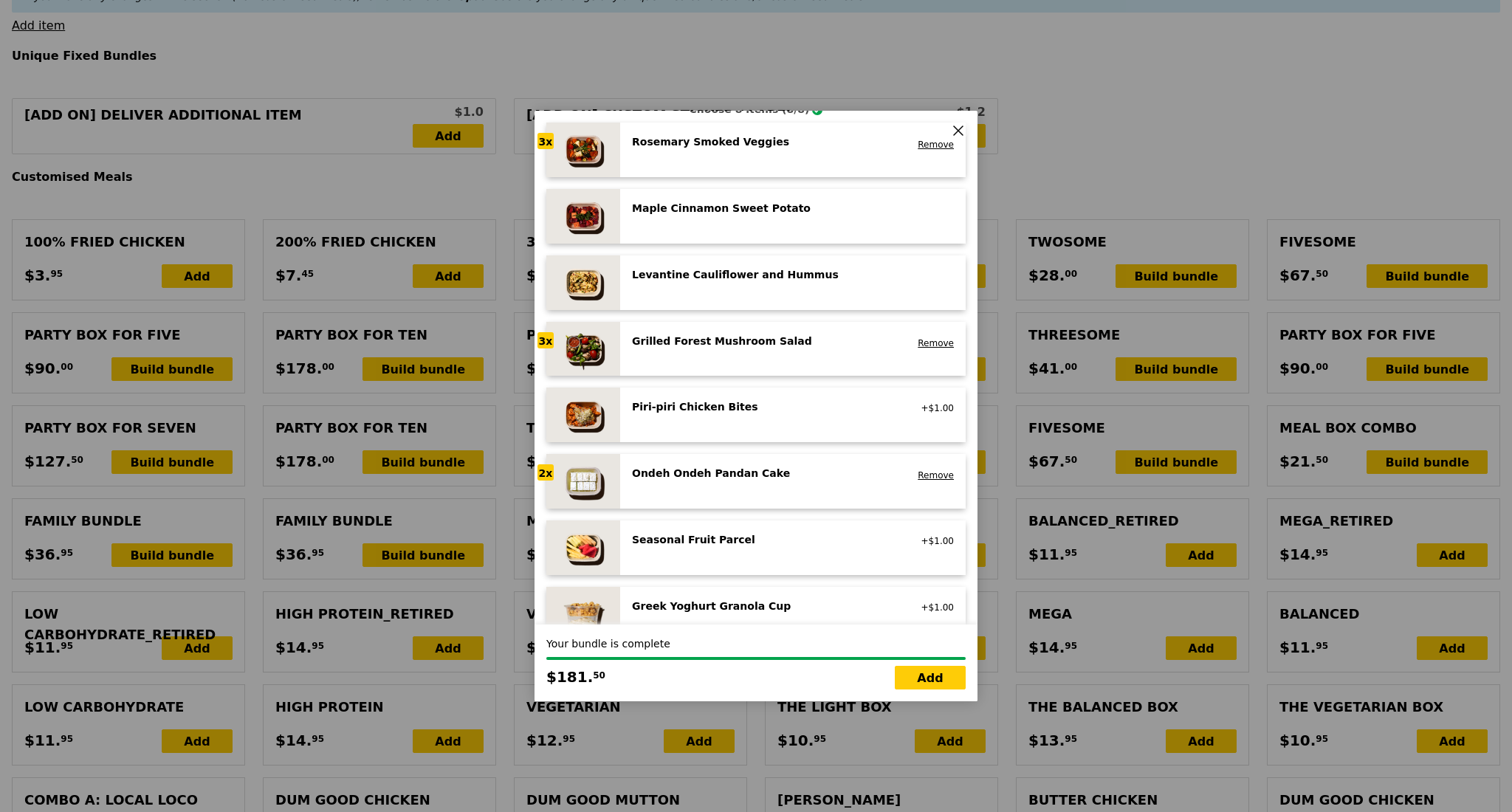
type input "6.61"
type input "7.20"
type input "188.70"
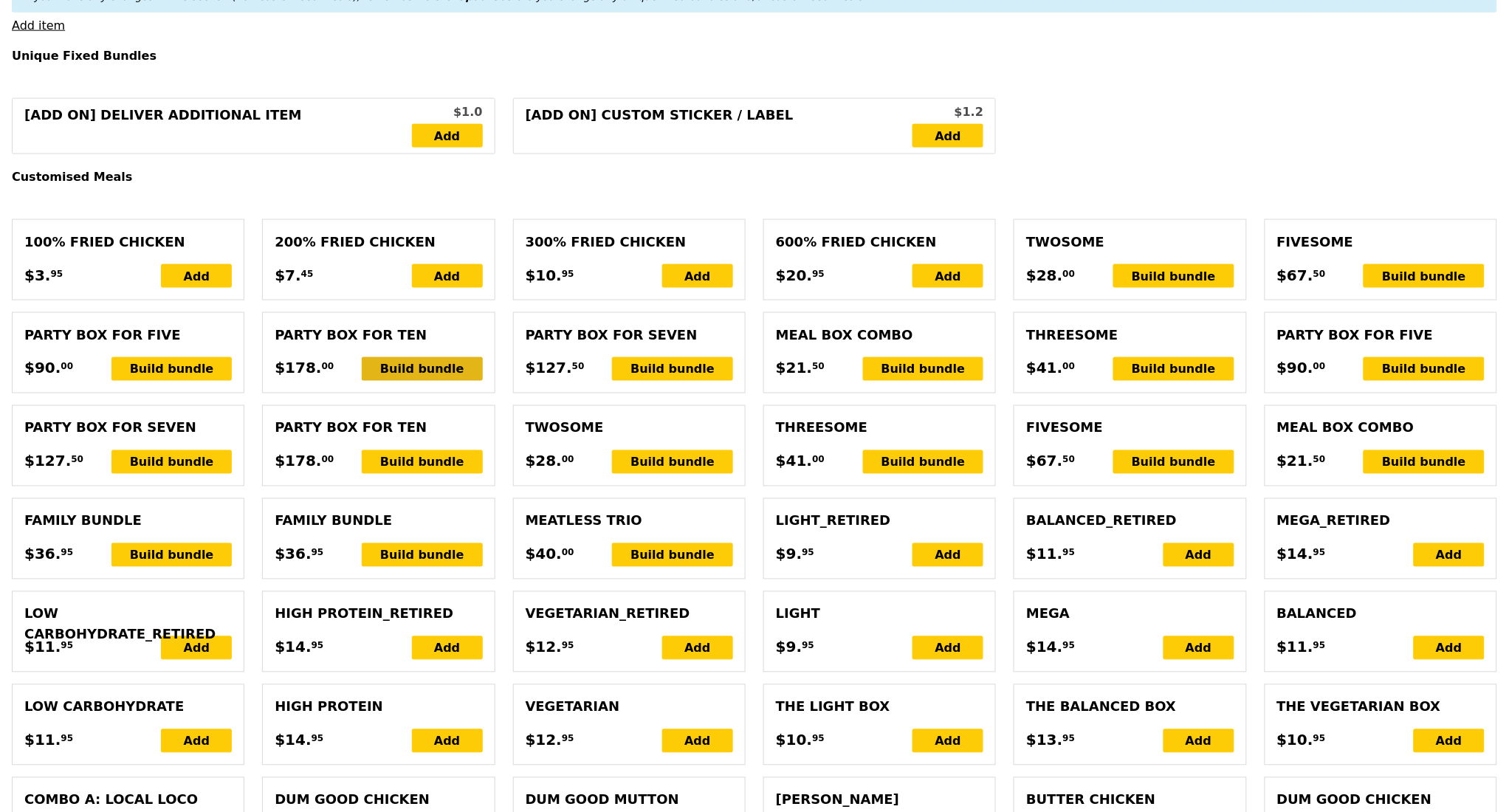
click at [394, 380] on div "Build bundle" at bounding box center [422, 369] width 121 height 24
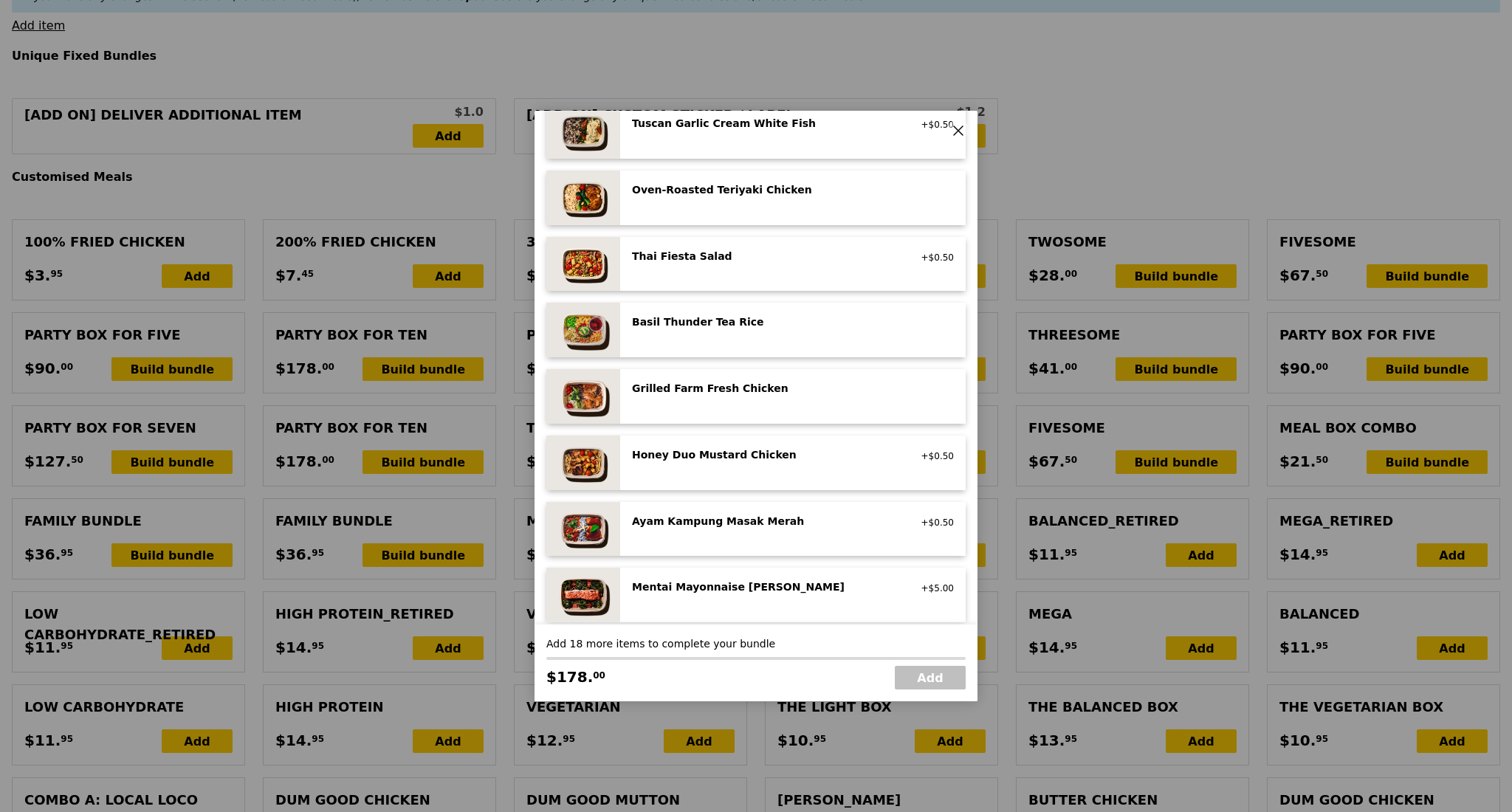
scroll to position [196, 0]
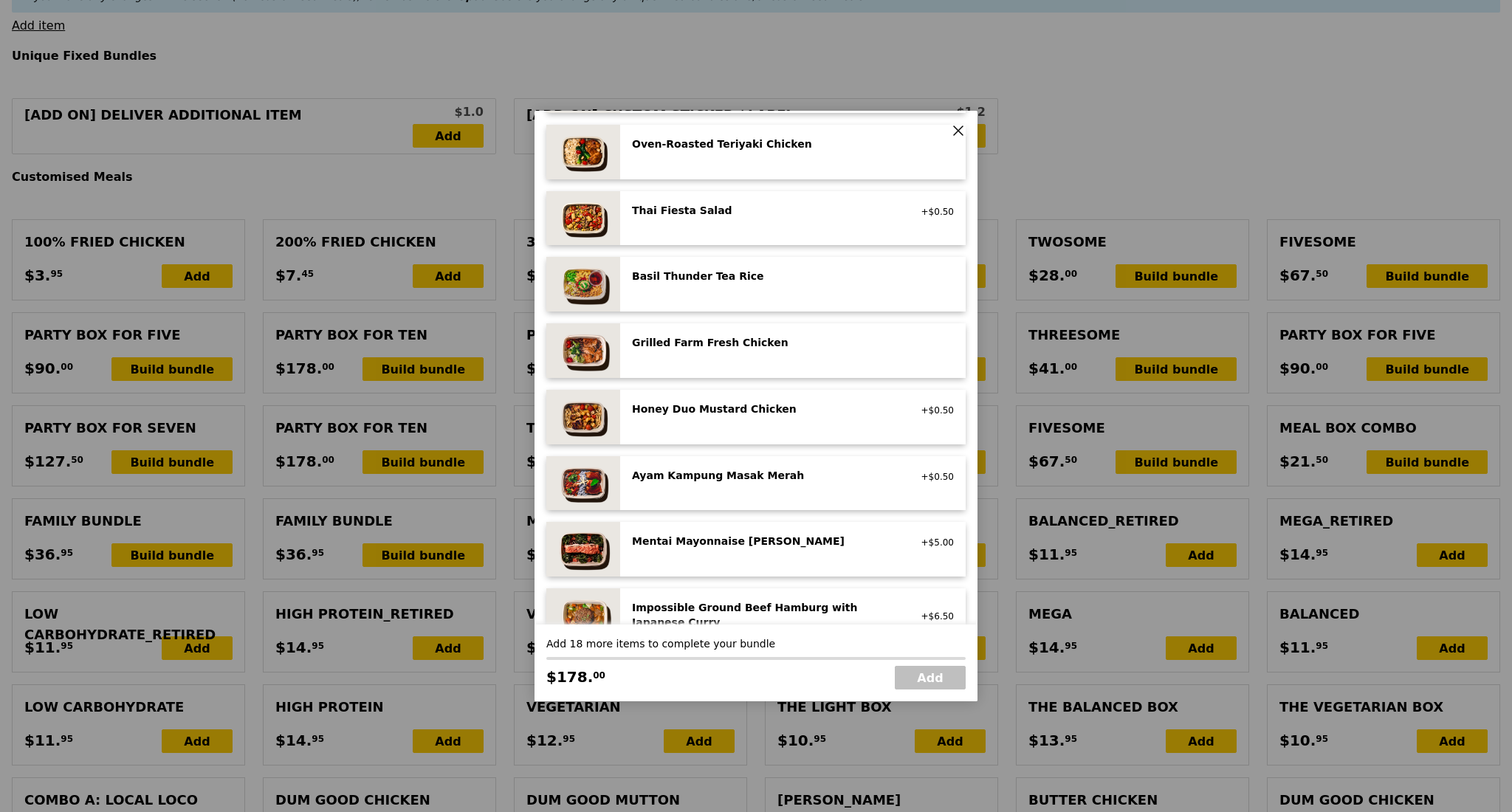
click at [742, 538] on div "Mentai Mayonnaise Aburi Salmon" at bounding box center [764, 540] width 265 height 15
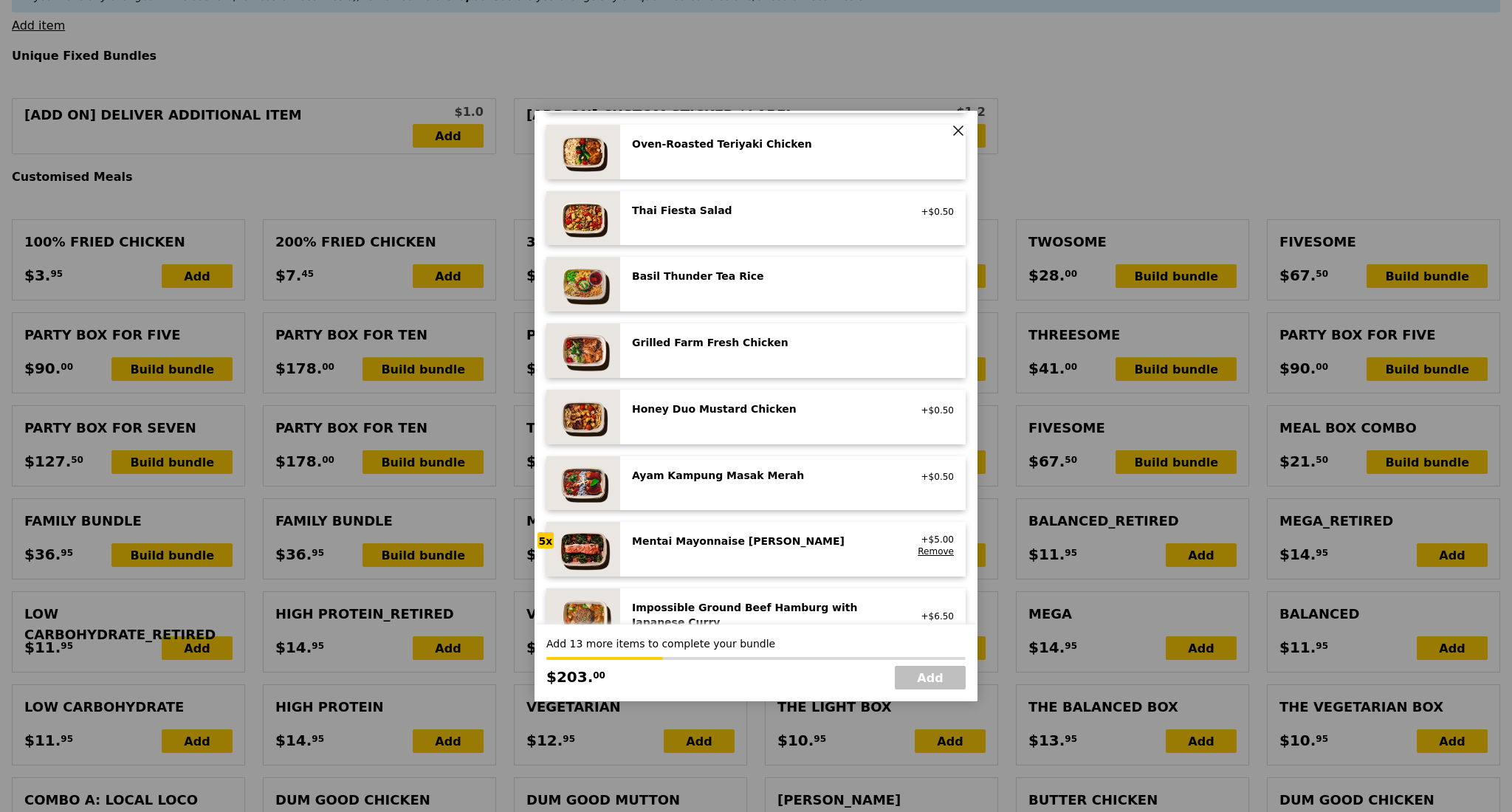
click at [742, 538] on div "Mentai Mayonnaise Aburi Salmon" at bounding box center [764, 540] width 265 height 15
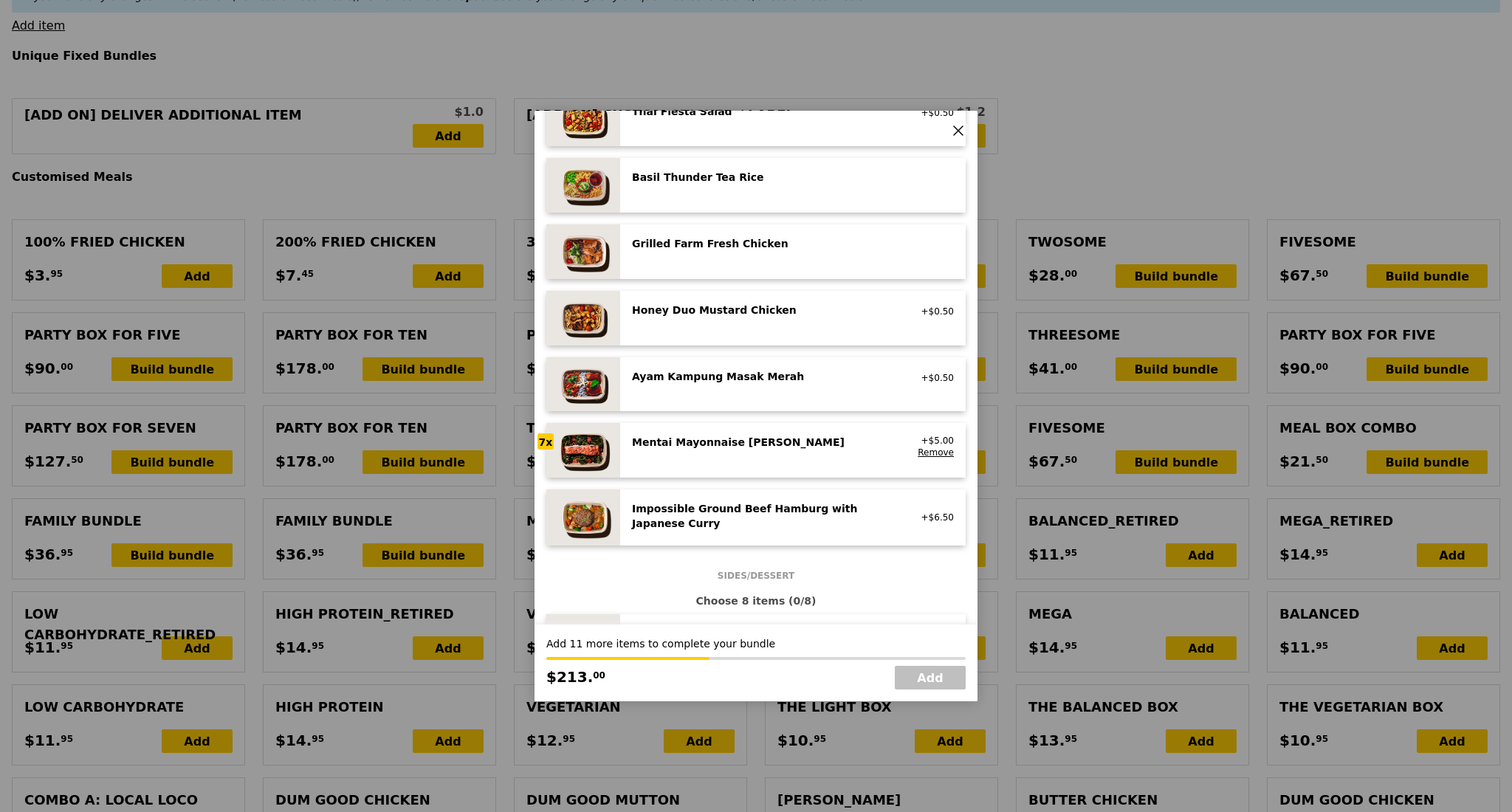
click at [723, 501] on div "Impossible Ground Beef Hamburg with Japanese Curry" at bounding box center [764, 516] width 265 height 30
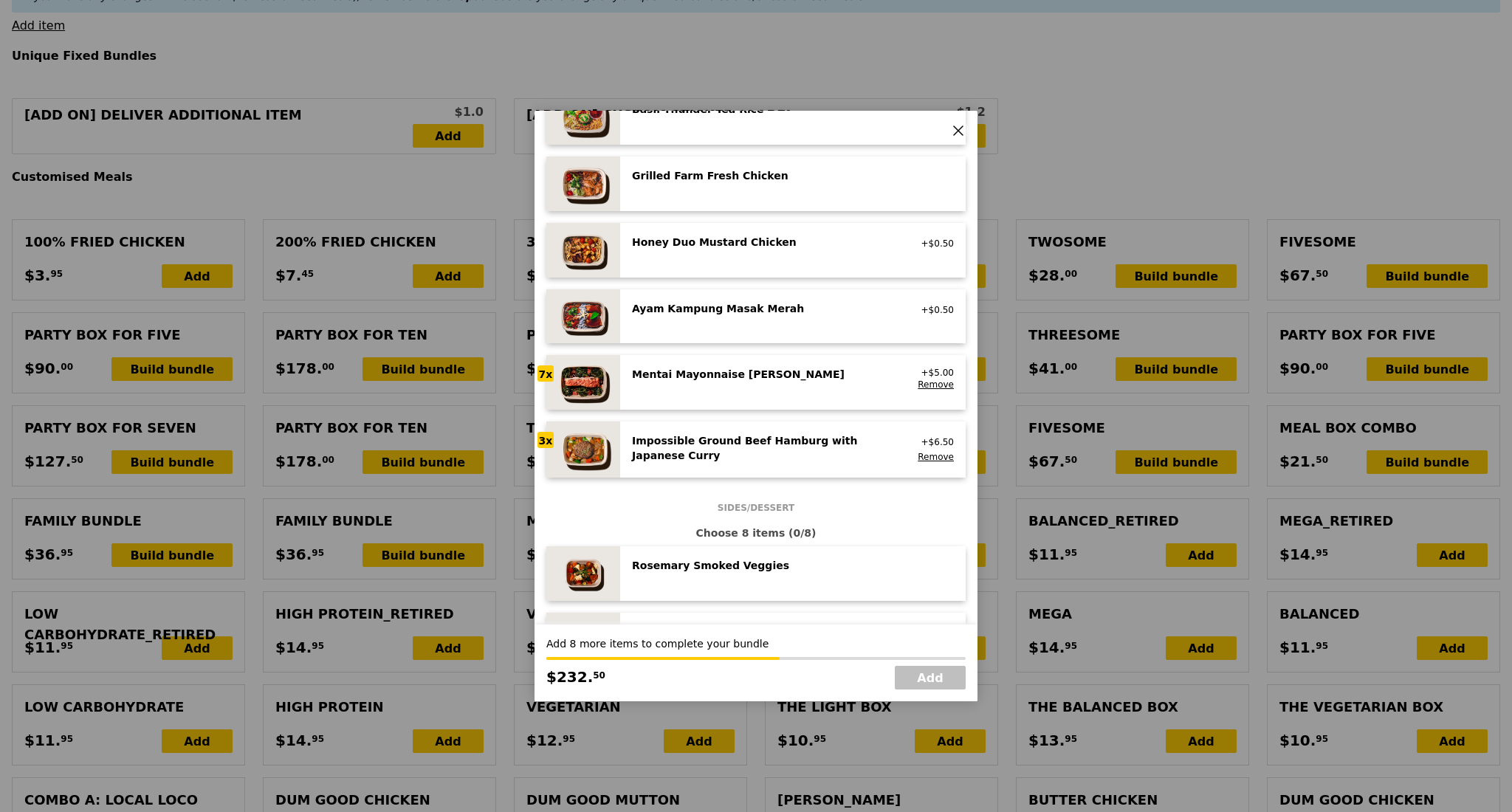
scroll to position [394, 0]
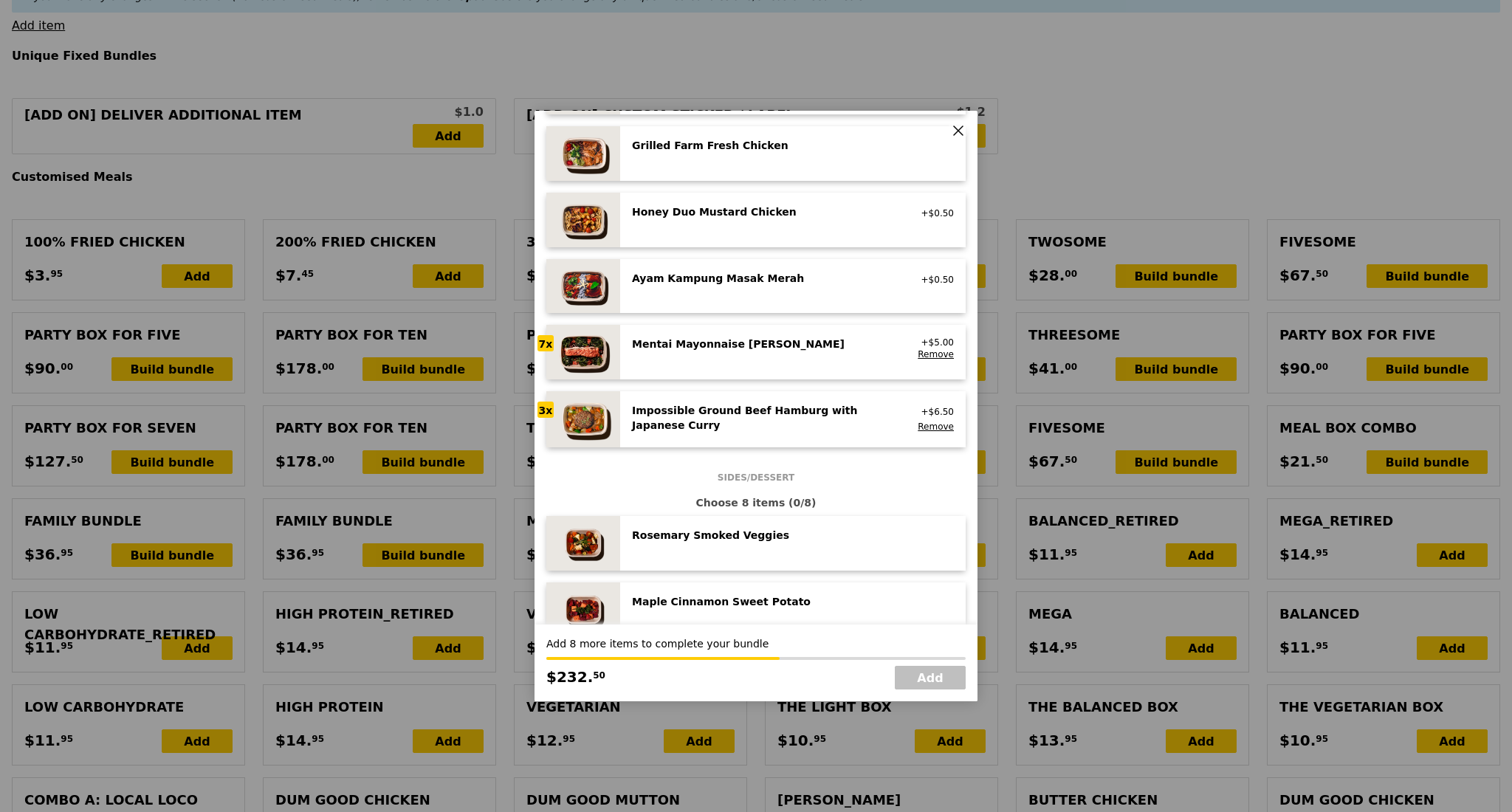
click at [743, 543] on div "Rosemary Smoked Veggies low carb, vegan" at bounding box center [764, 537] width 283 height 18
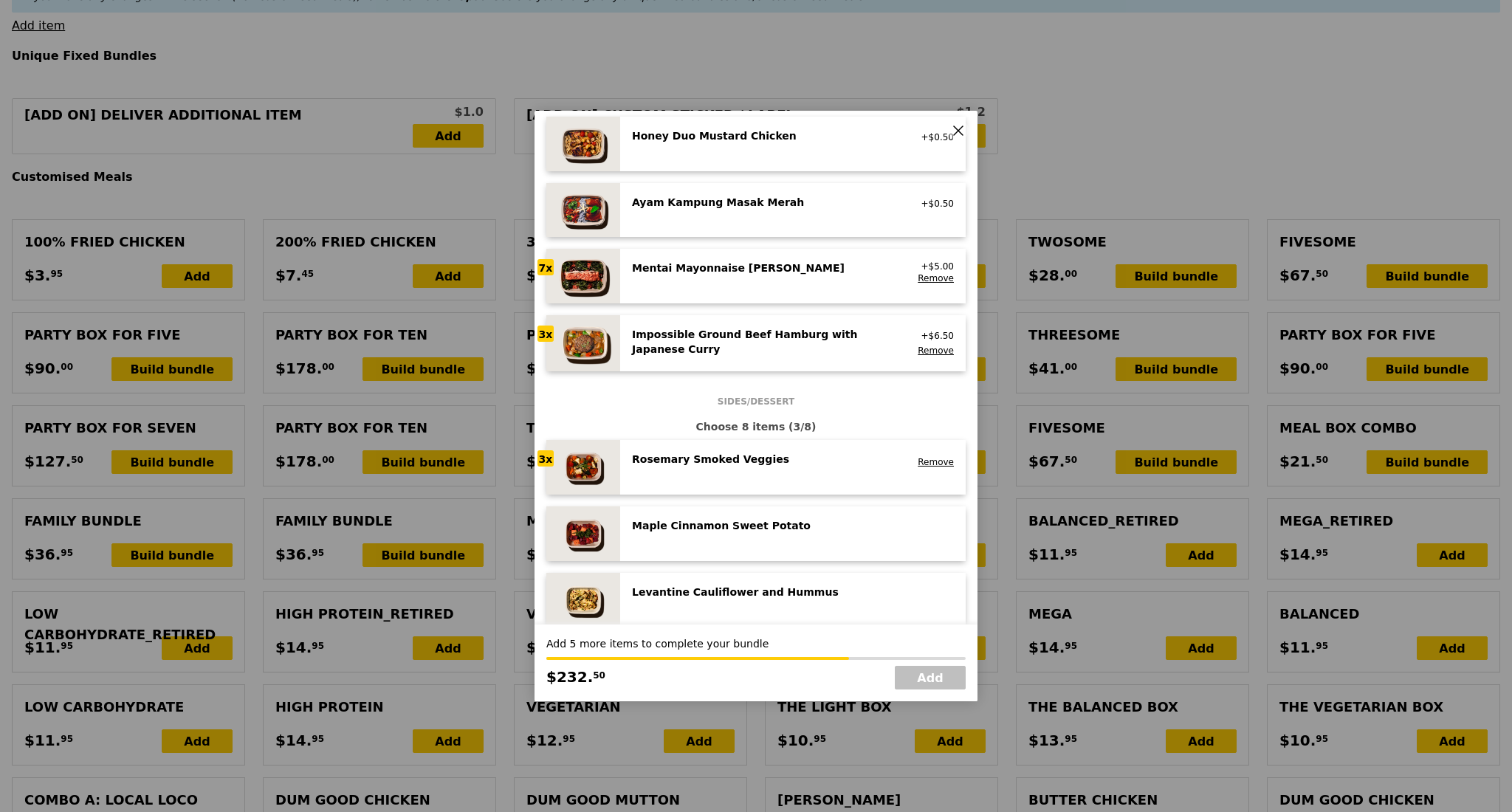
scroll to position [590, 0]
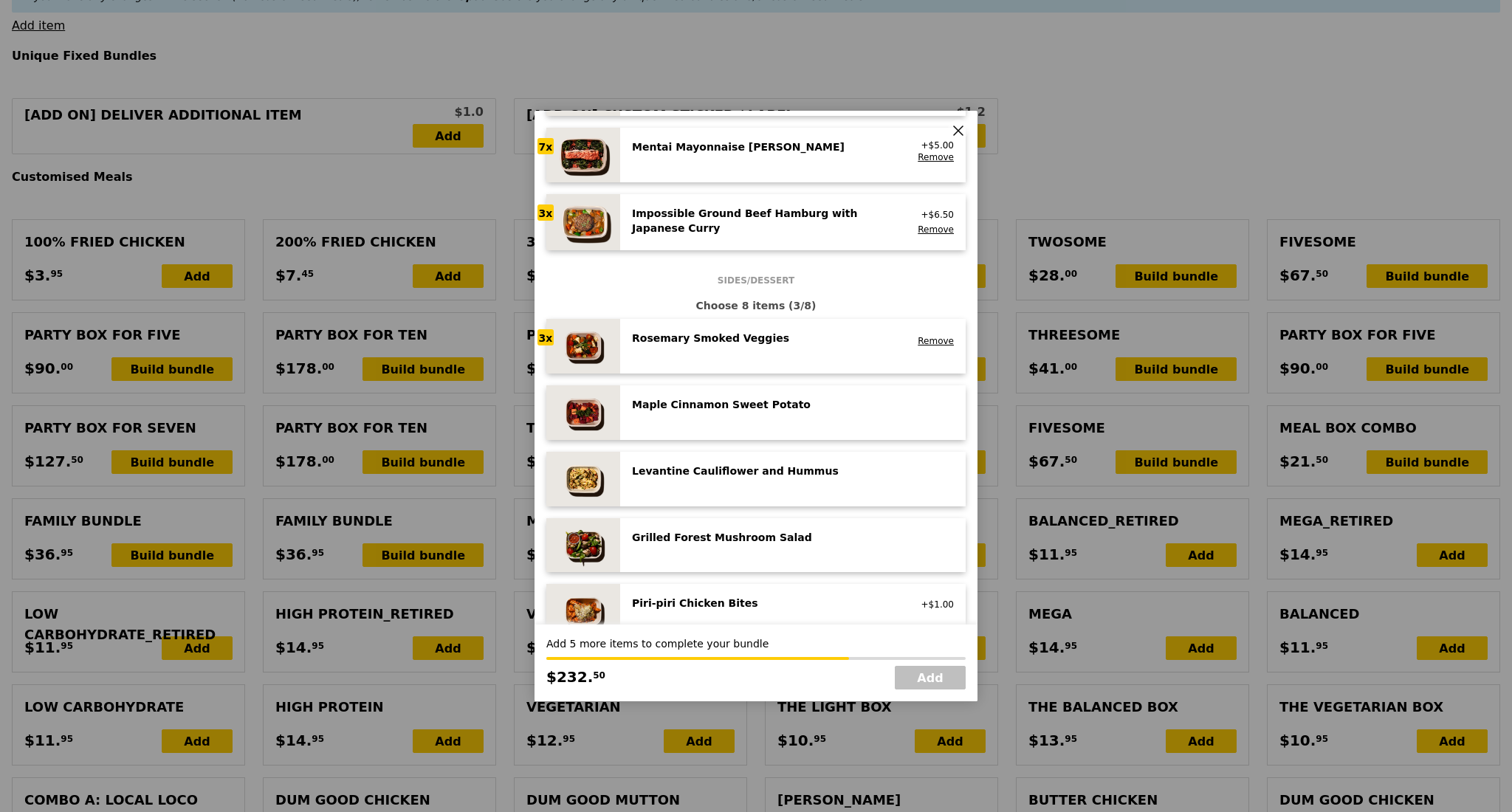
click at [712, 534] on div "Grilled Forest Mushroom Salad" at bounding box center [764, 537] width 265 height 15
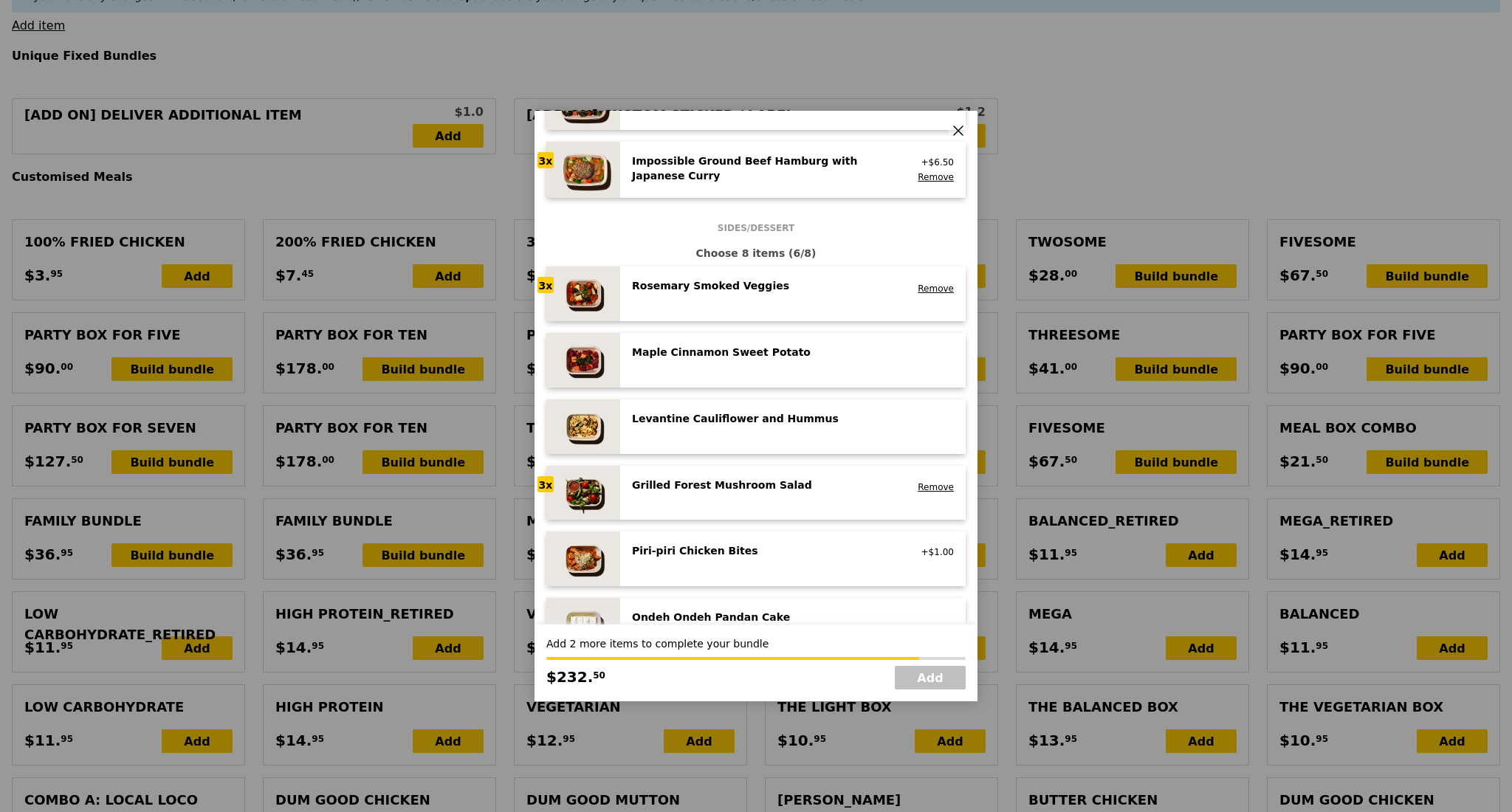
scroll to position [688, 0]
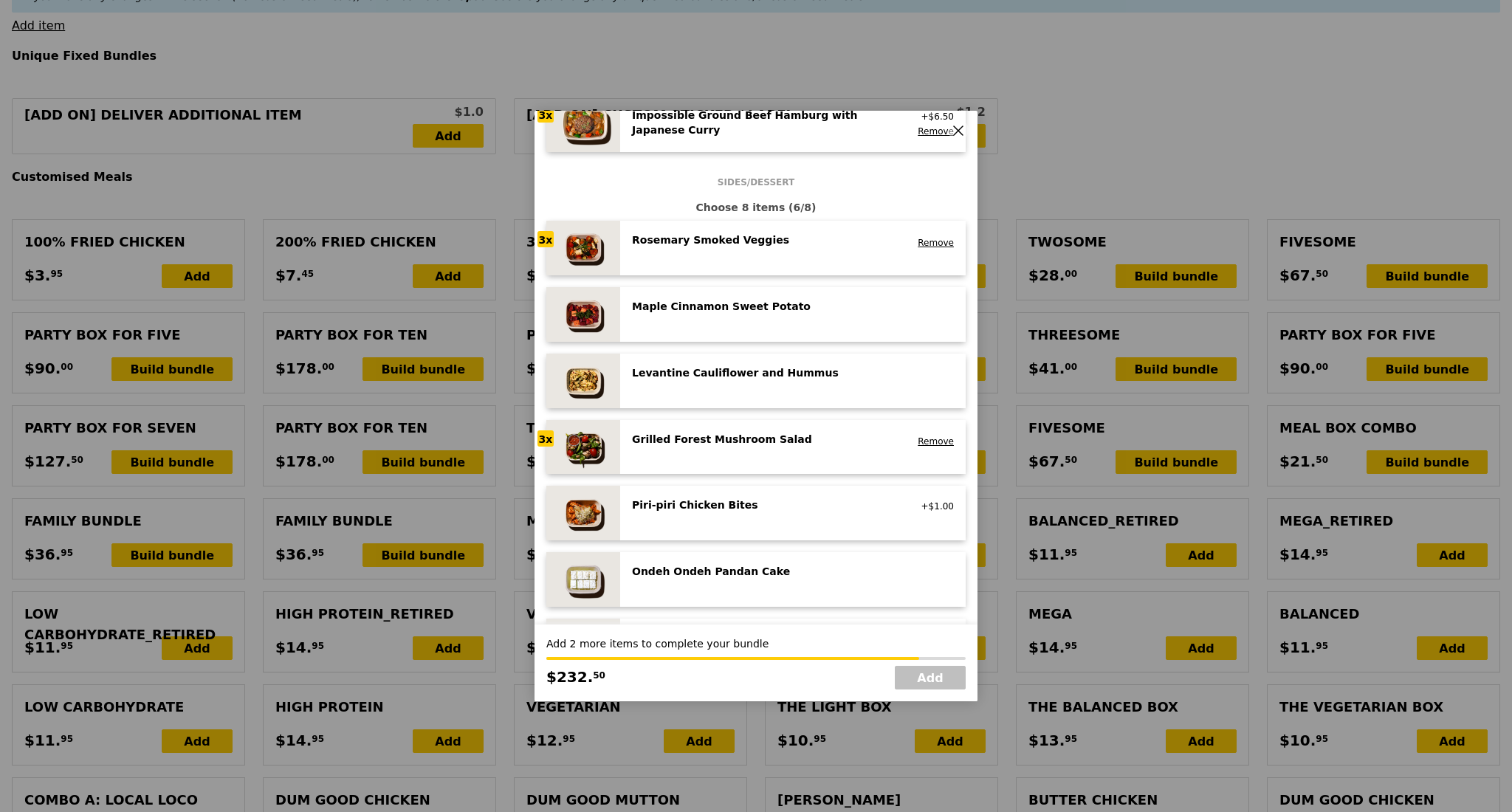
click at [730, 557] on div "Ondeh Ondeh Pandan Cake vegetarian, contains dairy, egg, wheat" at bounding box center [792, 579] width 346 height 55
click at [730, 557] on div "Ondeh Ondeh Pandan Cake vegetarian, contains dairy, egg, wheat Remove" at bounding box center [792, 579] width 346 height 55
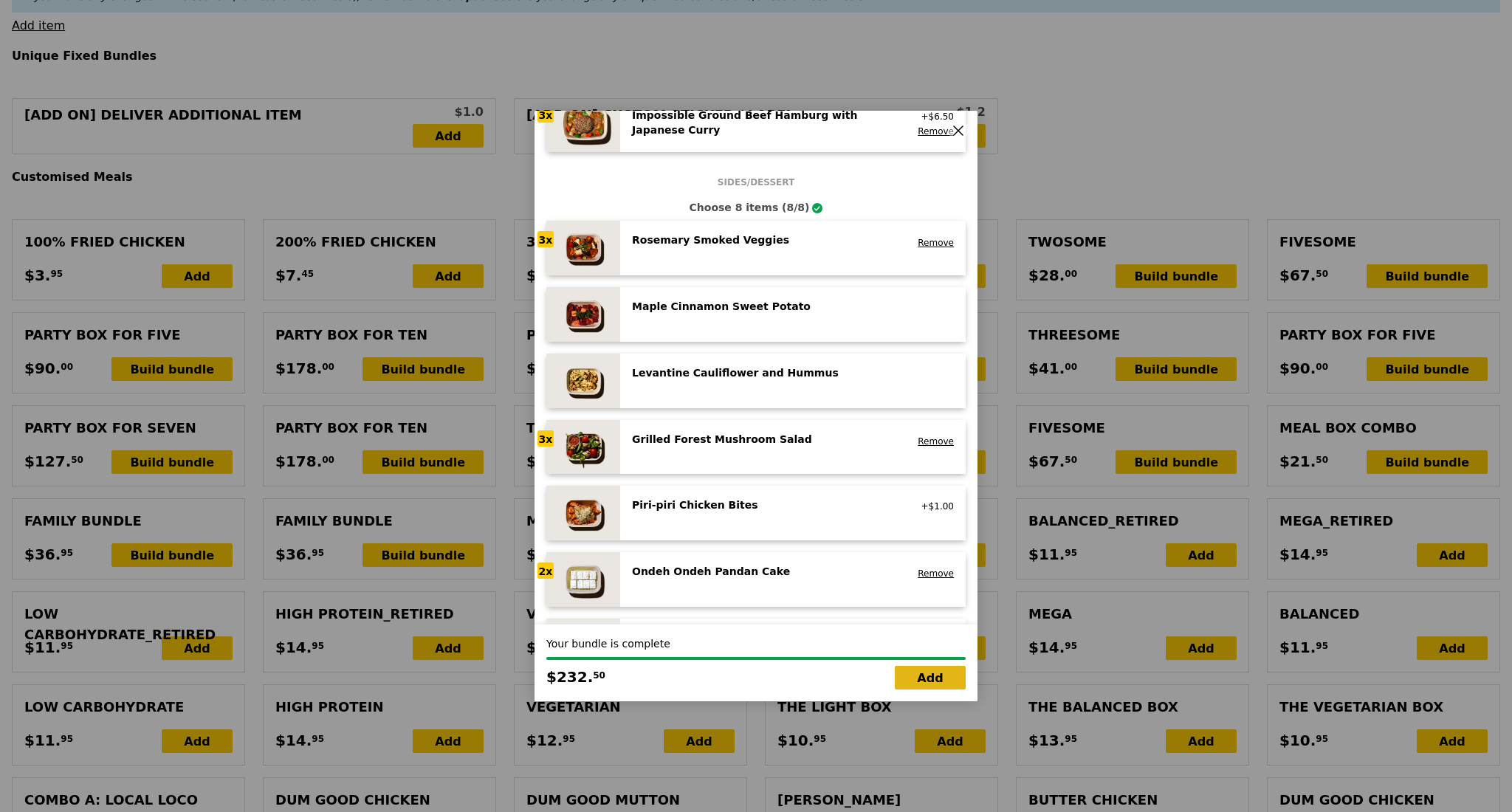
click at [948, 680] on link "Add" at bounding box center [930, 677] width 71 height 24
type input "Loading..."
type input "414.00"
type input "3.62"
type input "3.95"
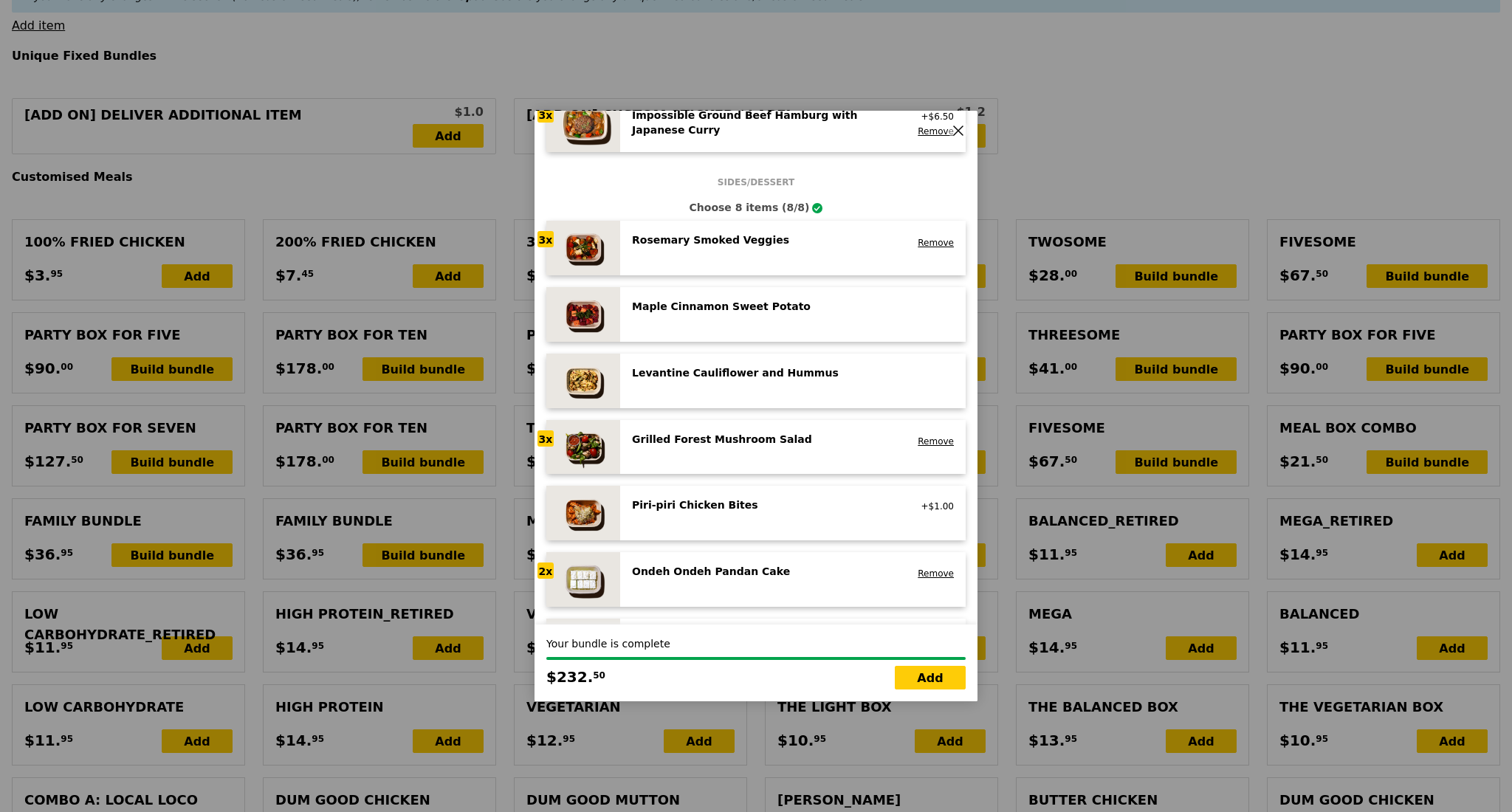
type input "417.95"
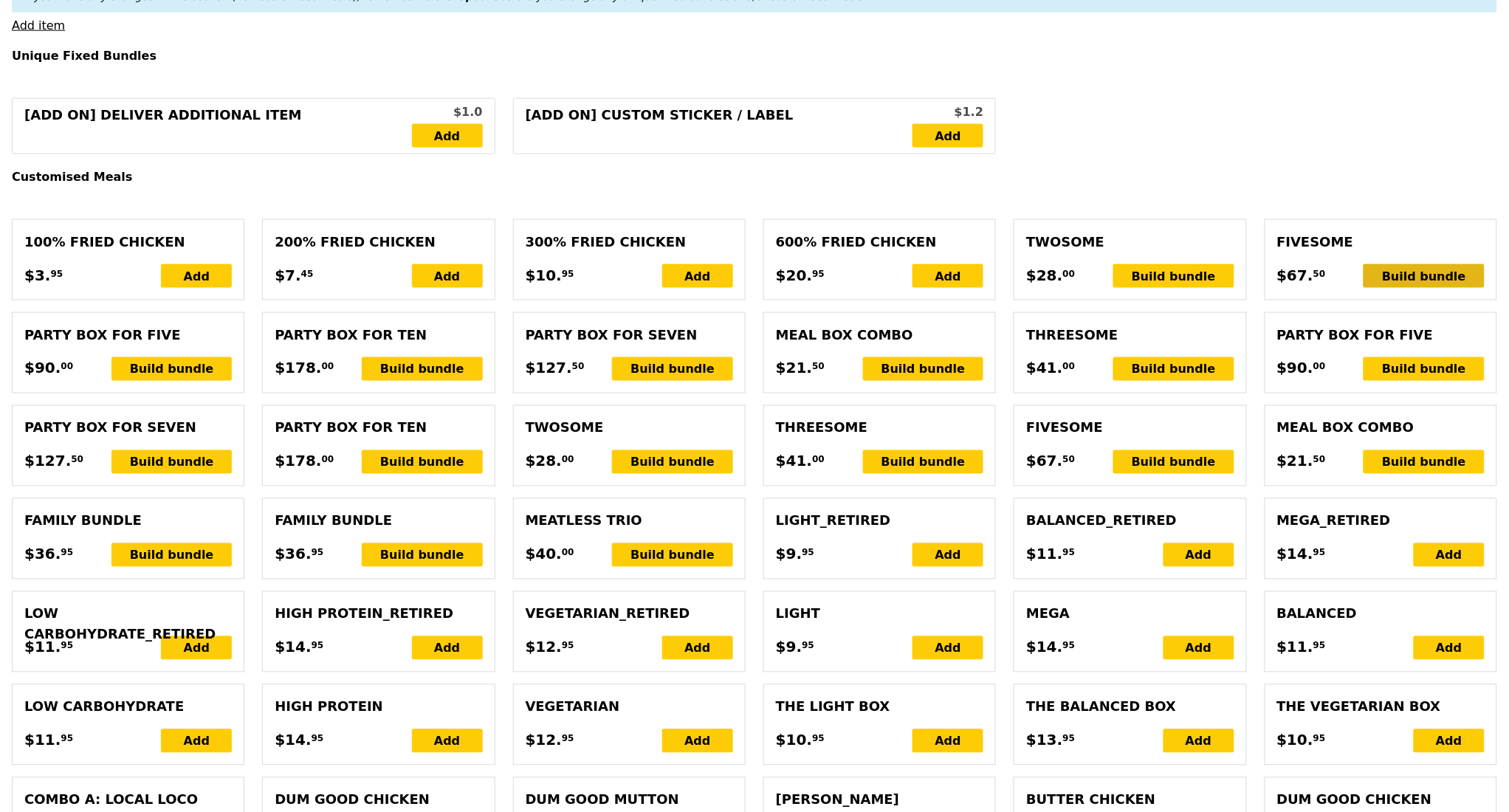
click at [1444, 288] on div "Build bundle" at bounding box center [1423, 276] width 121 height 24
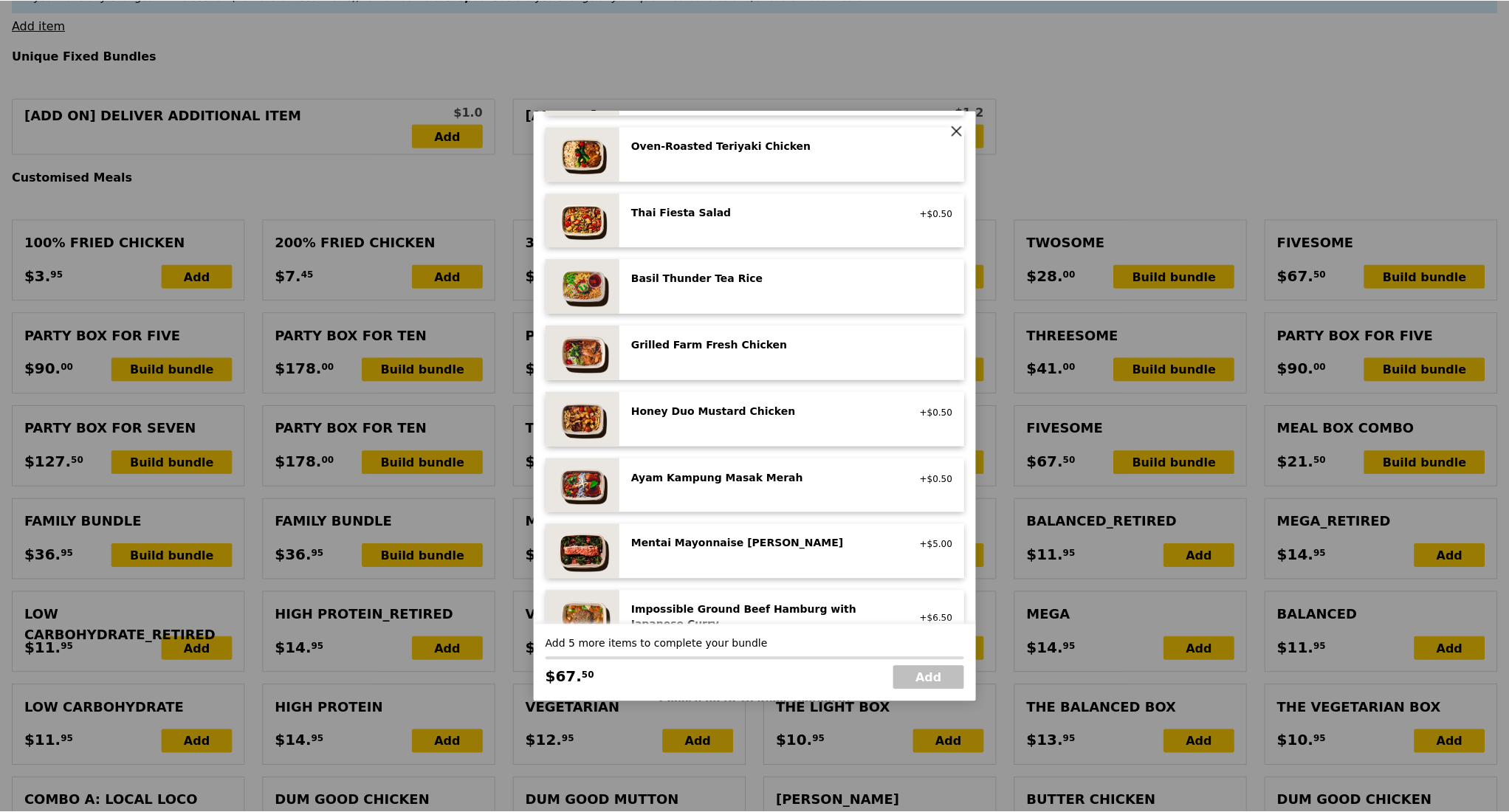
scroll to position [196, 0]
click at [752, 484] on div "Ayam Kampung Masak Merah high protein, spicy, contains allium, shellfish, soy, …" at bounding box center [764, 477] width 283 height 18
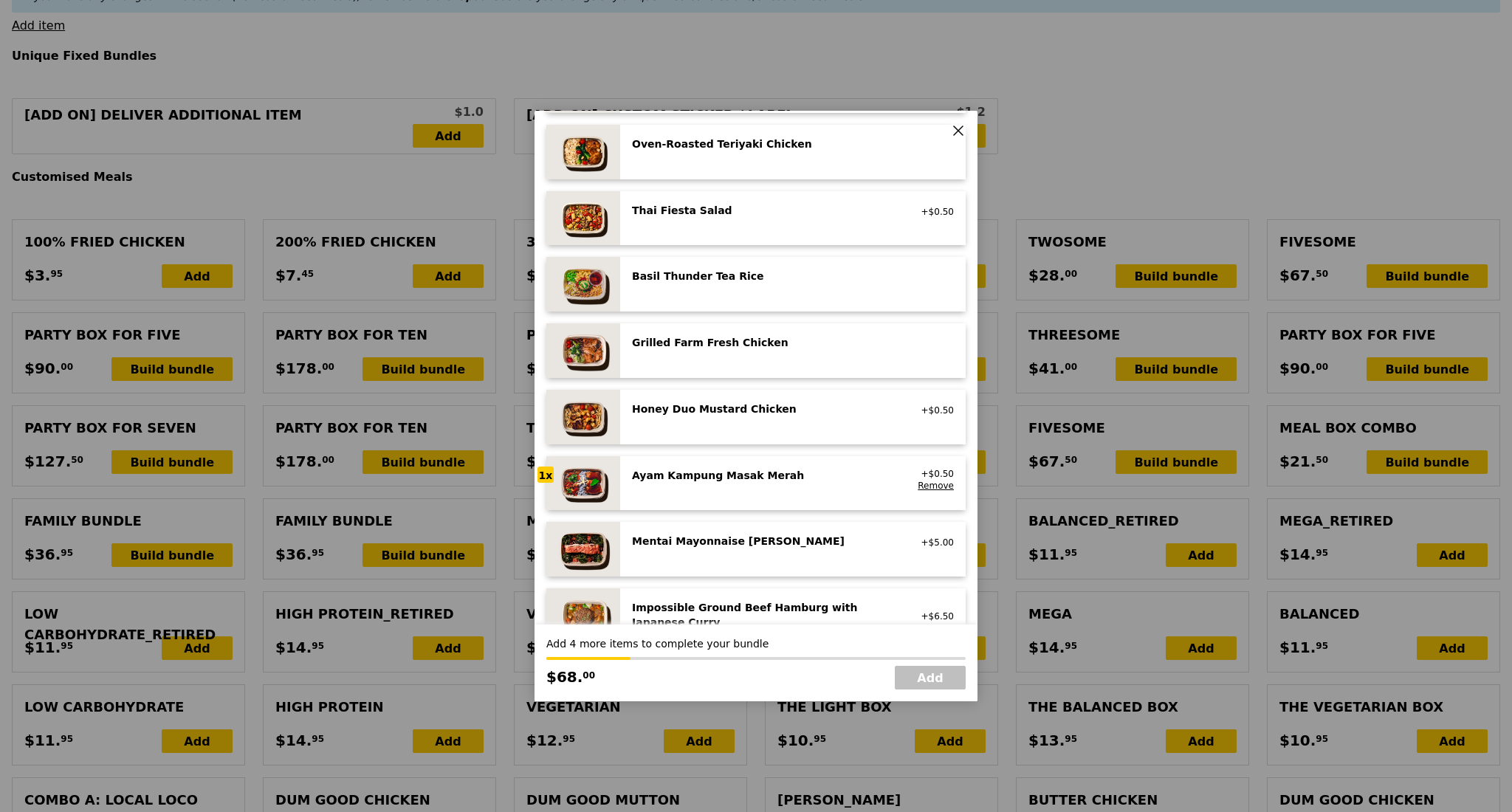
click at [752, 484] on div "Ayam Kampung Masak Merah high protein, spicy, contains allium, shellfish, soy, …" at bounding box center [764, 480] width 283 height 24
click at [911, 677] on link "Add" at bounding box center [930, 677] width 71 height 24
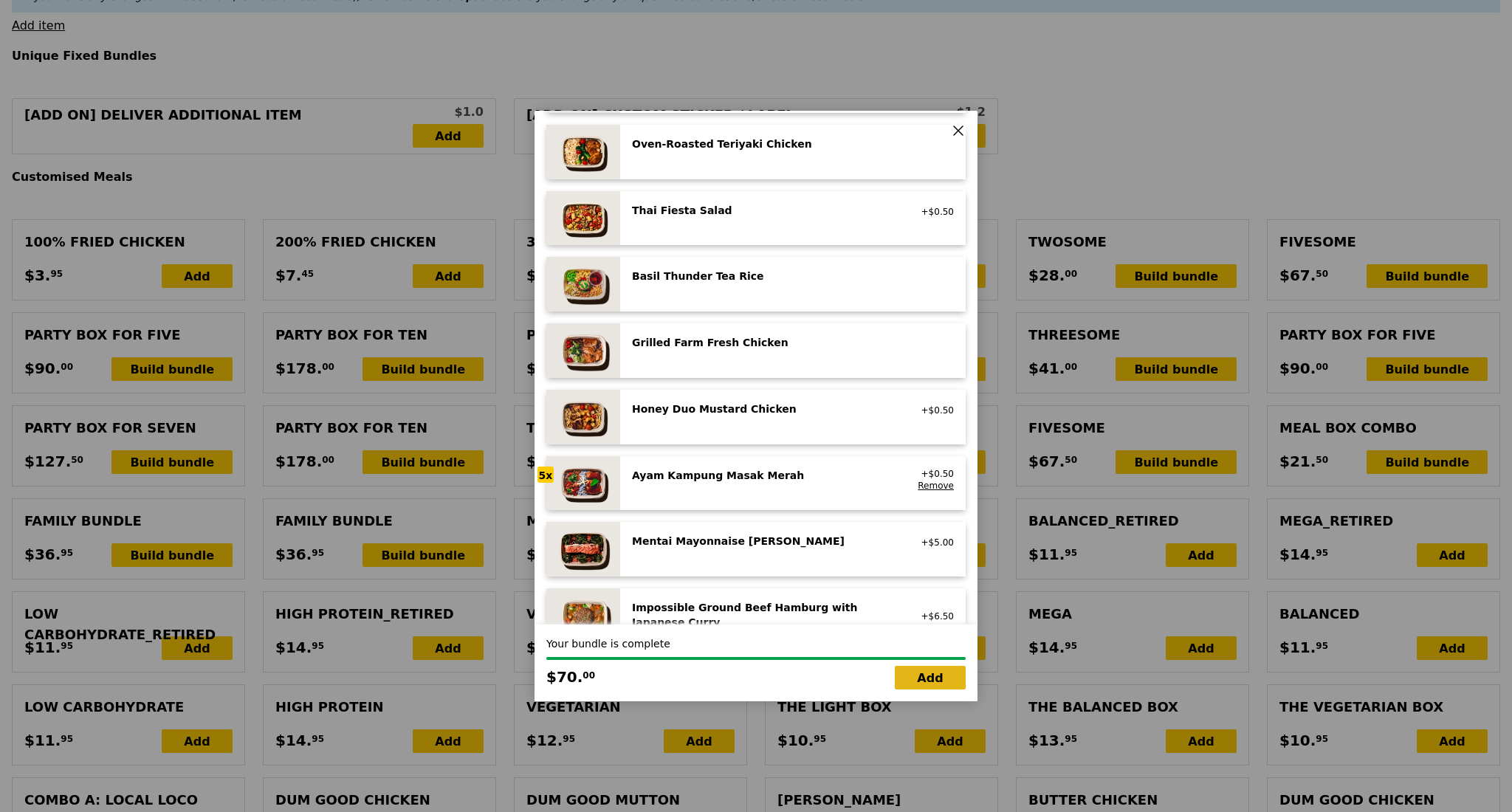
type input "Loading..."
type input "484.00"
type input "487.95"
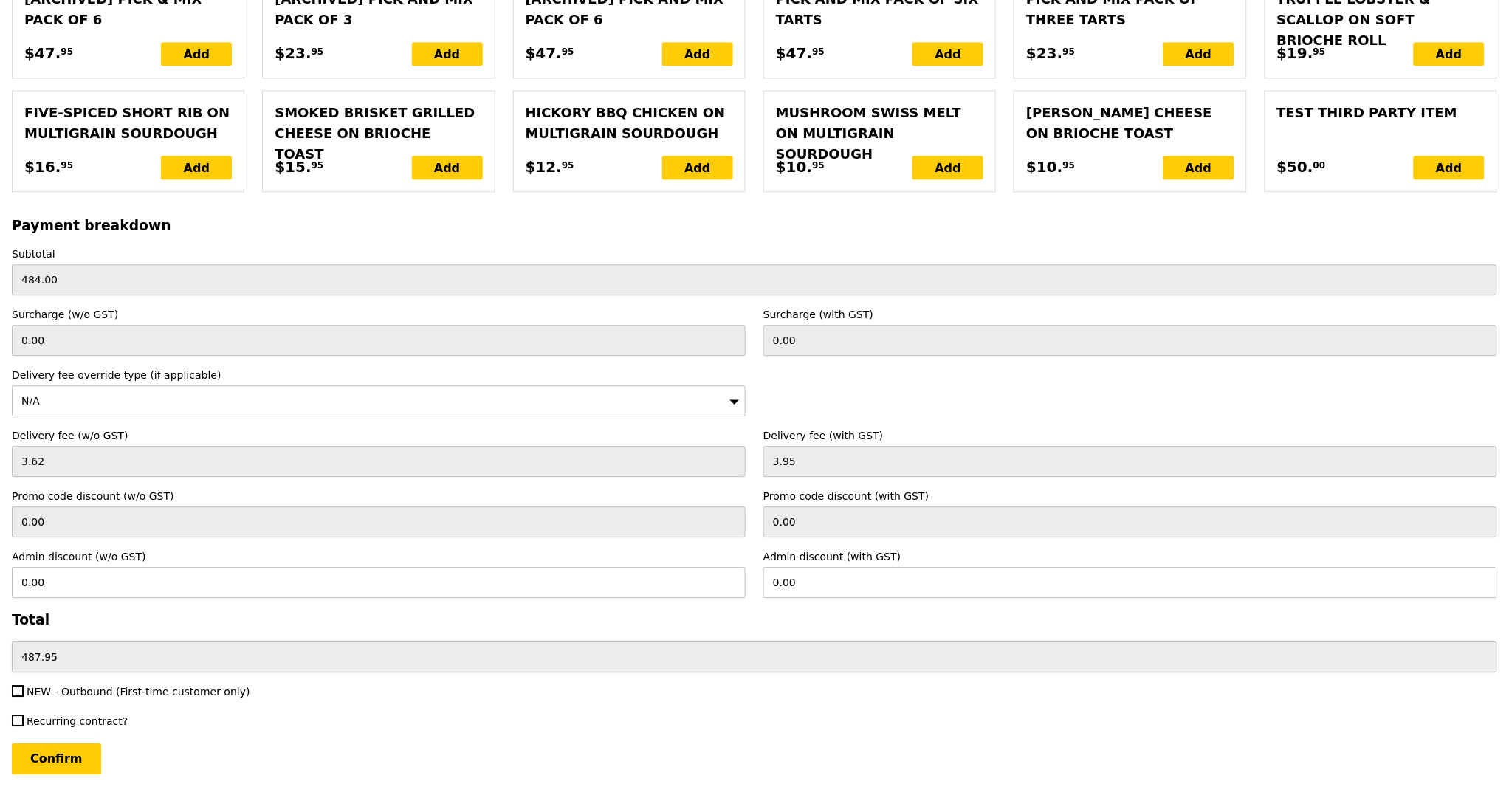
scroll to position [3018, 0]
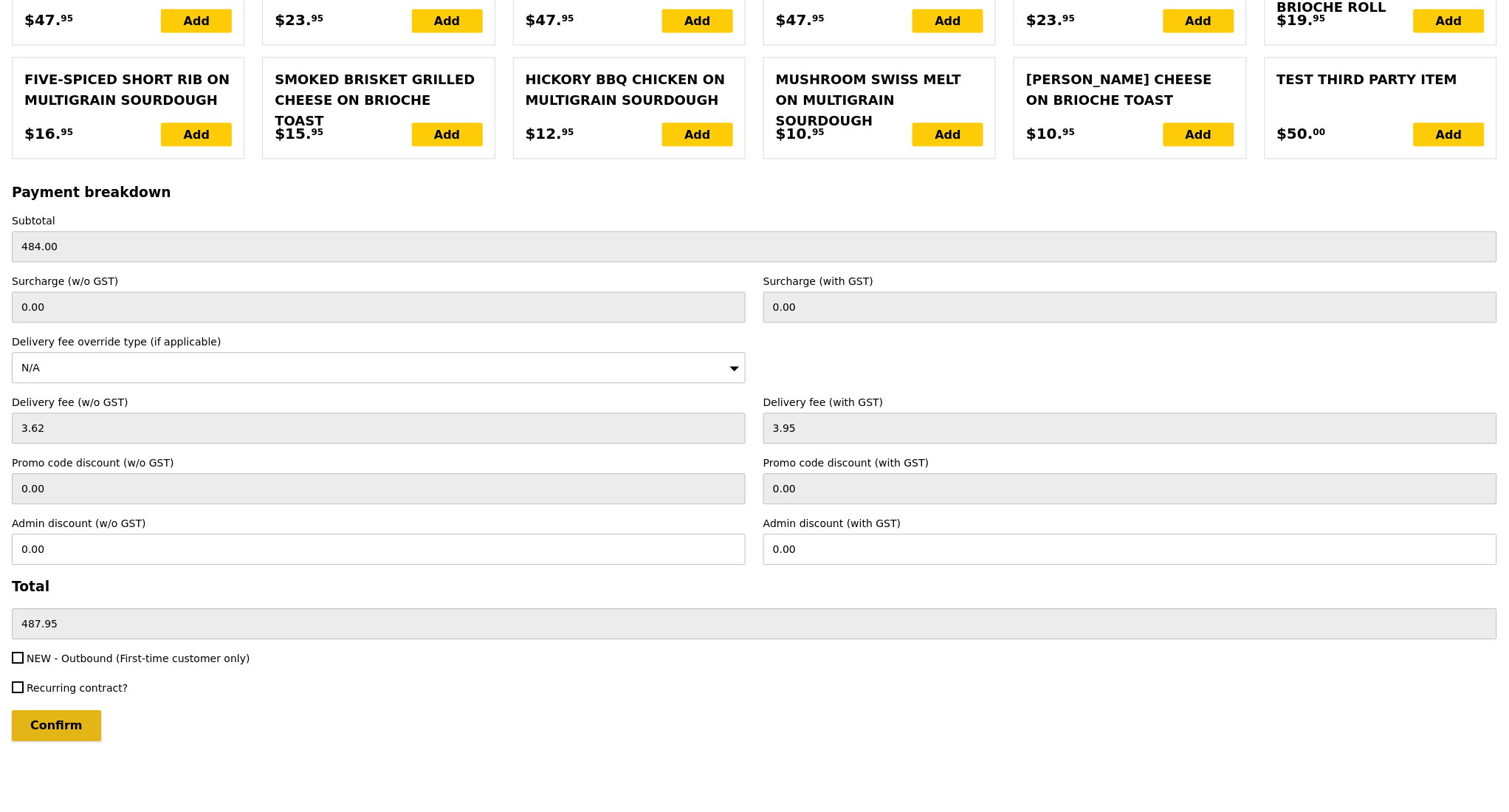
click at [64, 731] on input "Confirm" at bounding box center [57, 724] width 90 height 31
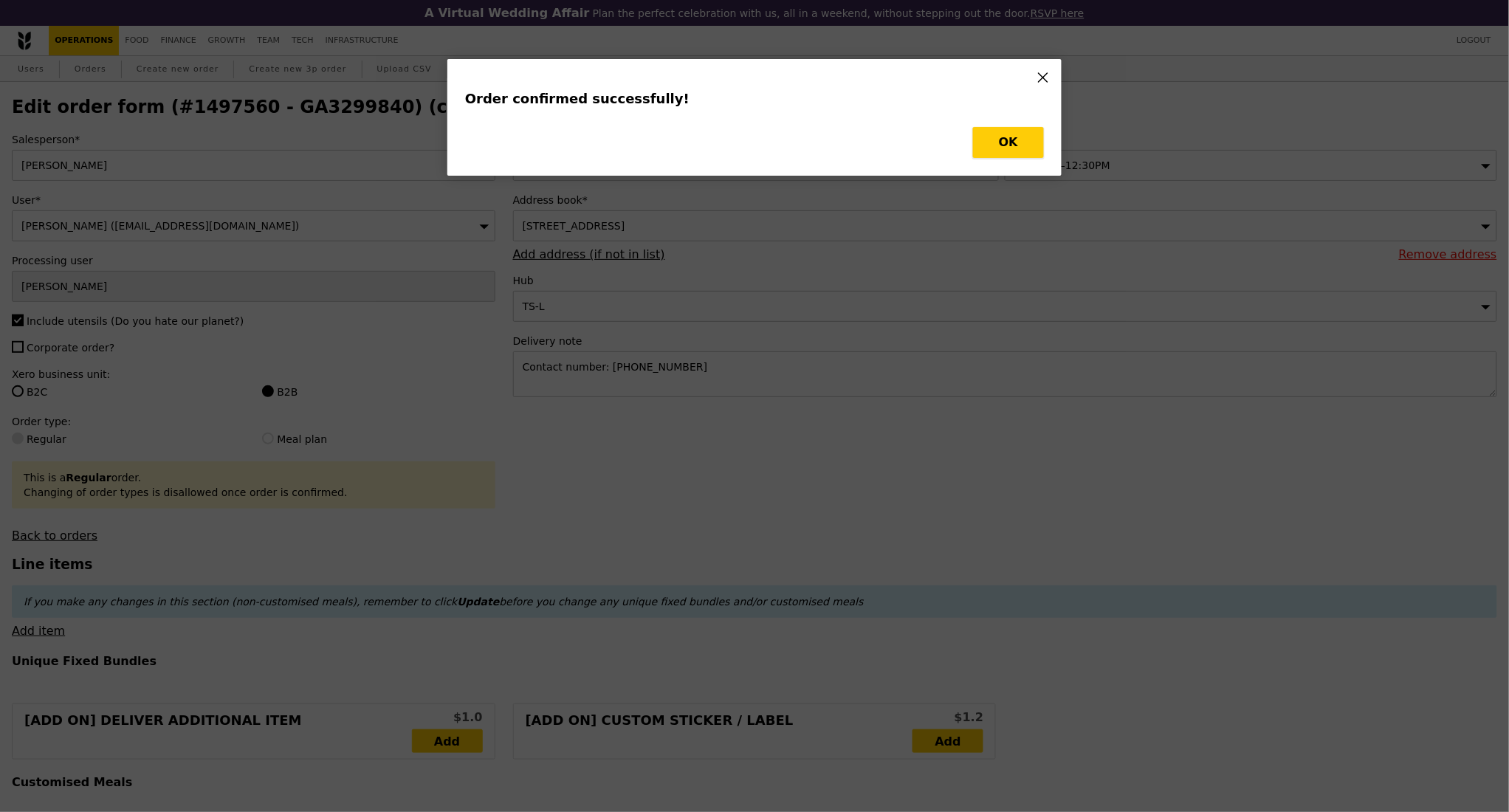
click at [984, 157] on button "OK" at bounding box center [1008, 141] width 71 height 31
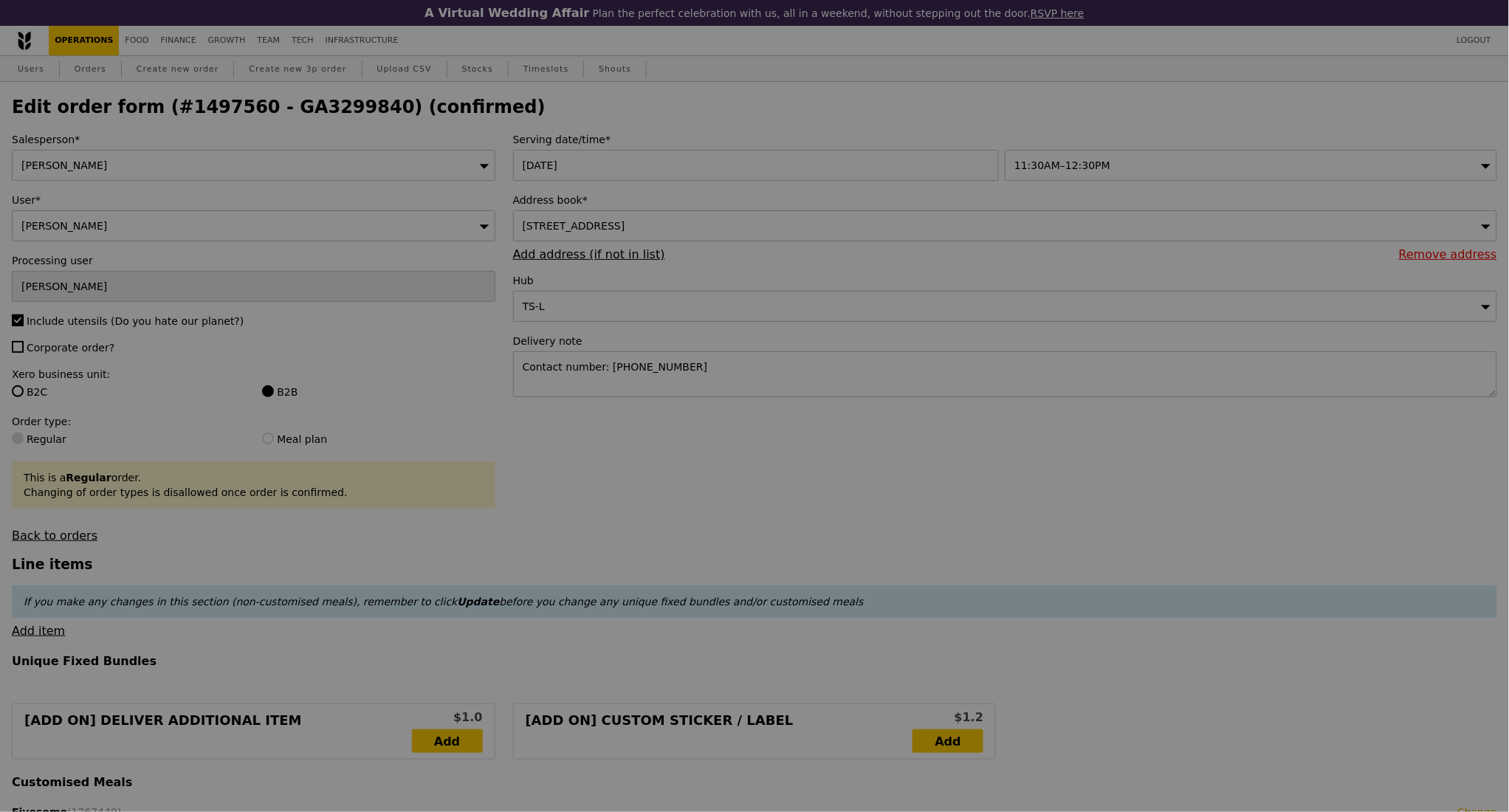
type input "Update"
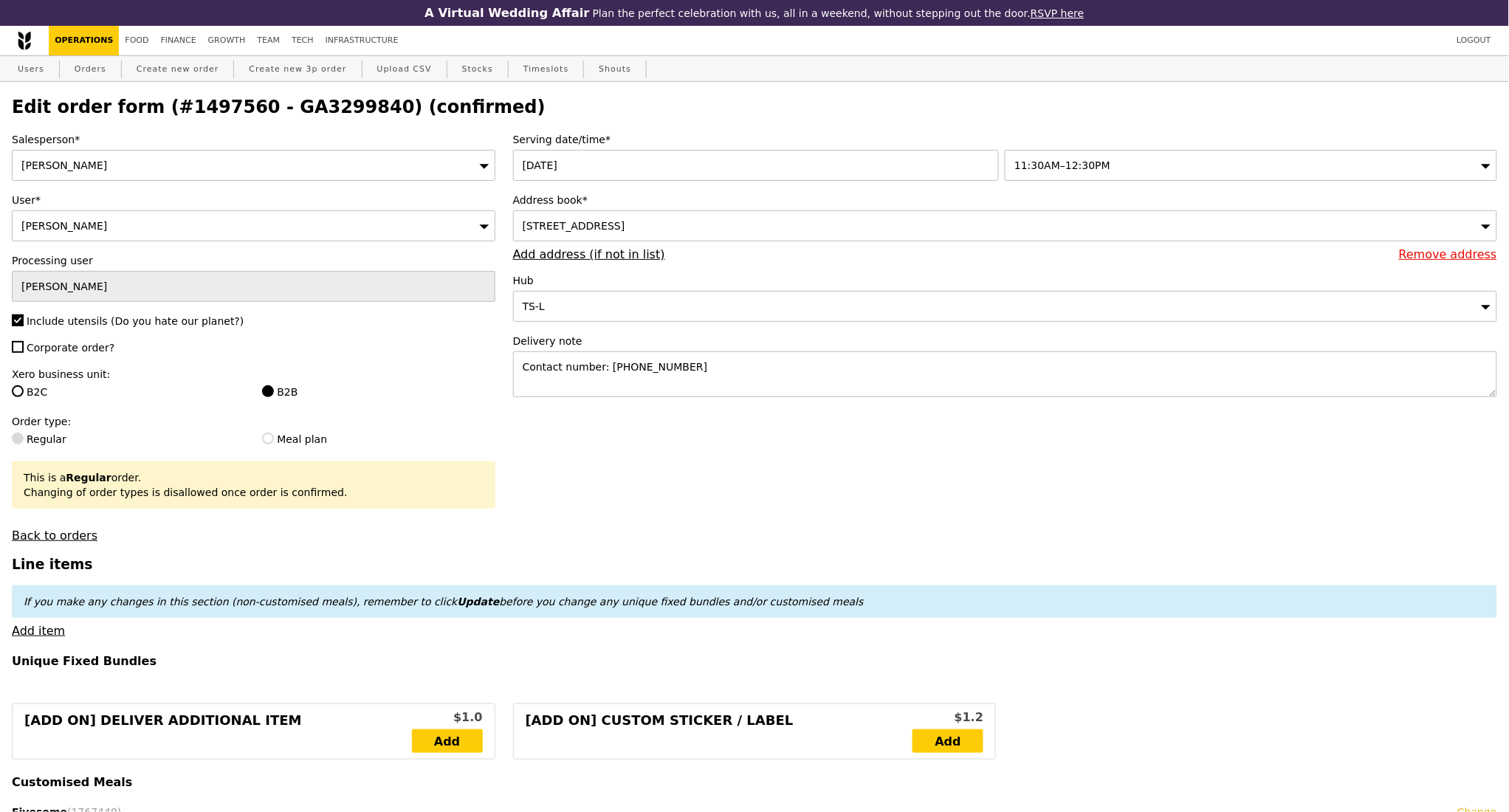
click at [315, 116] on h2 "Edit order form (#1497560 - GA3299840) (confirmed)" at bounding box center [754, 107] width 1485 height 21
copy h2 "GA3299840"
click at [93, 73] on link "Orders" at bounding box center [91, 69] width 44 height 27
select select "100"
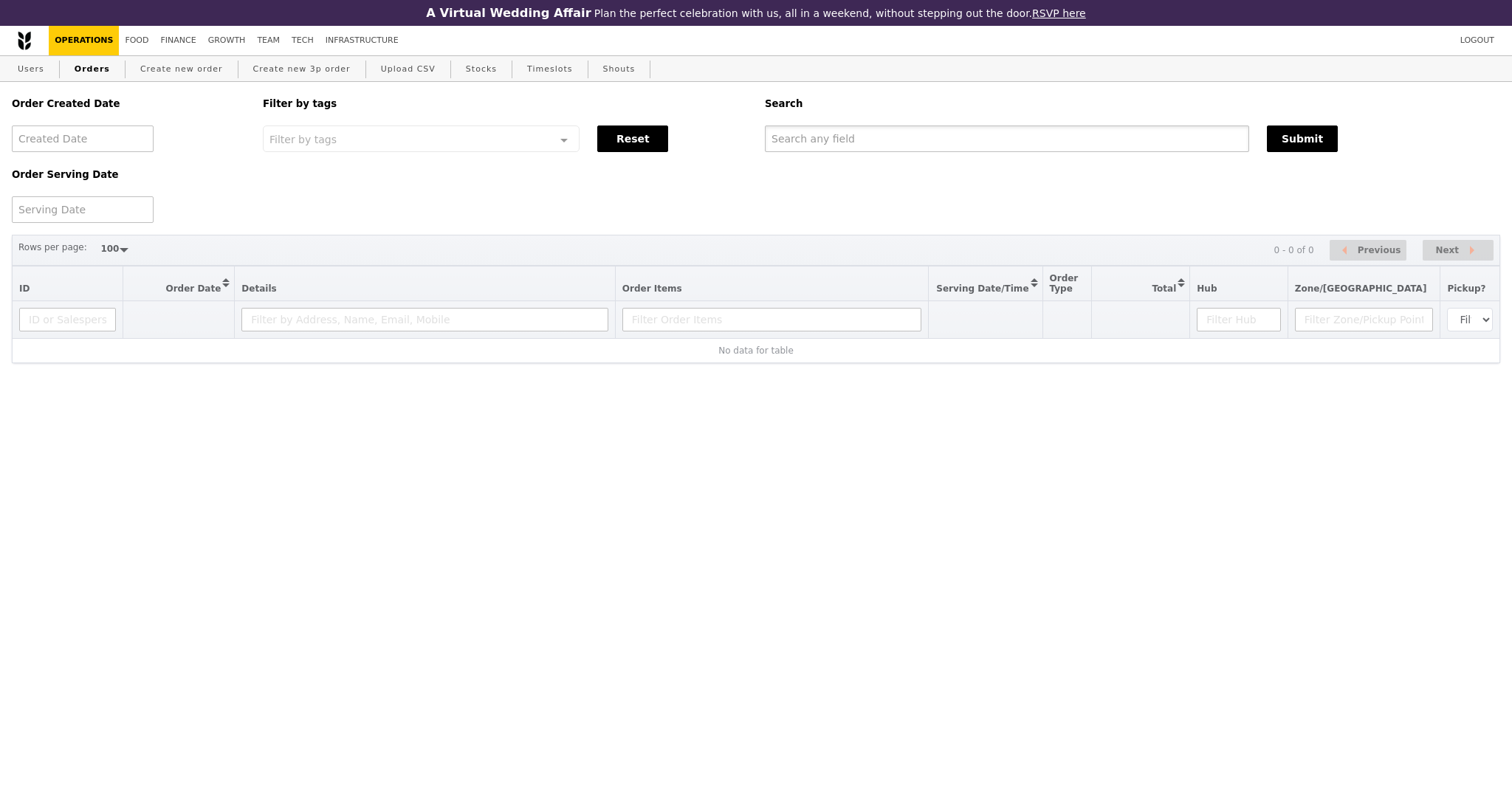
click at [863, 145] on input "text" at bounding box center [1007, 138] width 484 height 27
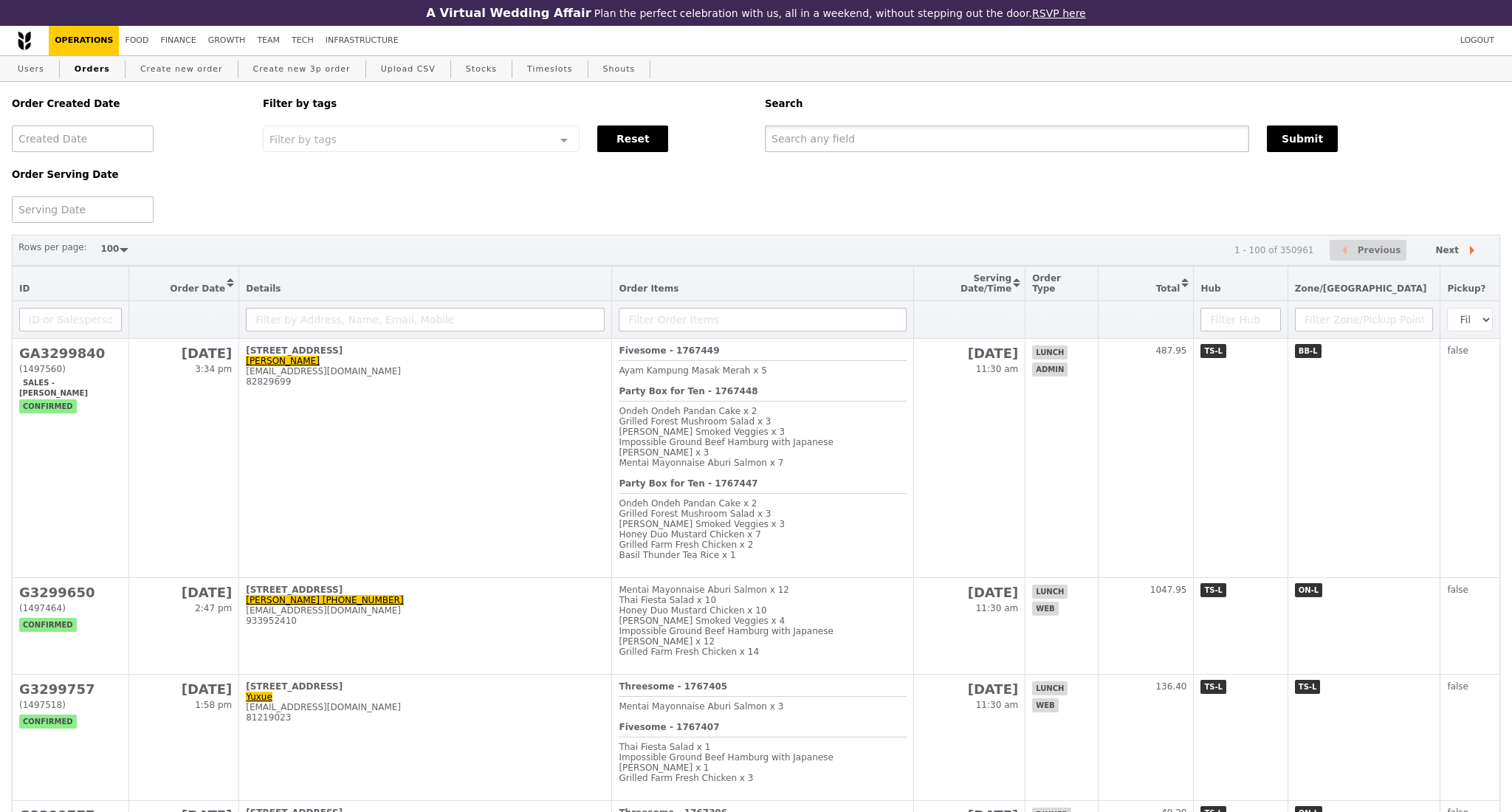
paste input "GA3299840"
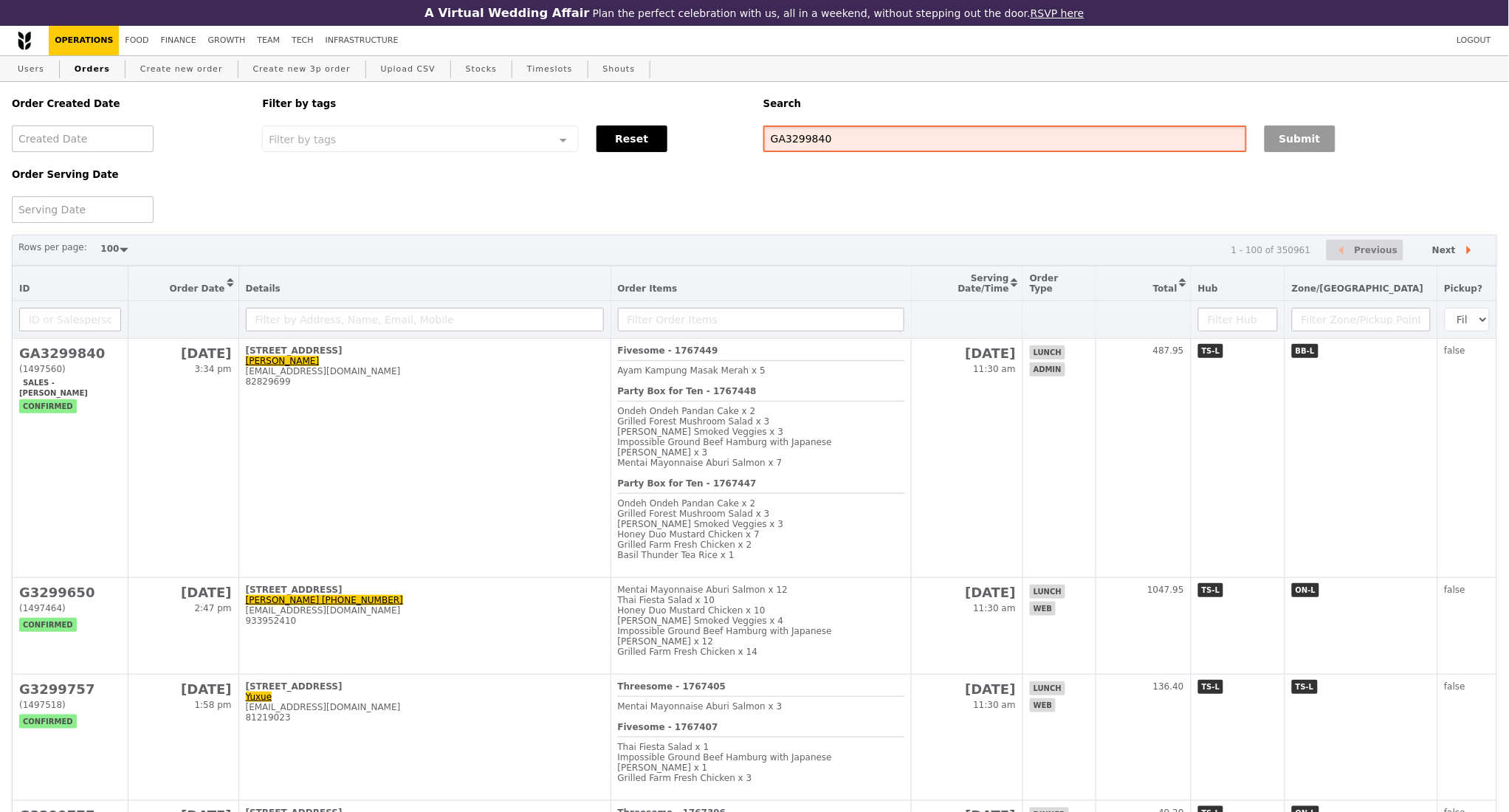
type input "GA3299840"
click at [1283, 135] on button "Submit" at bounding box center [1300, 138] width 71 height 27
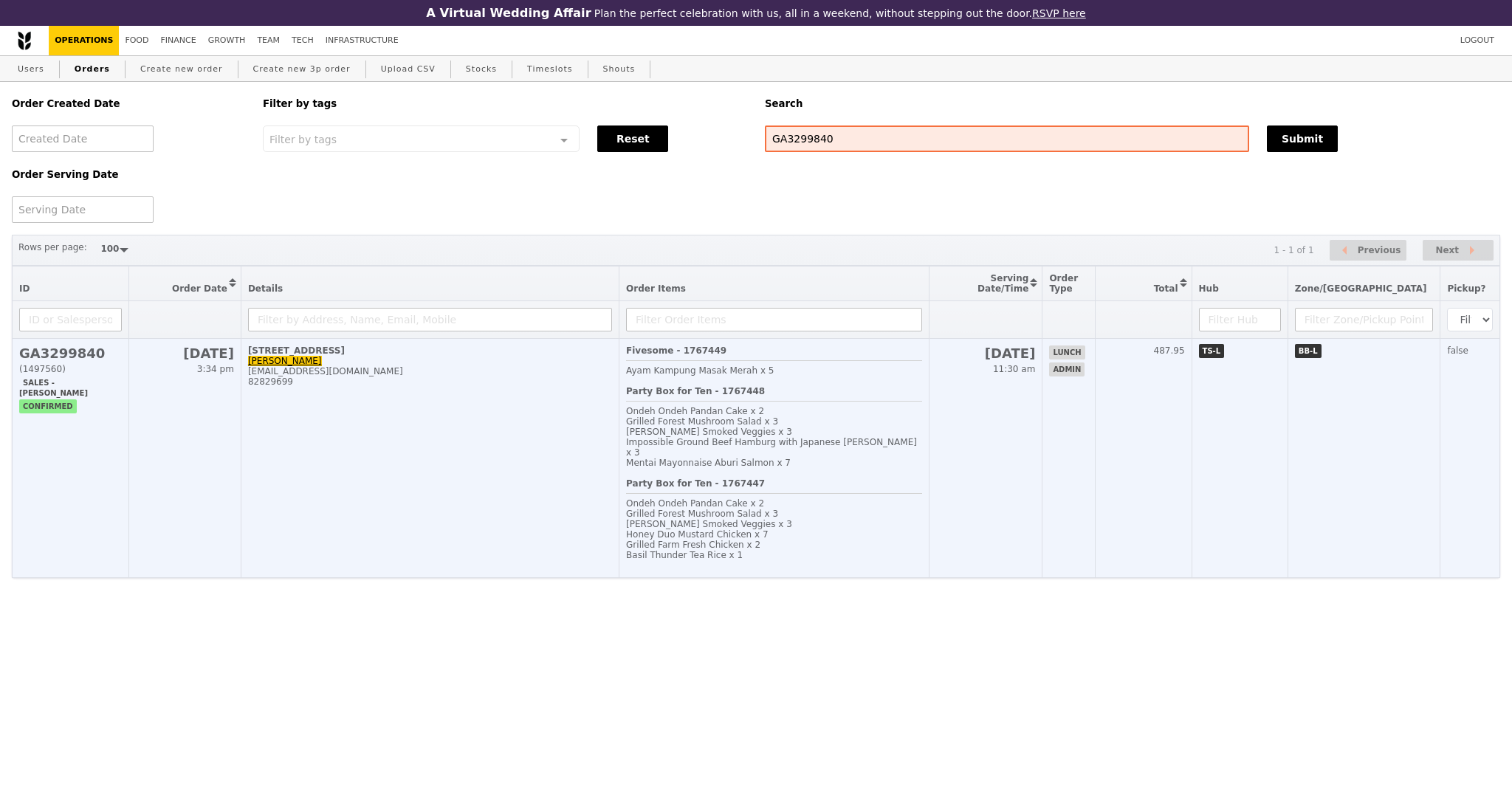
click at [423, 466] on td "18 Jurong Pier Road Angeline Chiong angeline_chiong@yahoo.com 82829699" at bounding box center [429, 458] width 378 height 239
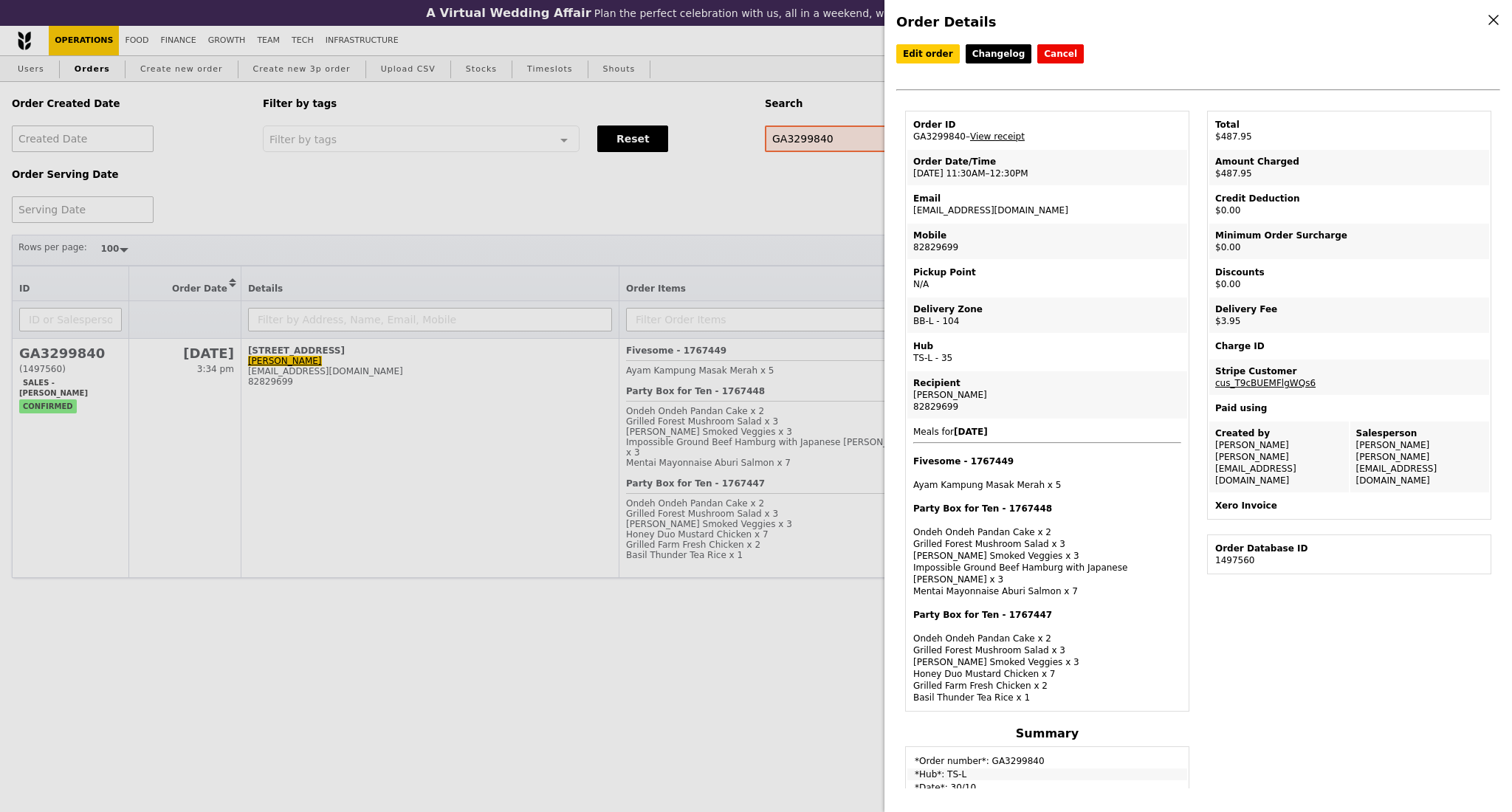
drag, startPoint x: 945, startPoint y: 175, endPoint x: 830, endPoint y: 118, distance: 128.4
click at [1035, 172] on td "Order Date/Time 30/10 – 11:30AM–12:30PM" at bounding box center [1047, 167] width 280 height 36
copy td "11:30AM–12:30PM"
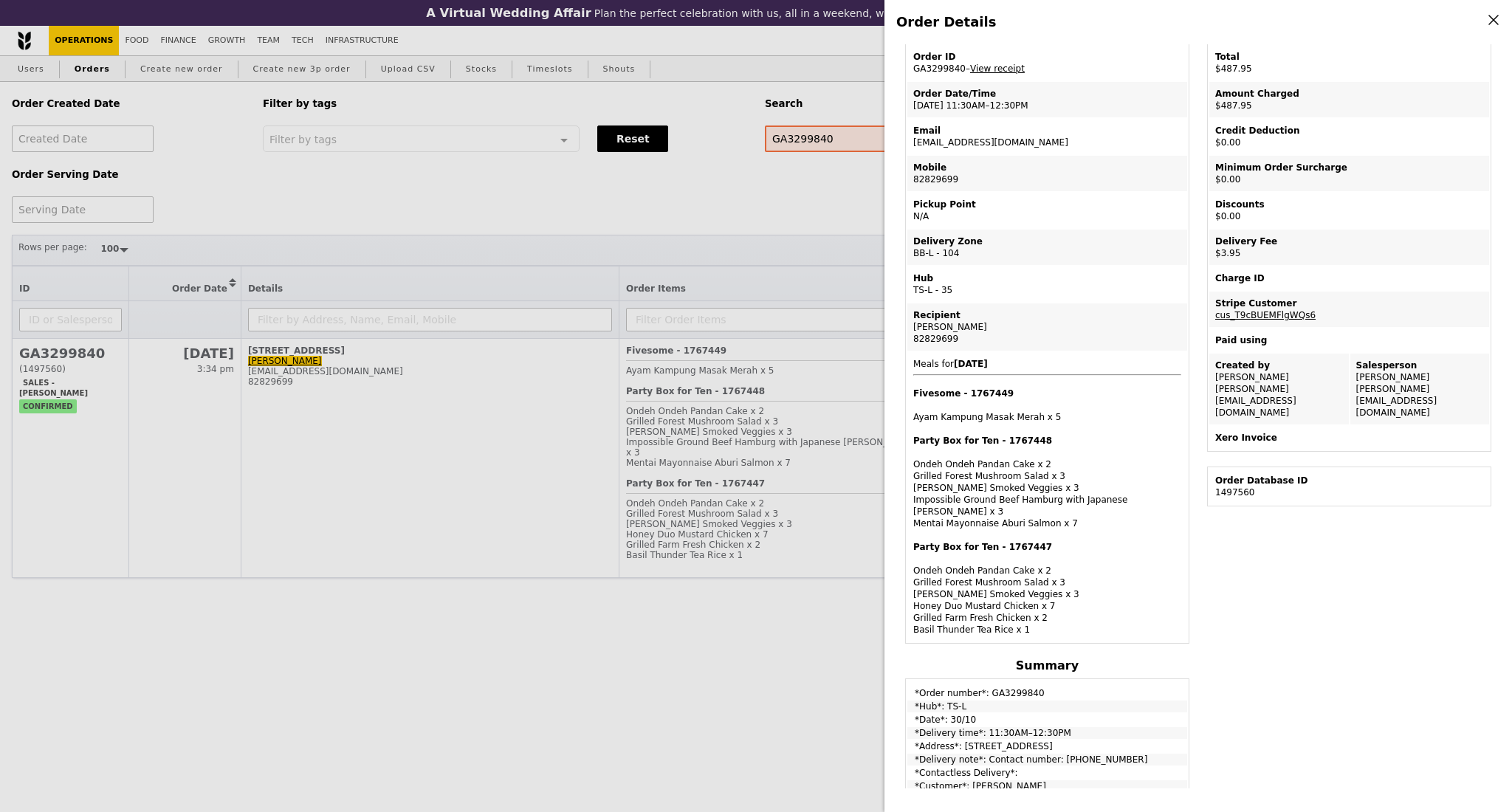
scroll to position [99, 0]
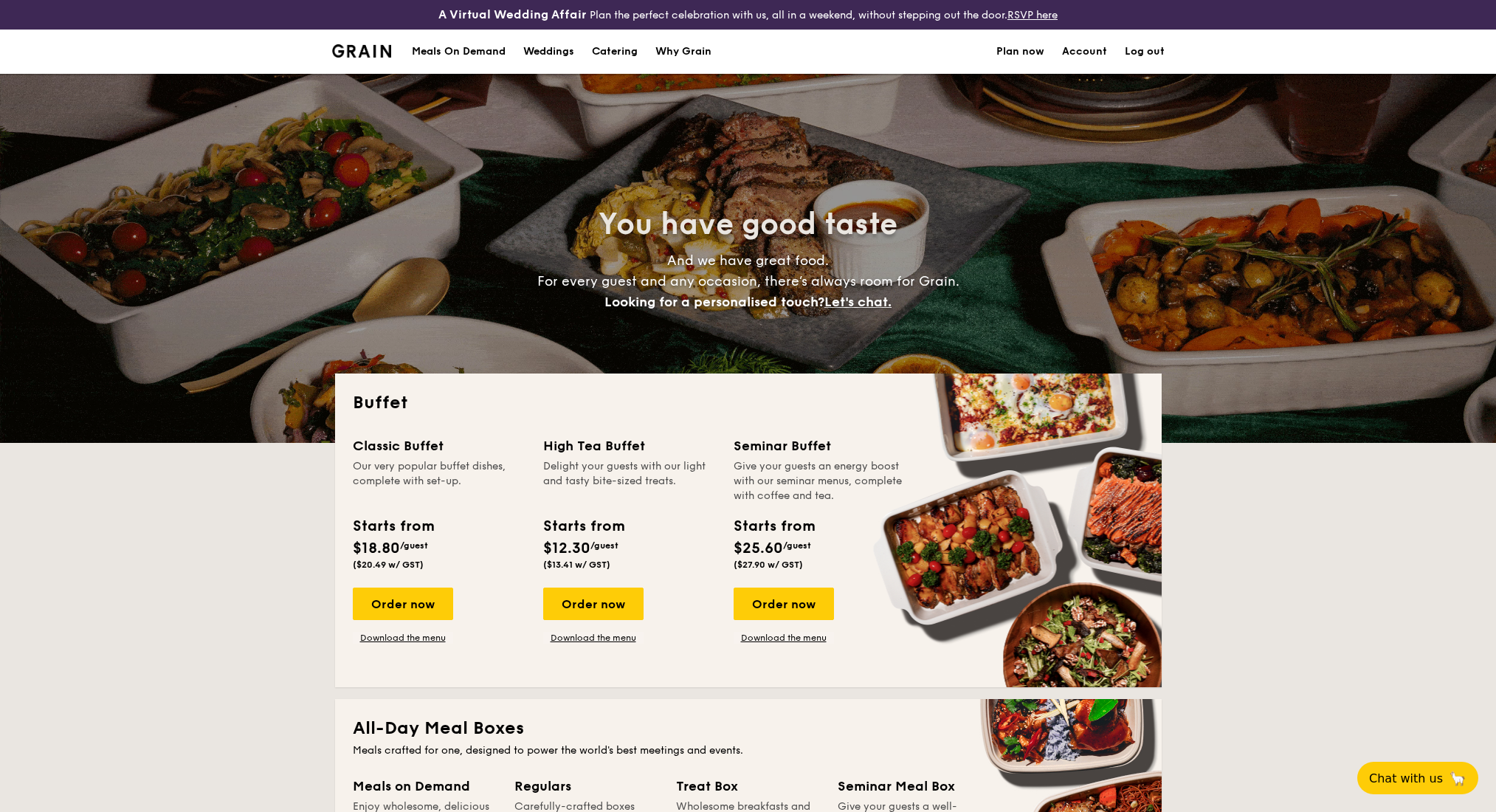
select select
